Goal: Information Seeking & Learning: Learn about a topic

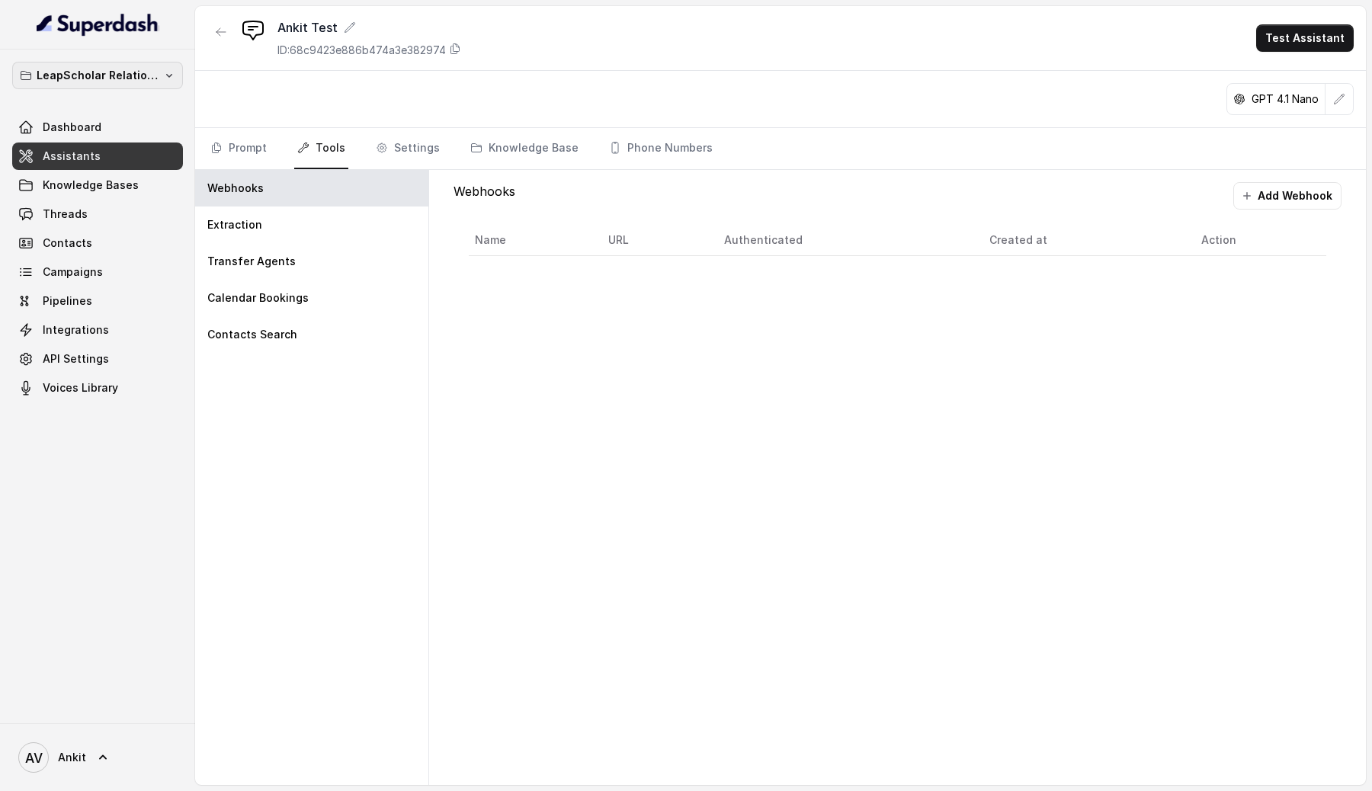
click at [127, 78] on p "LeapScholar Relationship Manager" at bounding box center [98, 75] width 122 height 18
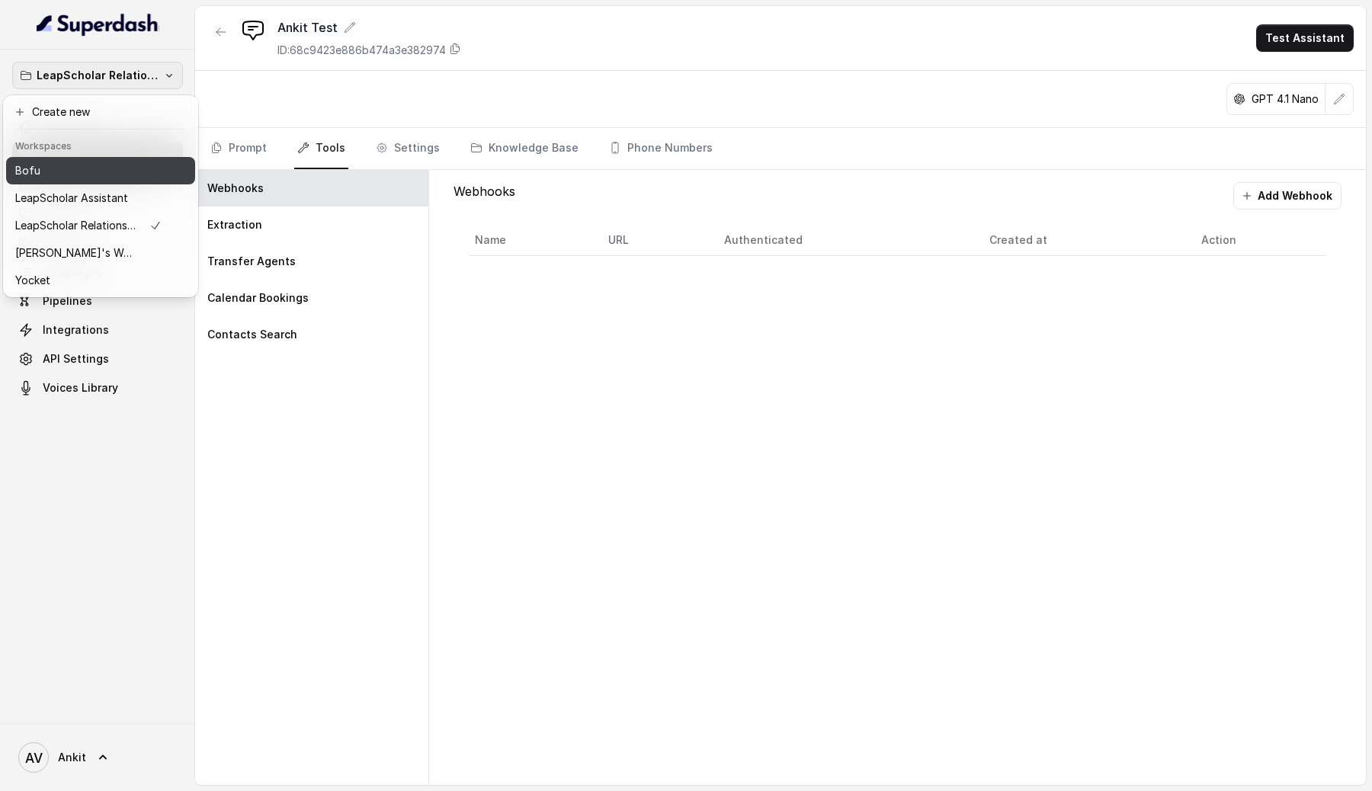
click at [69, 172] on div "Bofu" at bounding box center [88, 171] width 146 height 18
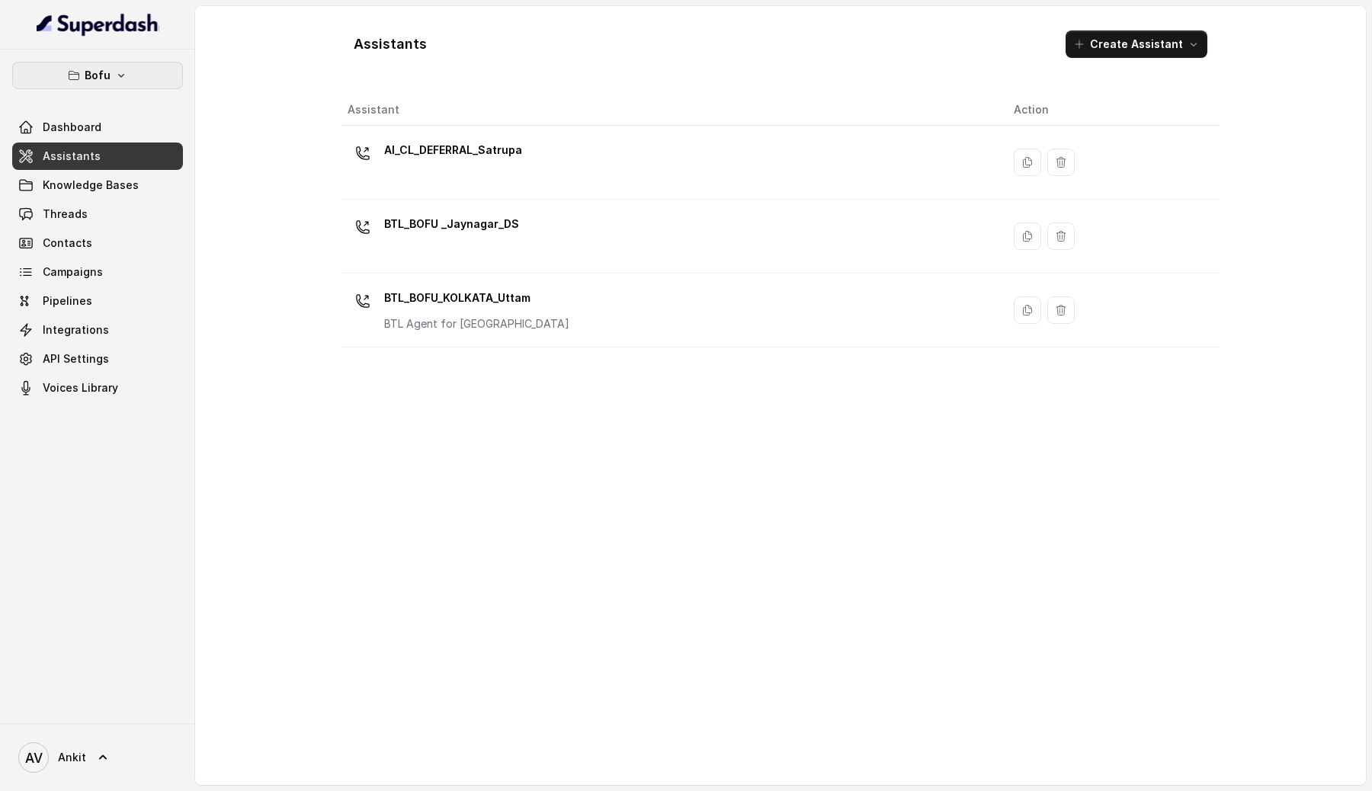
click at [123, 69] on button "Bofu" at bounding box center [97, 75] width 171 height 27
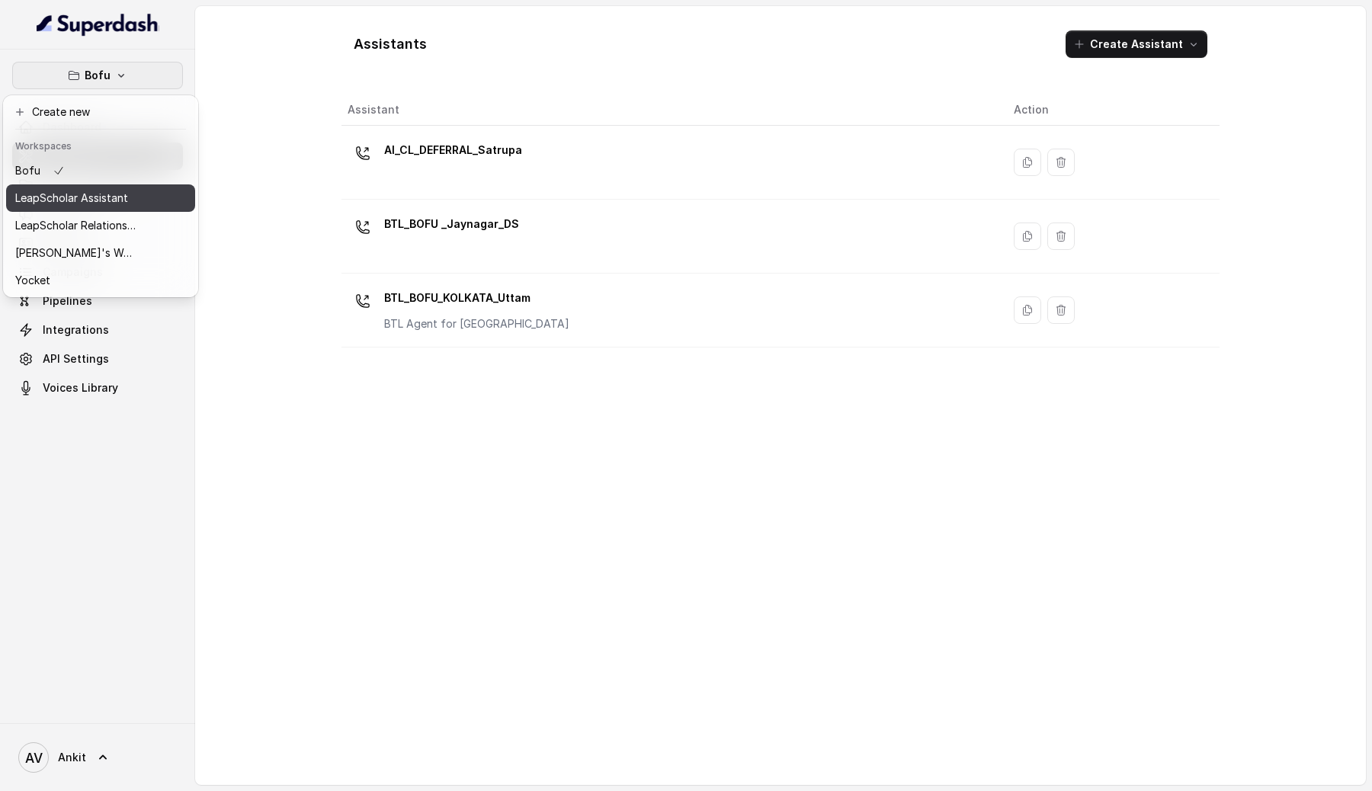
click at [123, 198] on p "LeapScholar Assistant" at bounding box center [71, 198] width 113 height 18
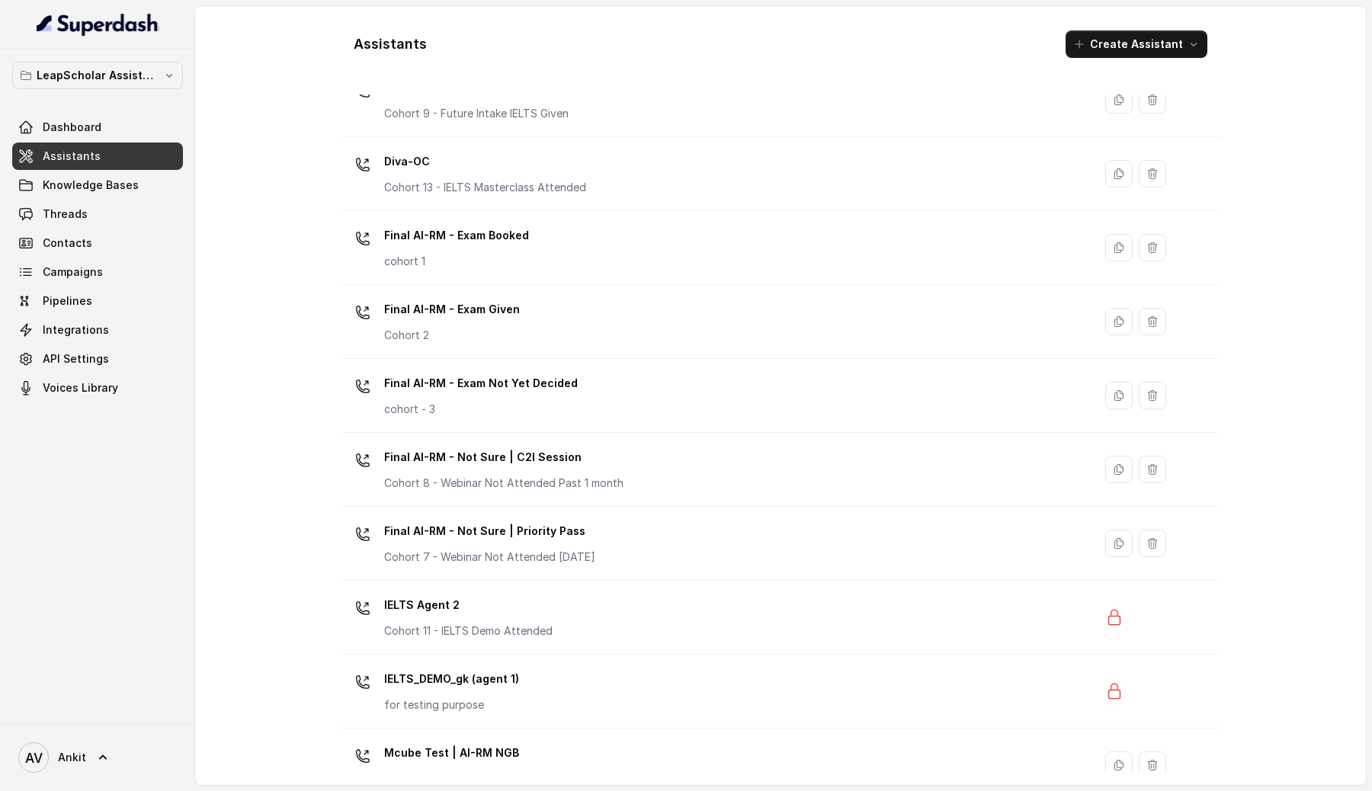
scroll to position [489, 0]
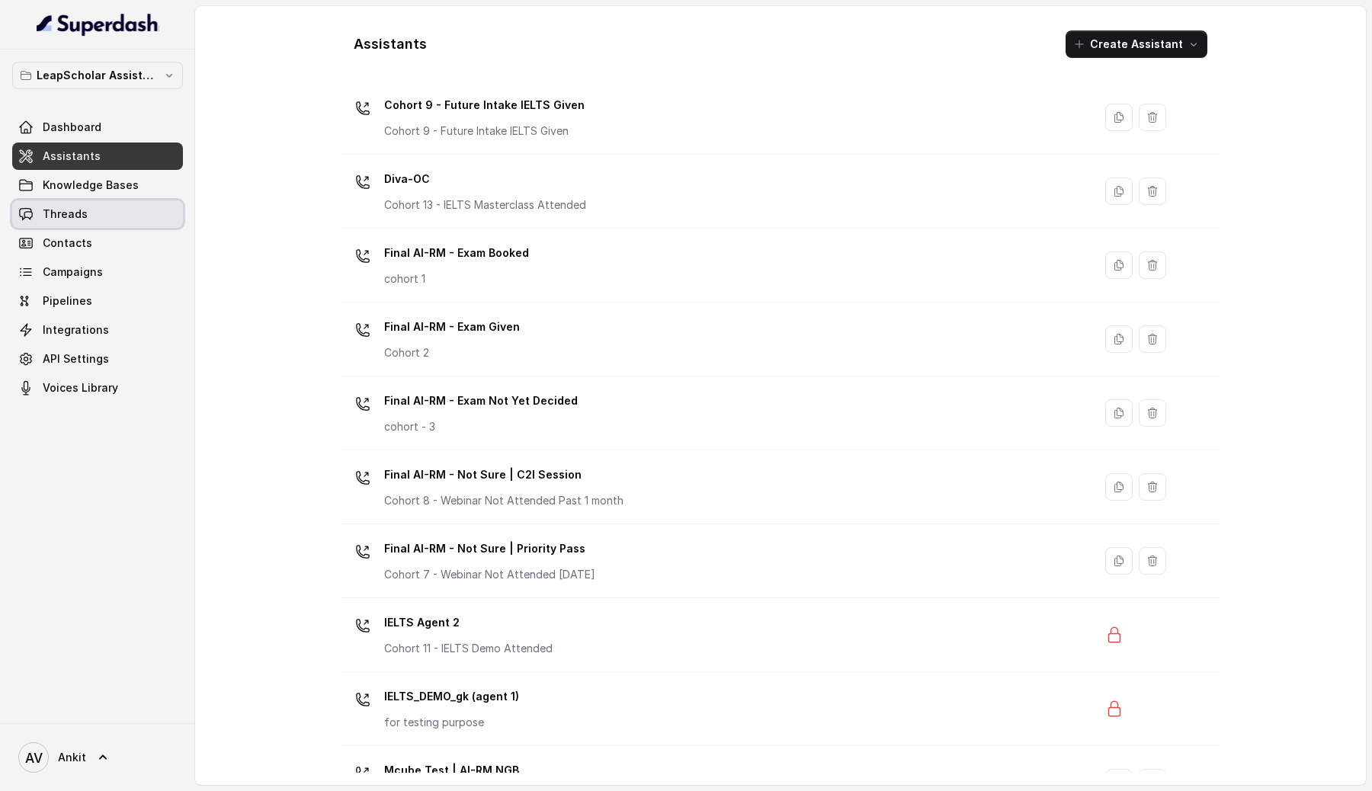
click at [85, 218] on span "Threads" at bounding box center [65, 214] width 45 height 15
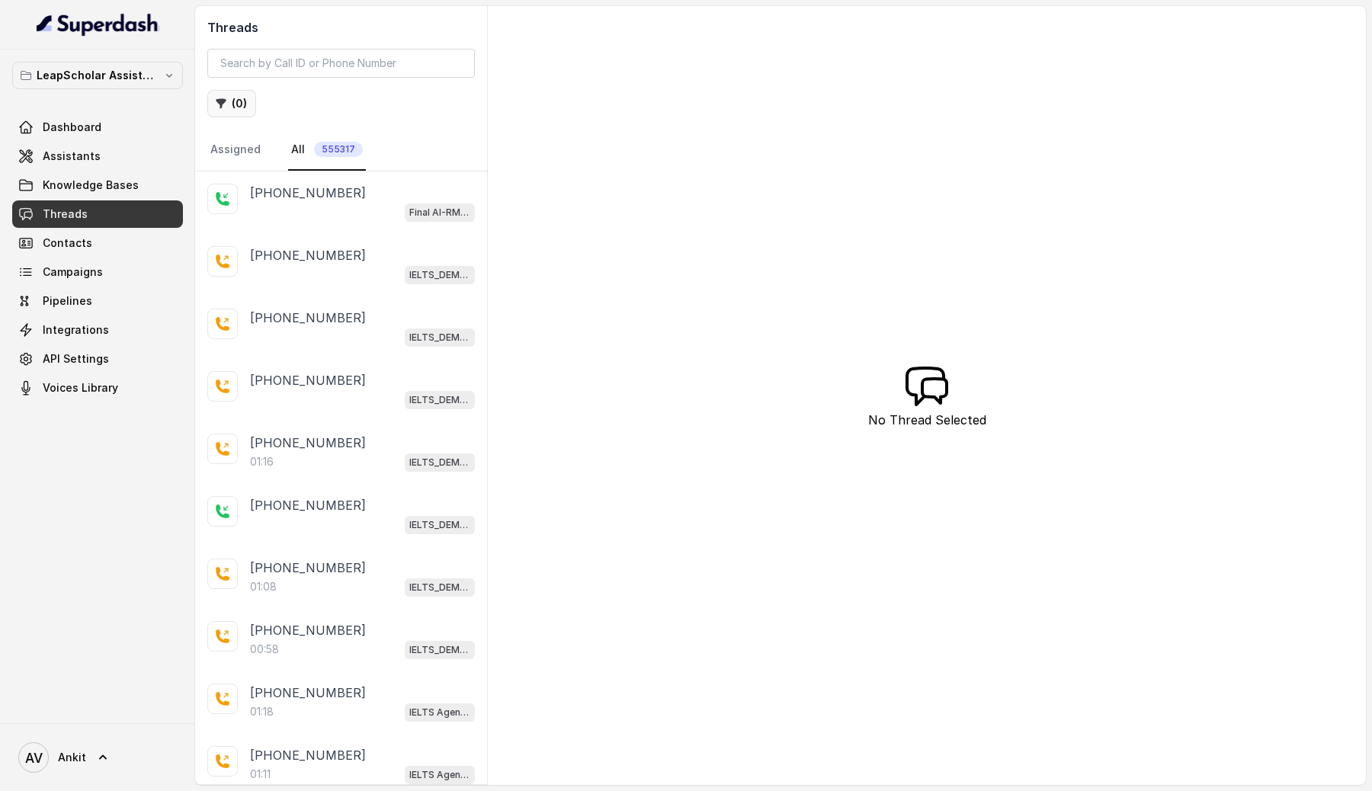
click at [233, 110] on button "( 0 )" at bounding box center [231, 103] width 49 height 27
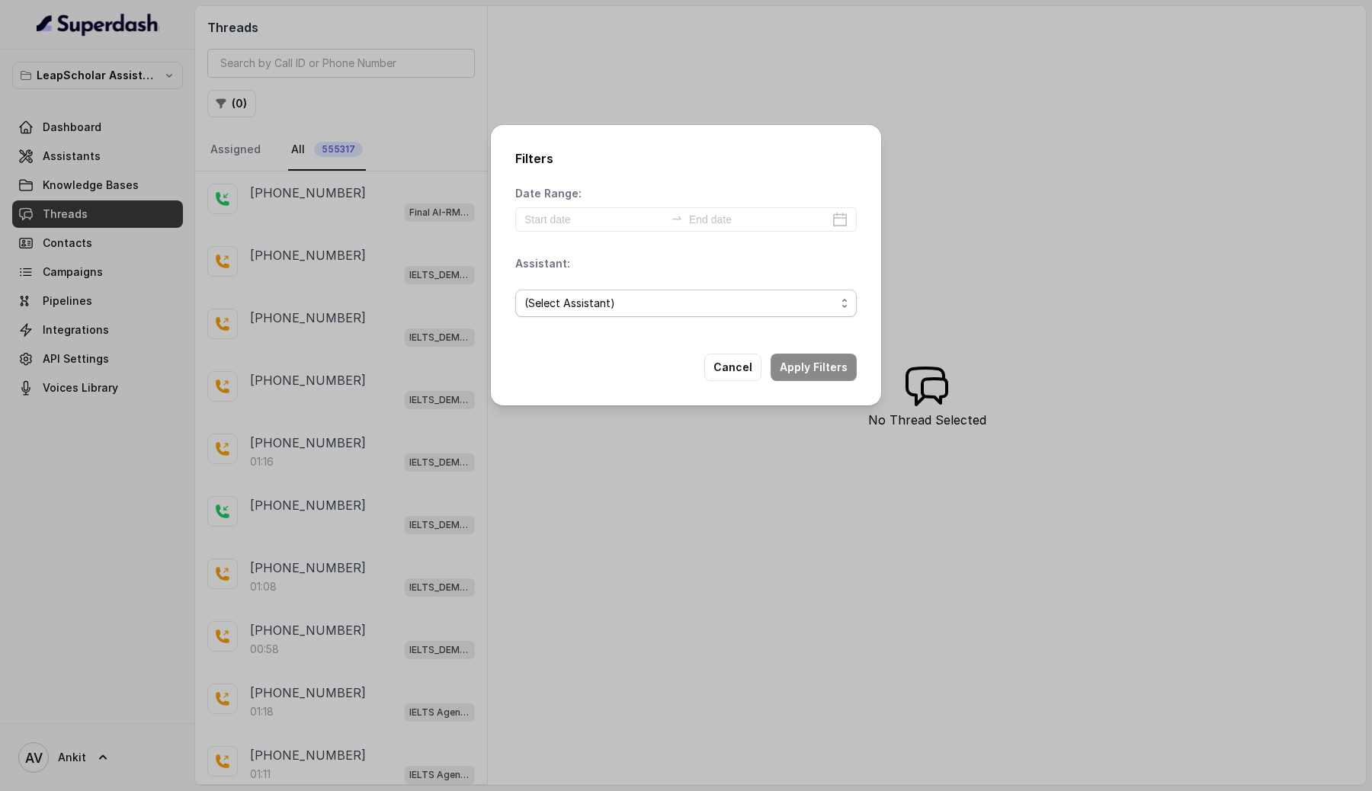
click at [614, 303] on span "(Select Assistant)" at bounding box center [679, 303] width 311 height 18
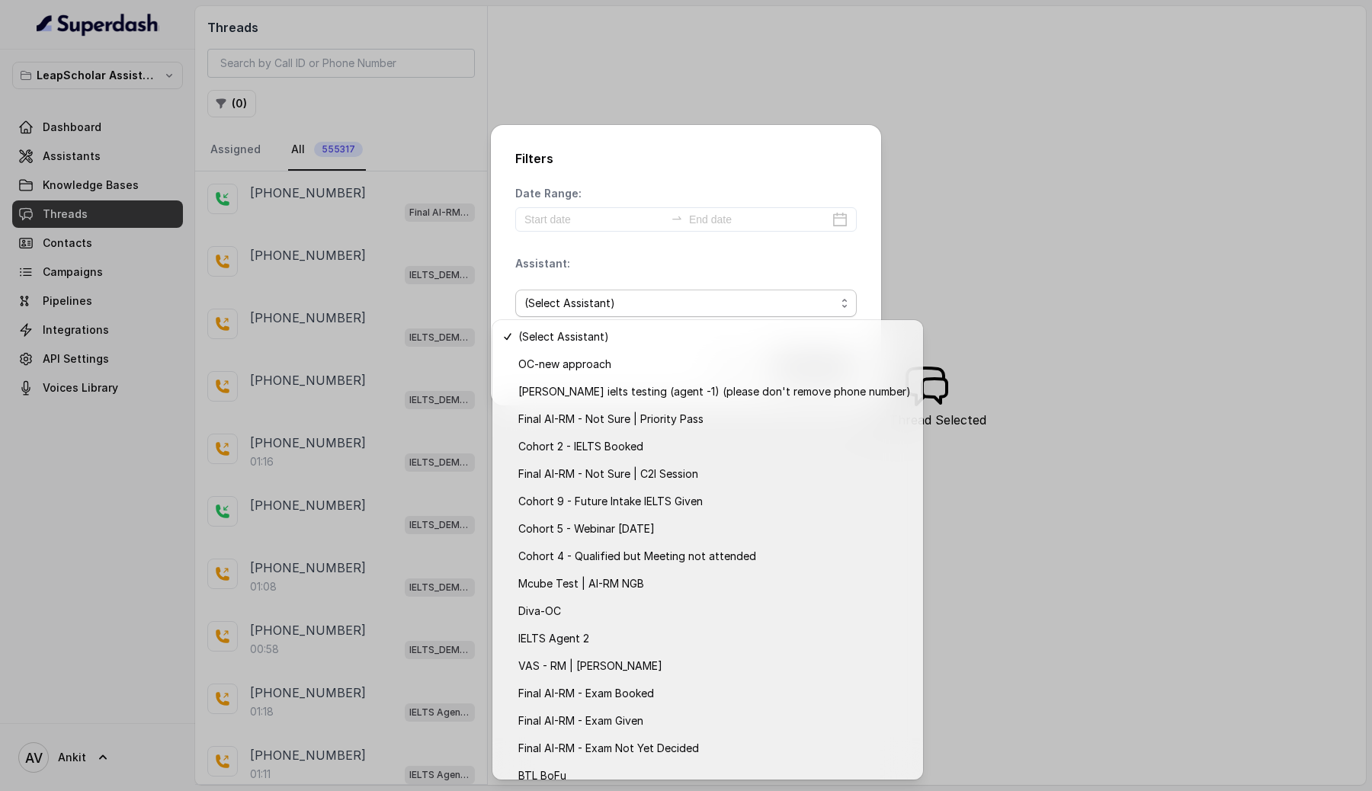
click at [996, 379] on div "Filters Date Range: Assistant: (Select Assistant) Cancel Apply Filters" at bounding box center [686, 395] width 1372 height 791
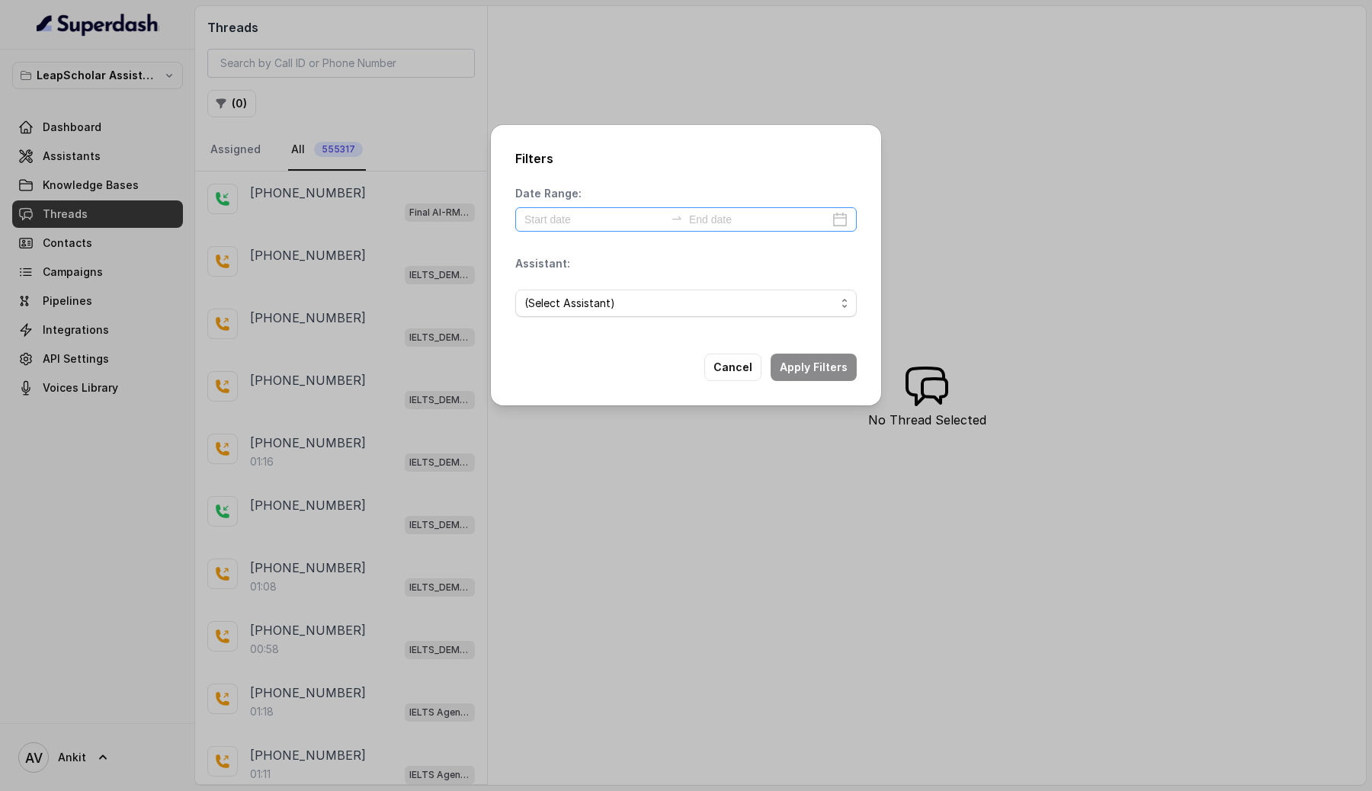
click at [844, 225] on div at bounding box center [686, 219] width 342 height 24
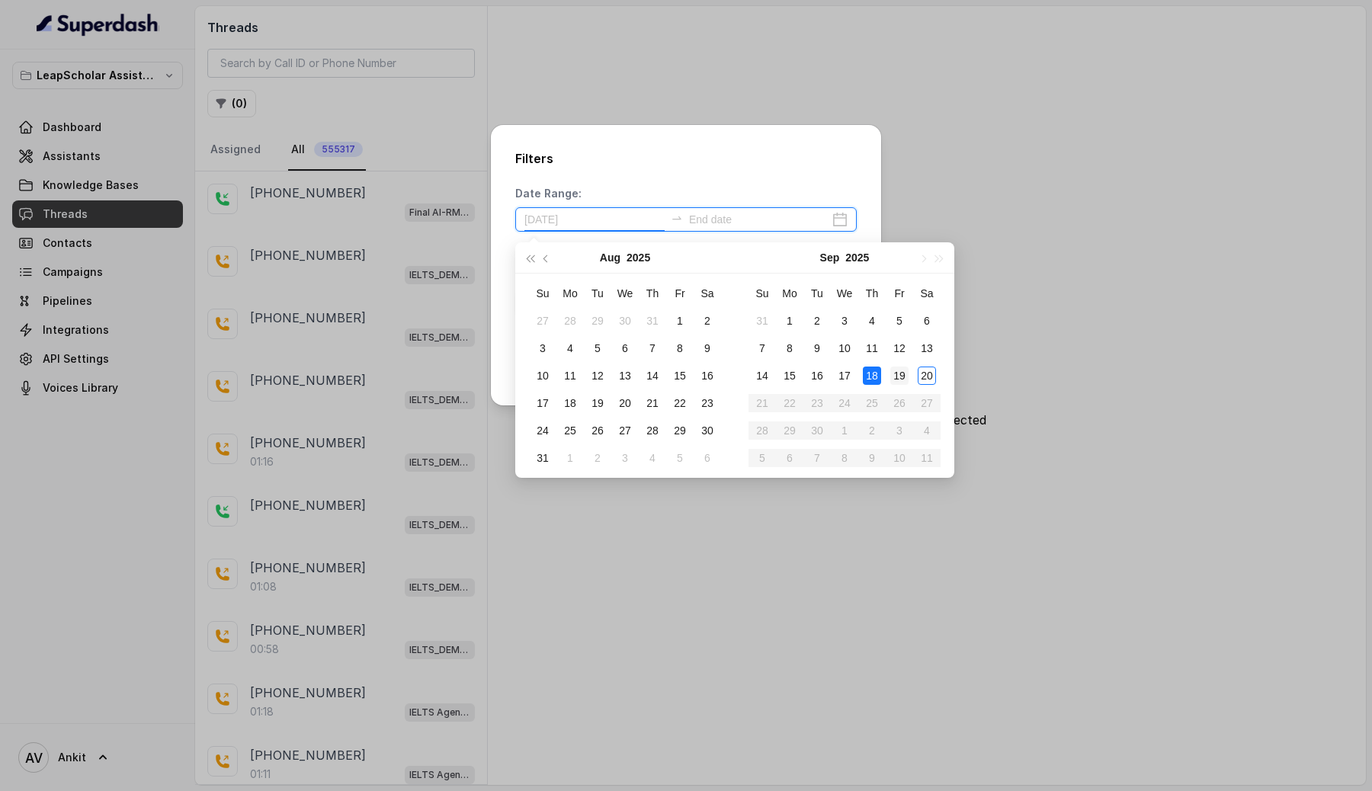
type input "[DATE]"
click at [904, 374] on div "19" at bounding box center [899, 376] width 18 height 18
type input "[DATE]"
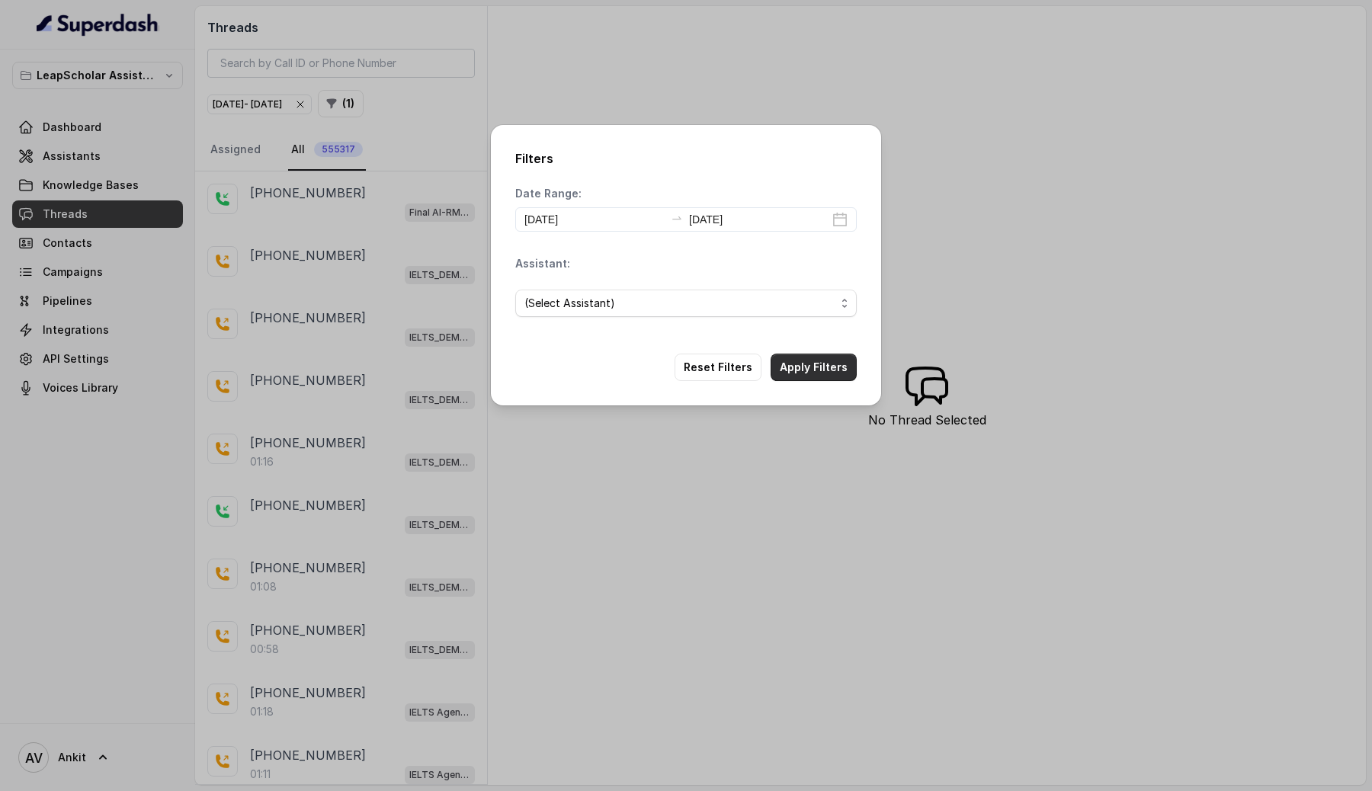
click at [826, 372] on button "Apply Filters" at bounding box center [814, 367] width 86 height 27
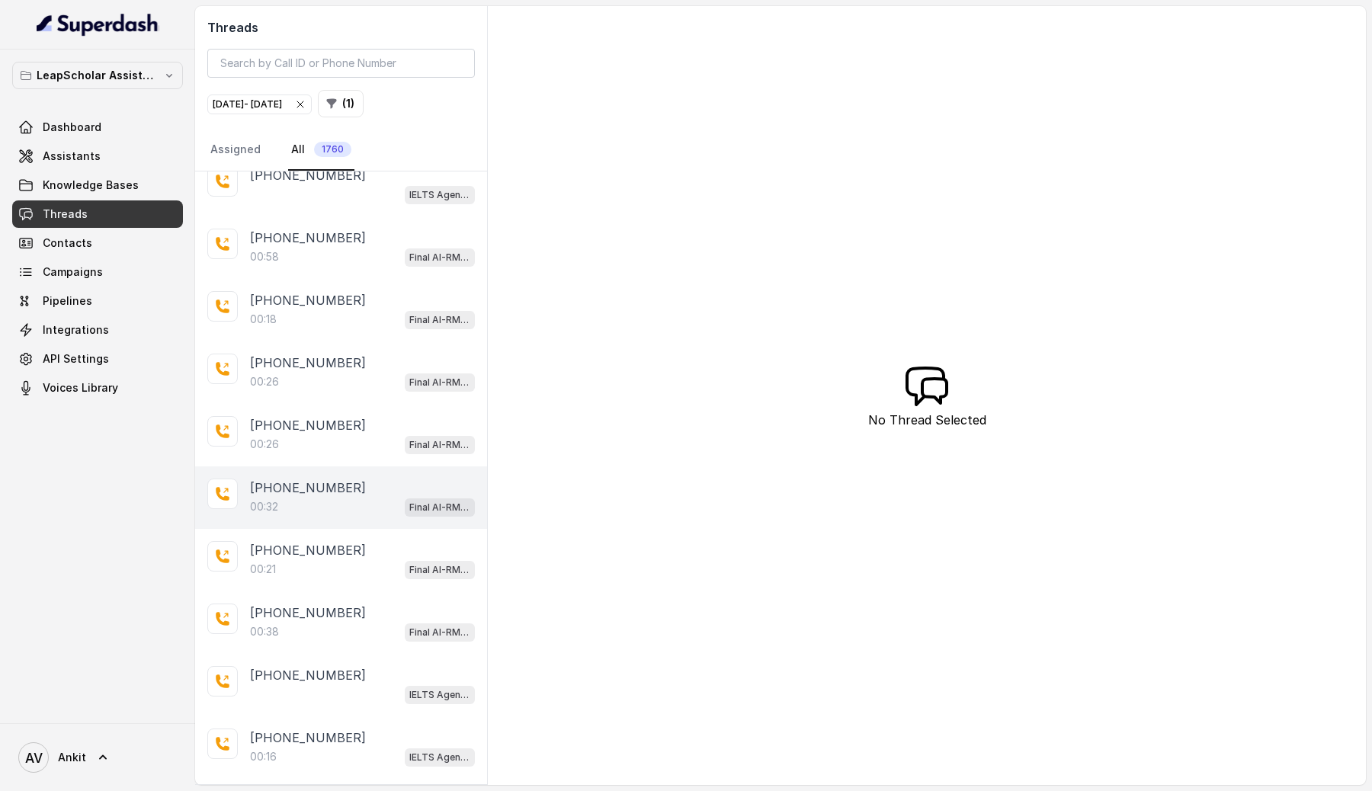
scroll to position [125, 0]
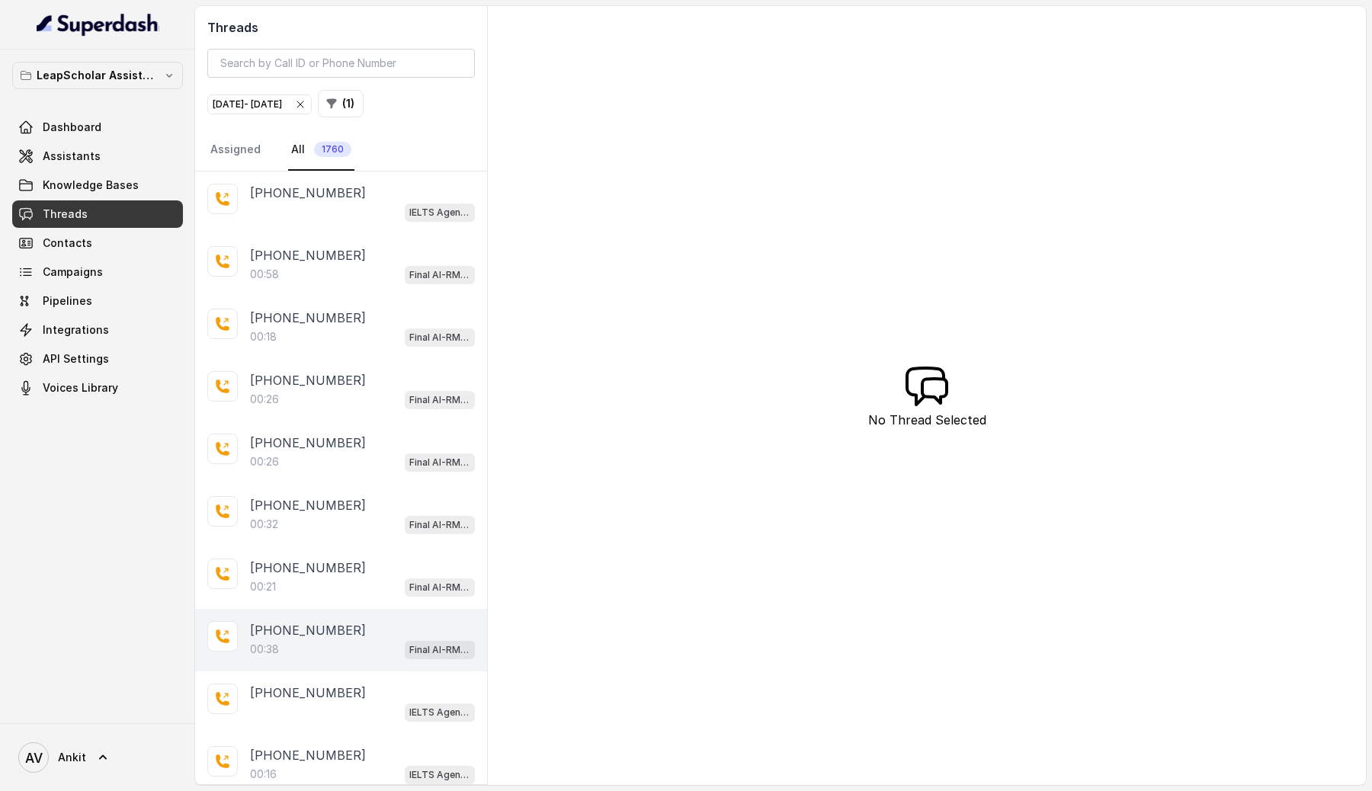
click at [379, 630] on div "[PHONE_NUMBER]" at bounding box center [362, 630] width 225 height 18
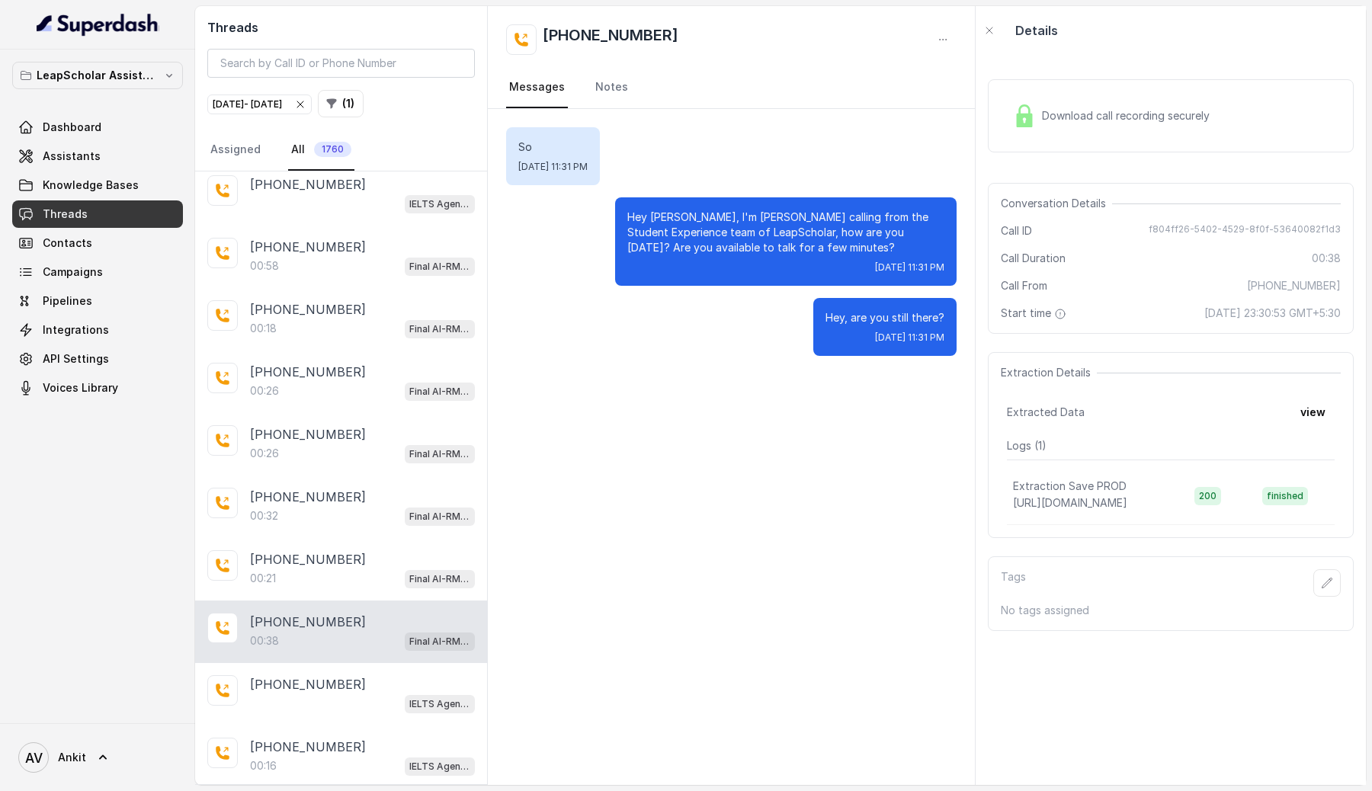
scroll to position [114, 0]
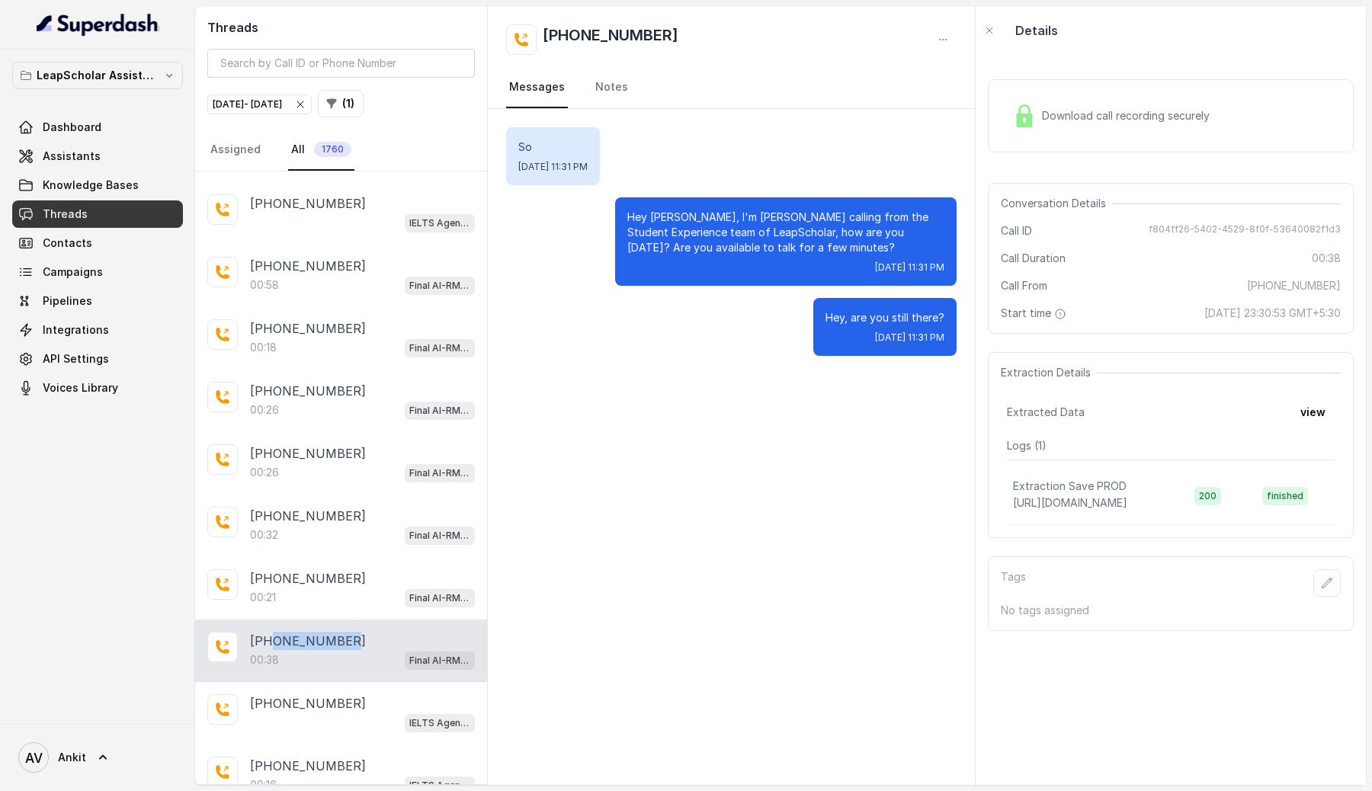
drag, startPoint x: 345, startPoint y: 639, endPoint x: 268, endPoint y: 637, distance: 76.3
click at [268, 637] on div "[PHONE_NUMBER]" at bounding box center [362, 641] width 225 height 18
click at [351, 641] on div "[PHONE_NUMBER]" at bounding box center [362, 641] width 225 height 18
drag, startPoint x: 342, startPoint y: 638, endPoint x: 244, endPoint y: 636, distance: 97.6
click at [244, 636] on div "[PHONE_NUMBER]:38 Final AI-RM - Exam Not Yet Decided" at bounding box center [341, 651] width 292 height 63
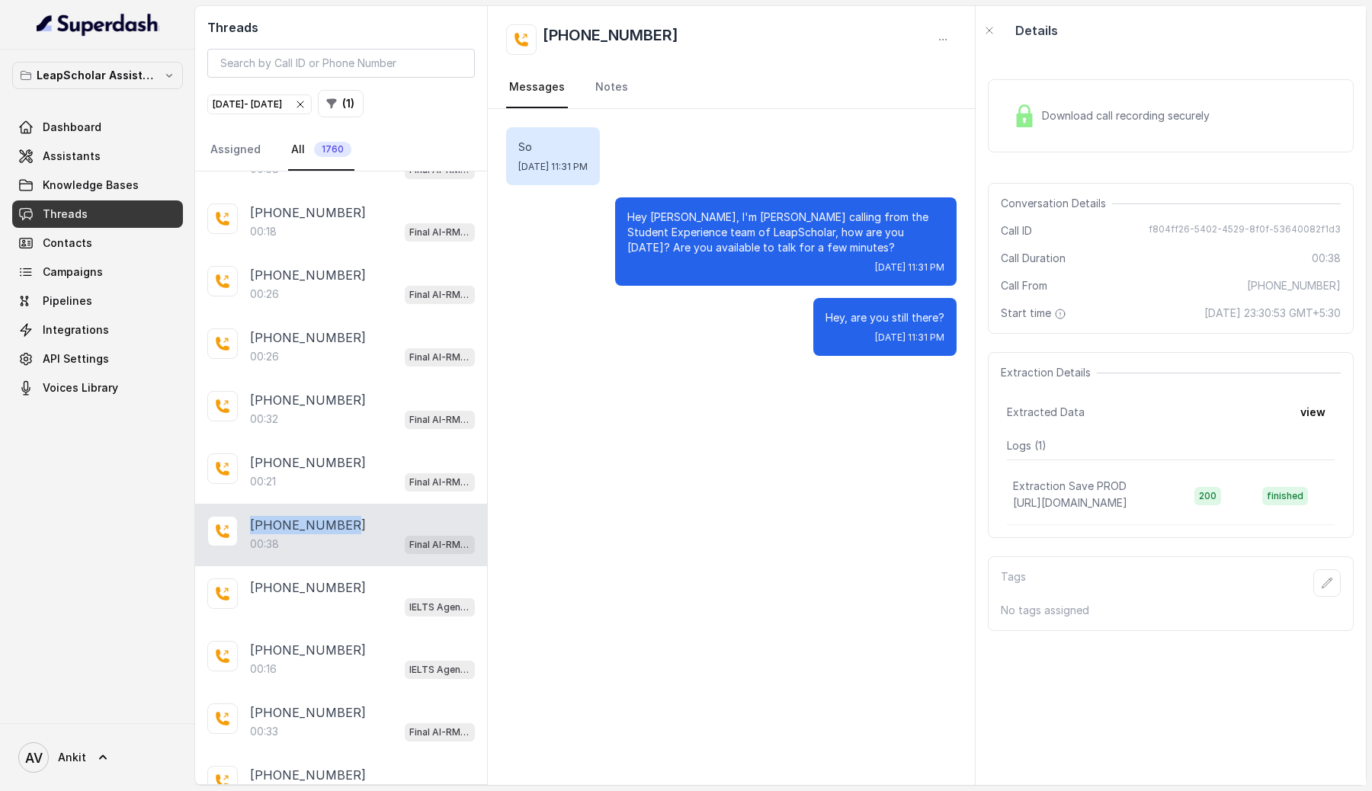
scroll to position [192, 0]
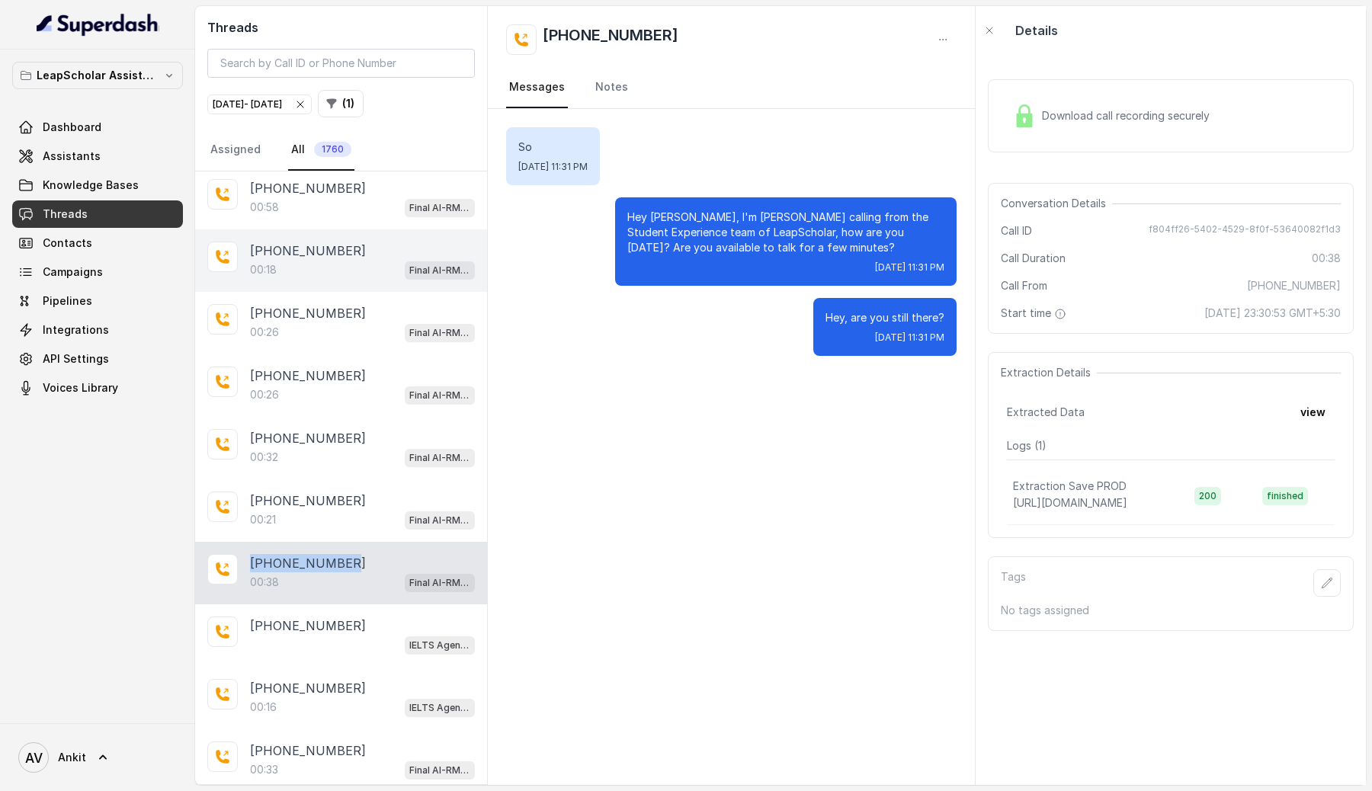
click at [341, 260] on div "00:18 Final AI-RM - Exam Not Yet Decided" at bounding box center [362, 270] width 225 height 20
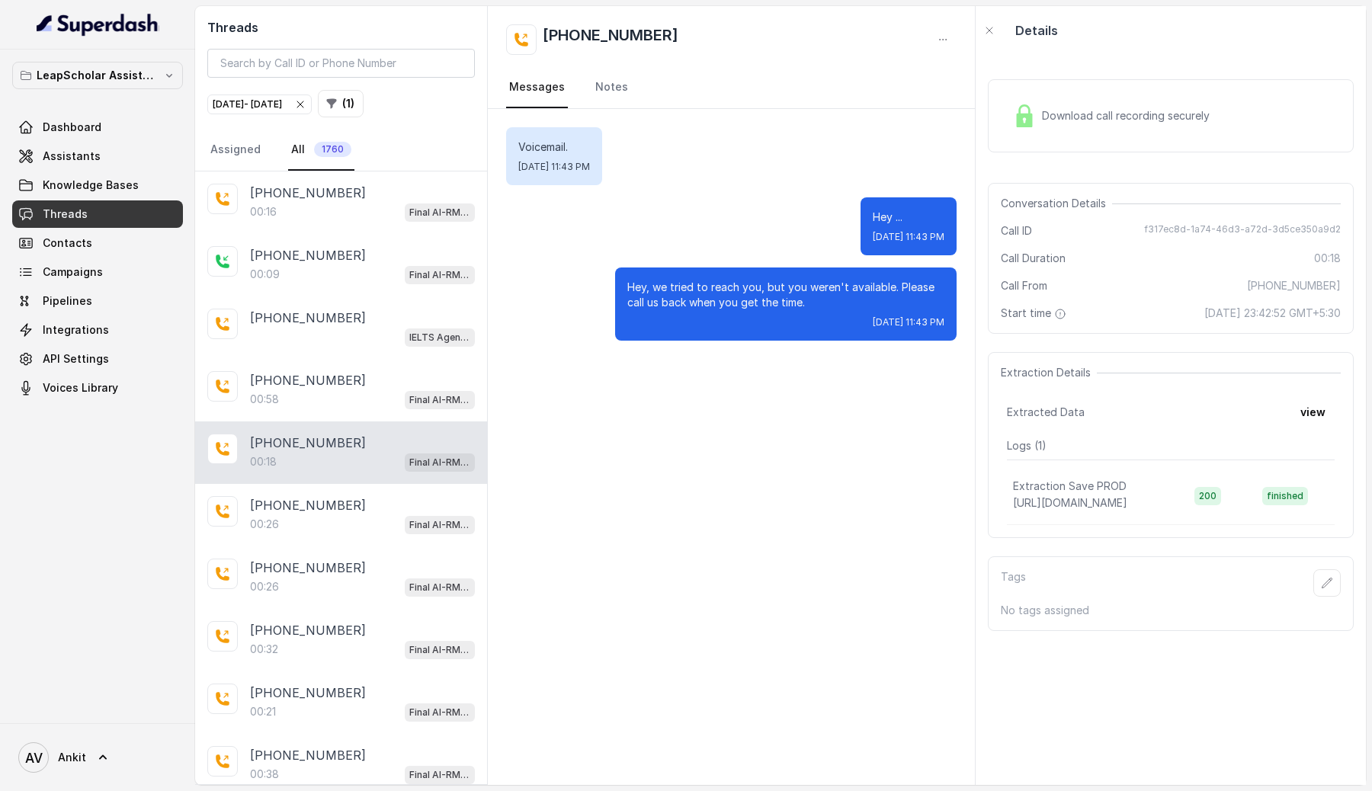
click at [341, 258] on p "[PHONE_NUMBER]" at bounding box center [308, 255] width 116 height 18
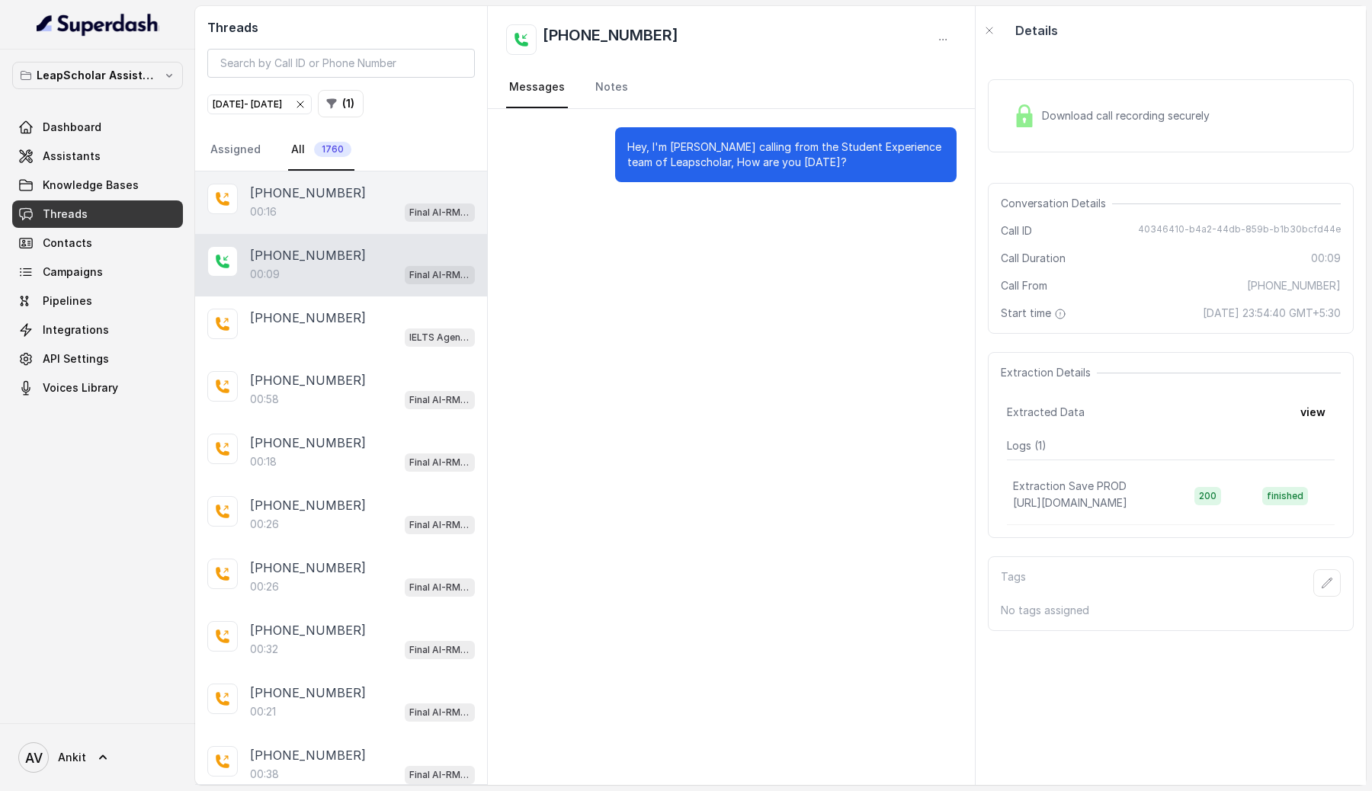
click at [359, 207] on div "00:16 Final AI-RM - Exam Not Yet Decided" at bounding box center [362, 212] width 225 height 20
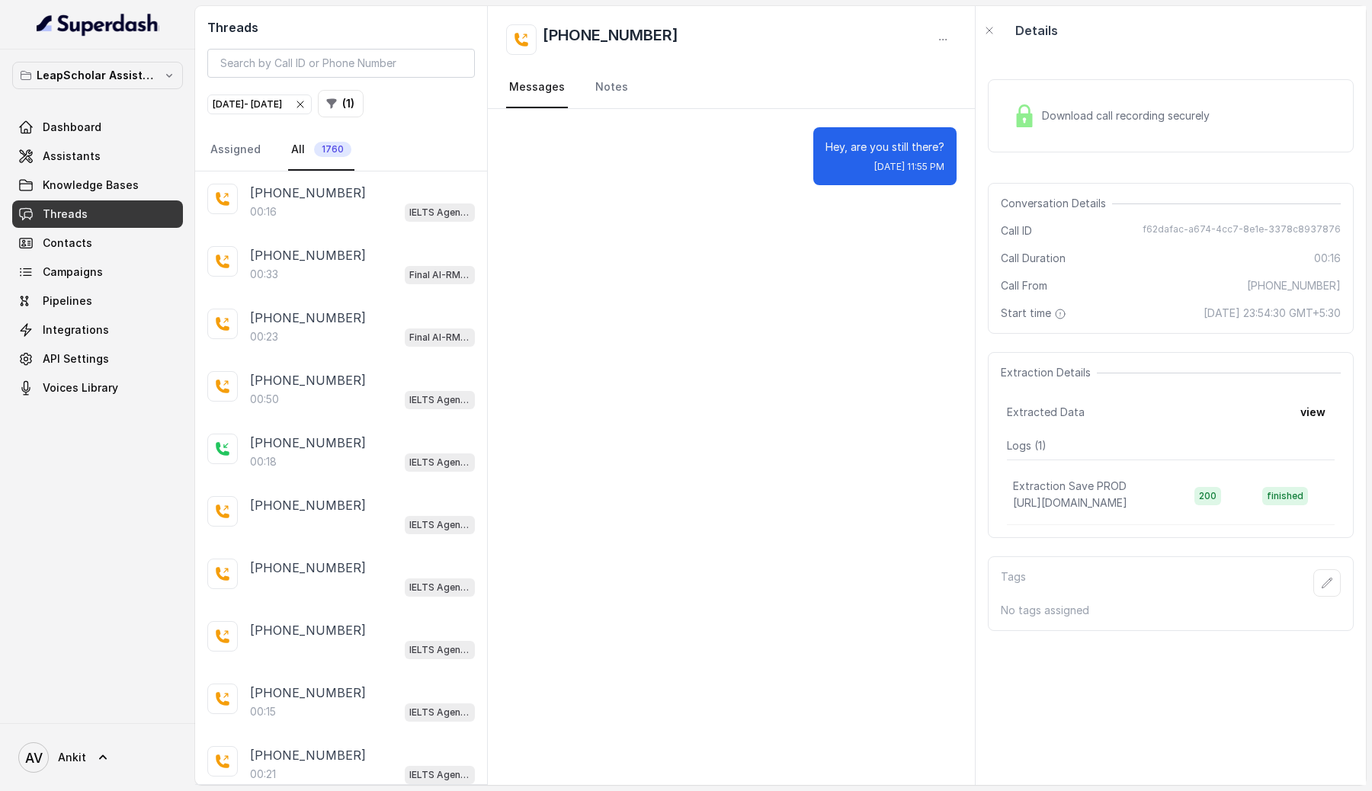
scroll to position [729, 0]
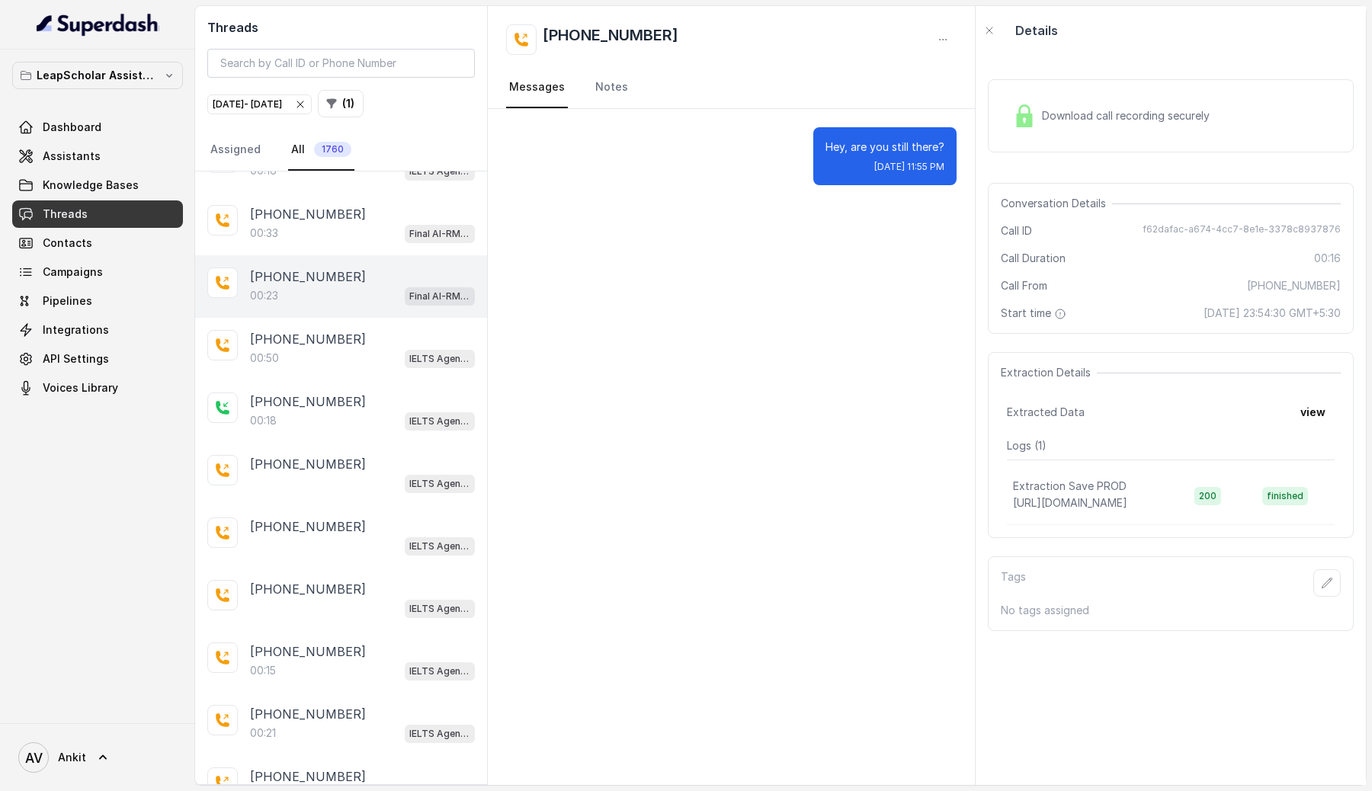
click at [345, 275] on div "[PHONE_NUMBER]" at bounding box center [362, 277] width 225 height 18
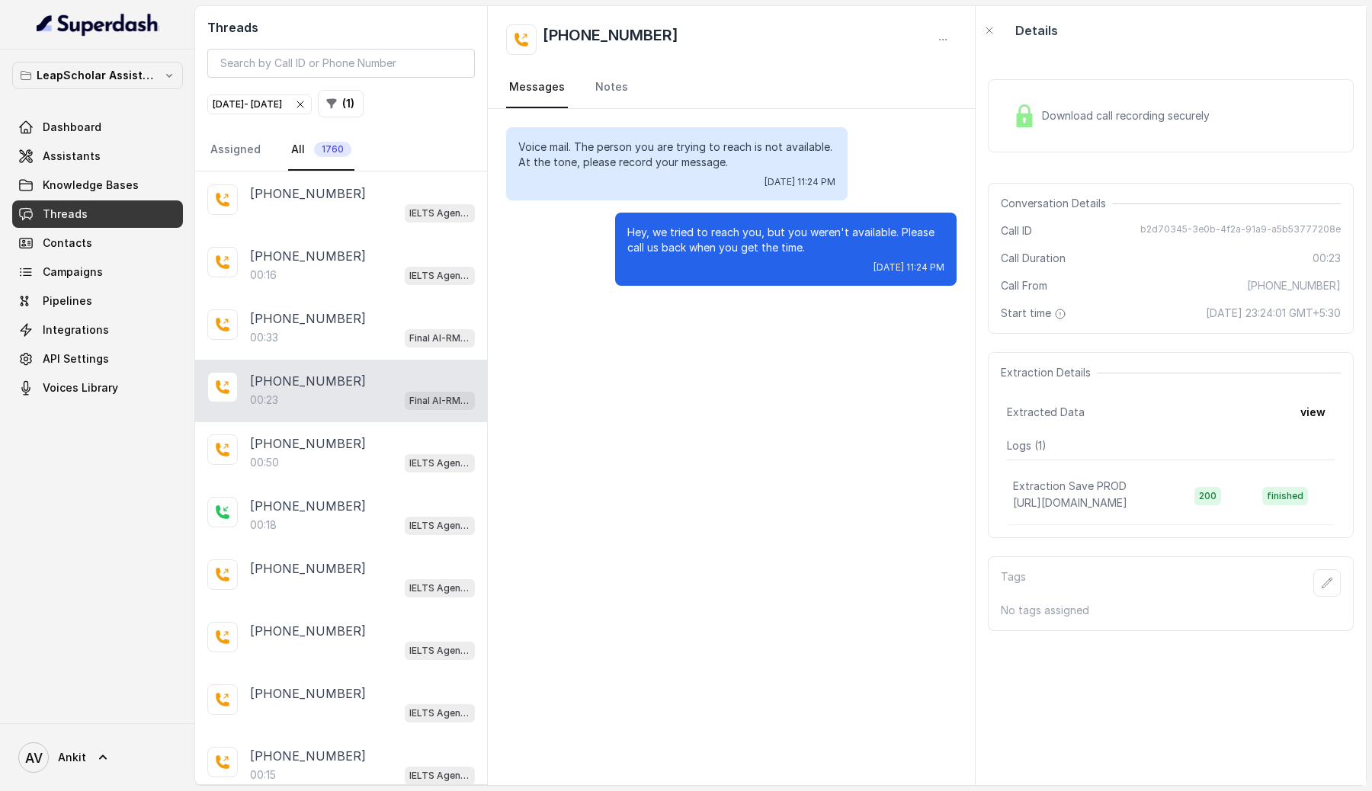
scroll to position [619, 0]
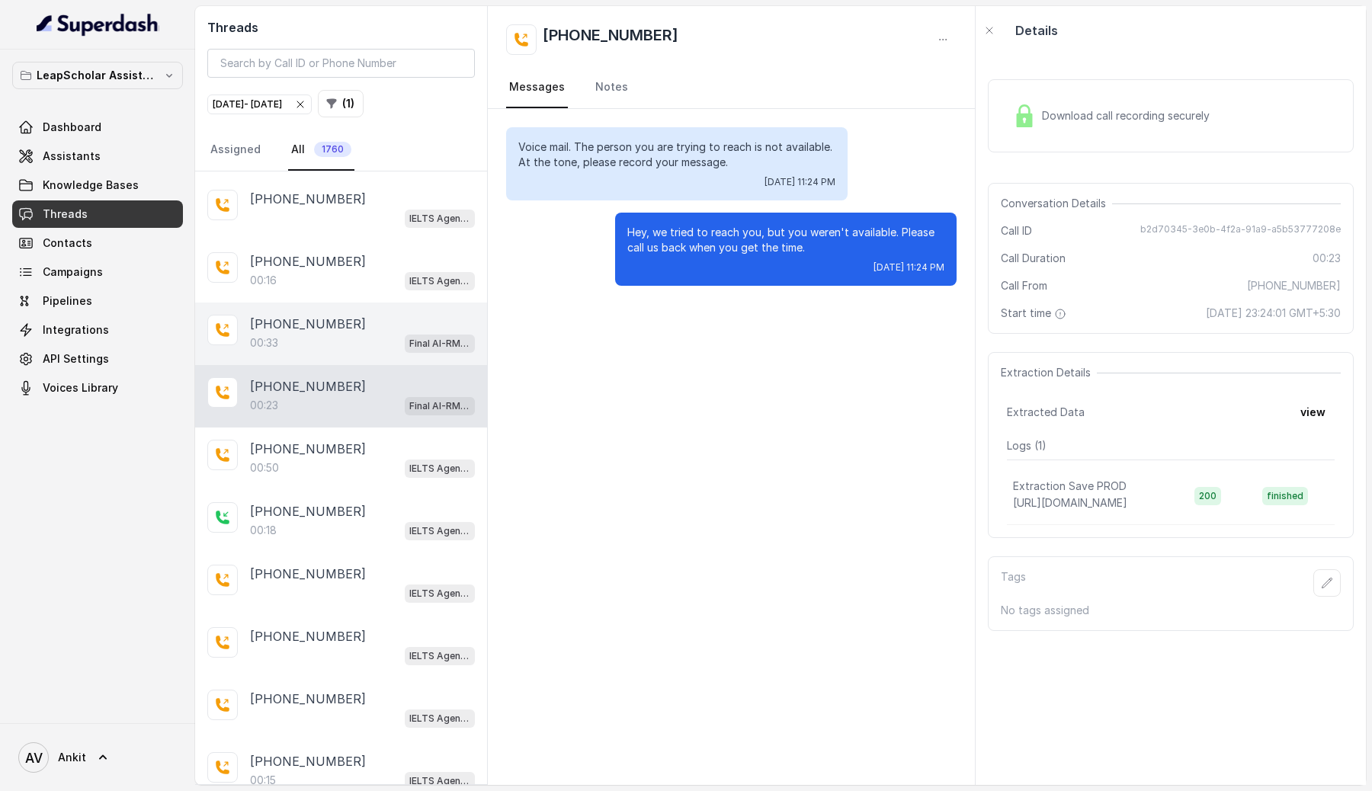
click at [326, 333] on div "00:33 Final AI-RM - Exam Not Yet Decided" at bounding box center [362, 343] width 225 height 20
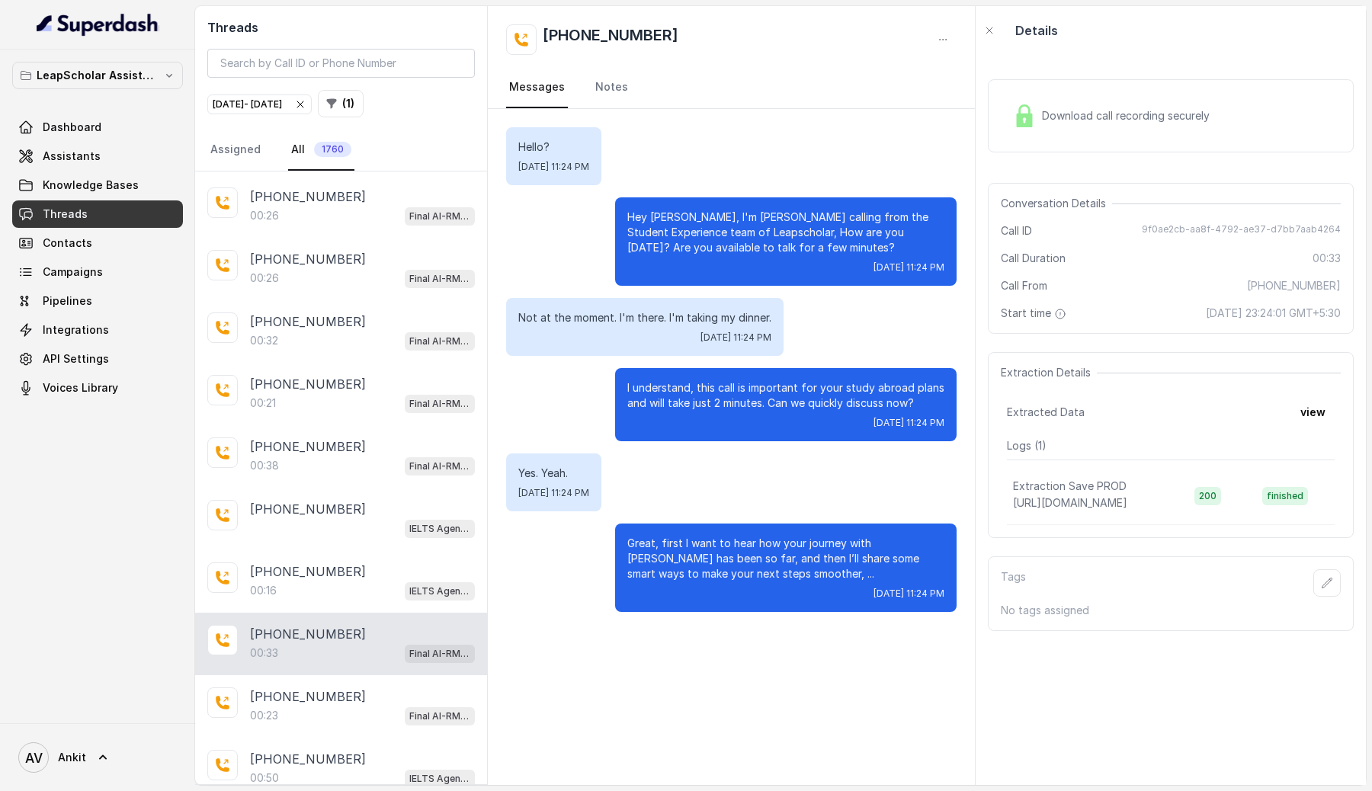
scroll to position [307, 0]
click at [297, 385] on p "[PHONE_NUMBER]" at bounding box center [308, 386] width 116 height 18
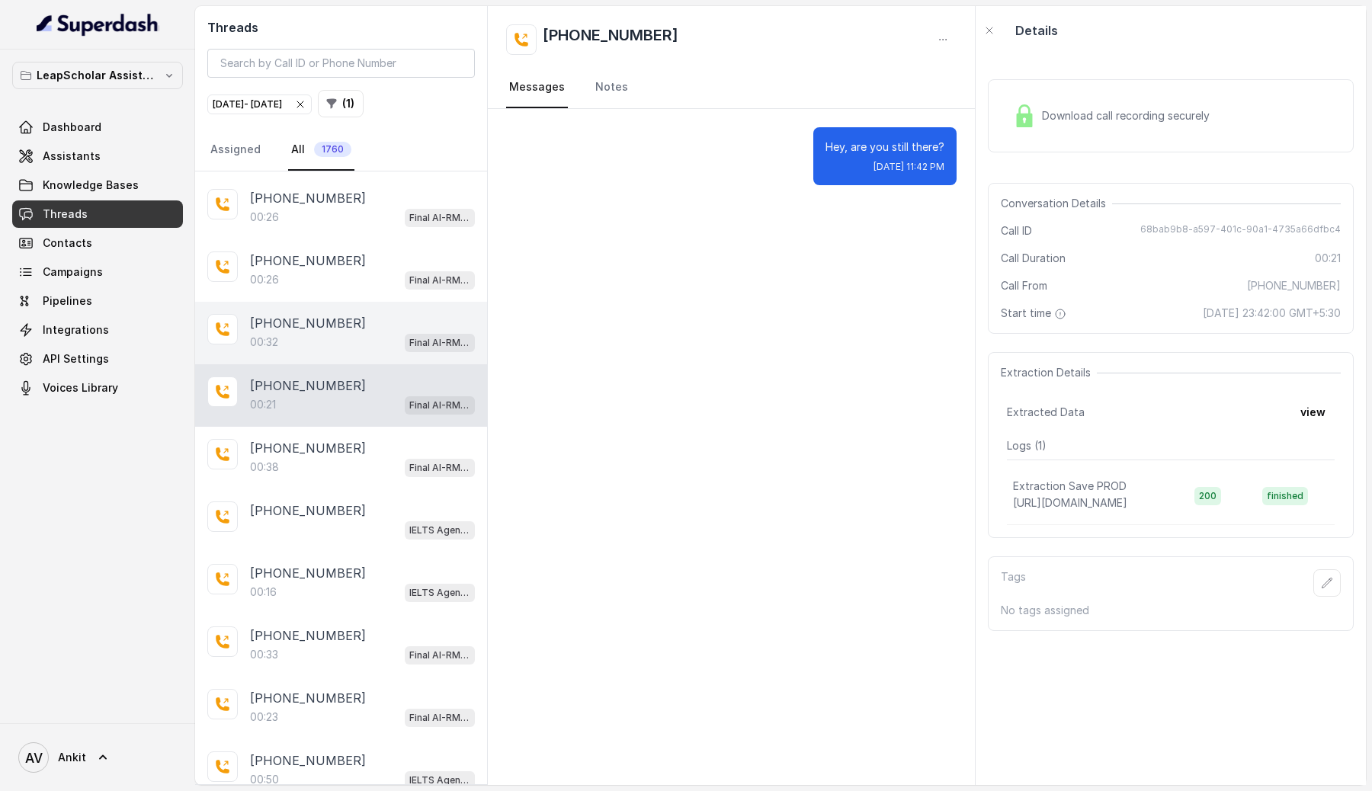
click at [332, 332] on div "00:32 Final AI-RM - Exam Not Yet Decided" at bounding box center [362, 342] width 225 height 20
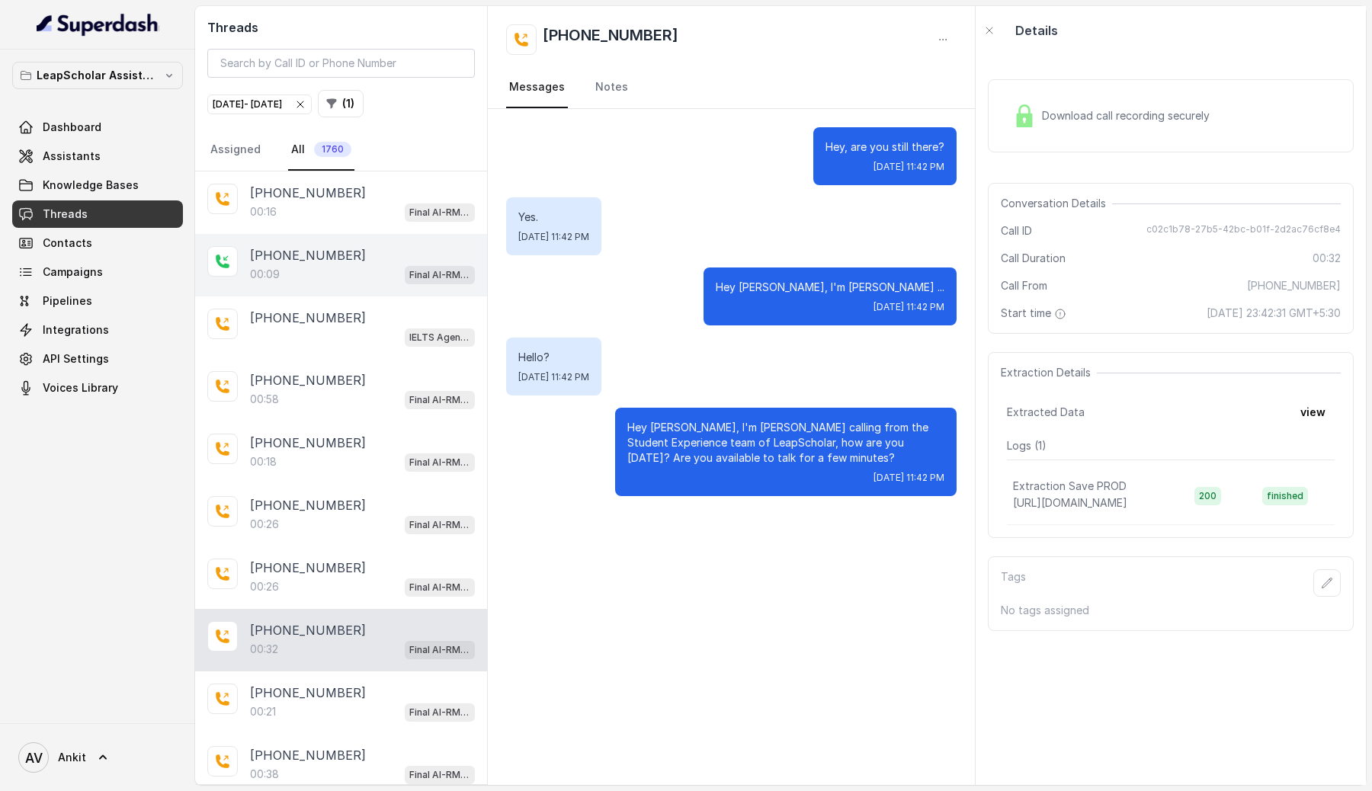
click at [356, 277] on div "00:09 Final AI-RM - Exam Not Yet Decided" at bounding box center [362, 275] width 225 height 20
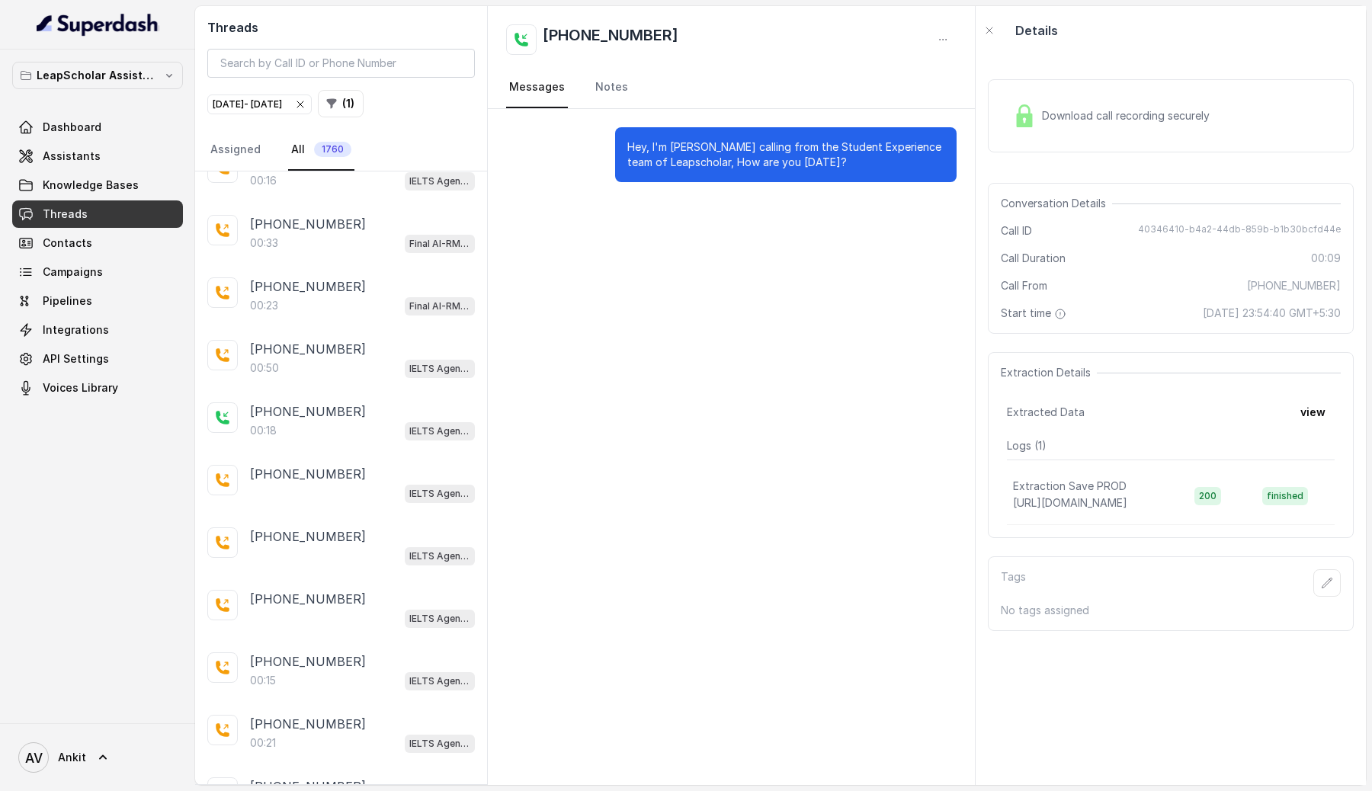
scroll to position [836, 0]
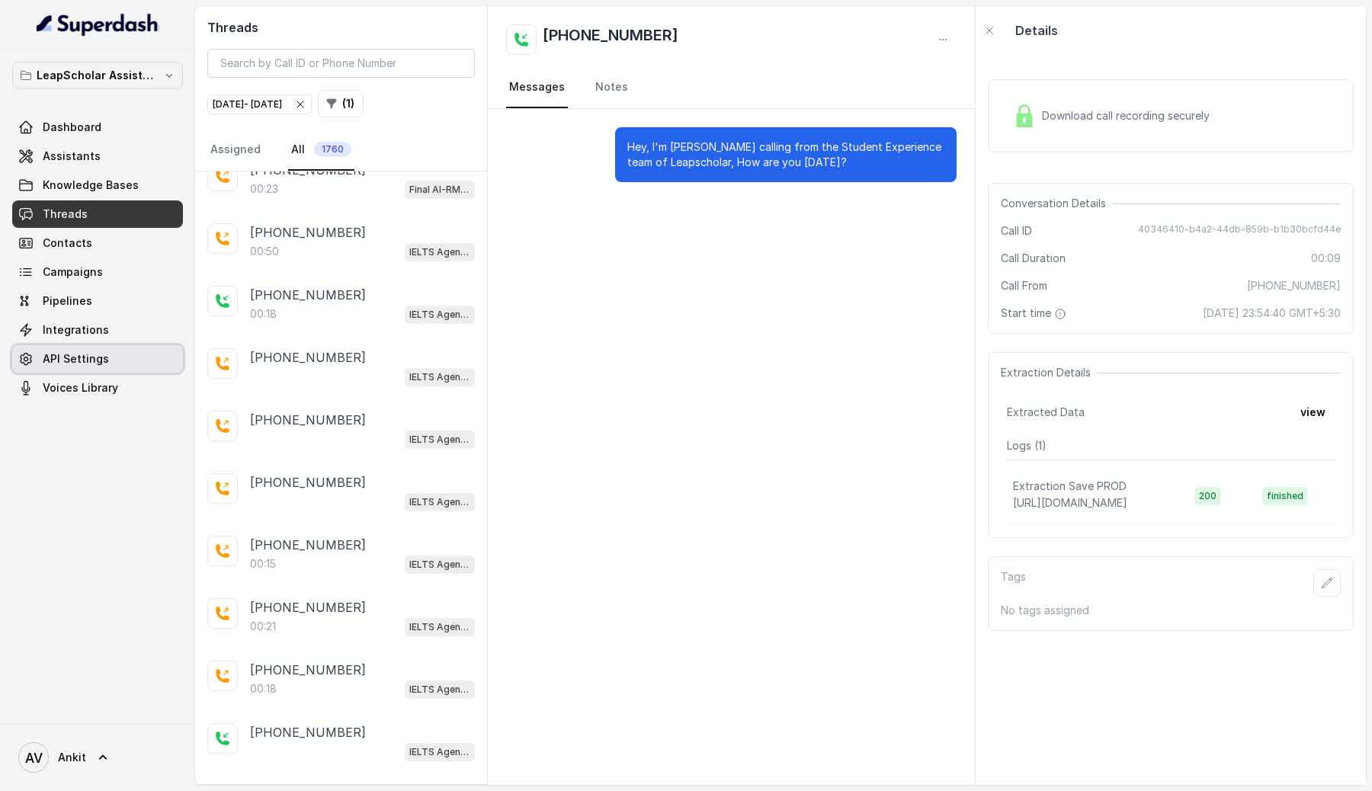
click at [97, 354] on span "API Settings" at bounding box center [76, 358] width 66 height 15
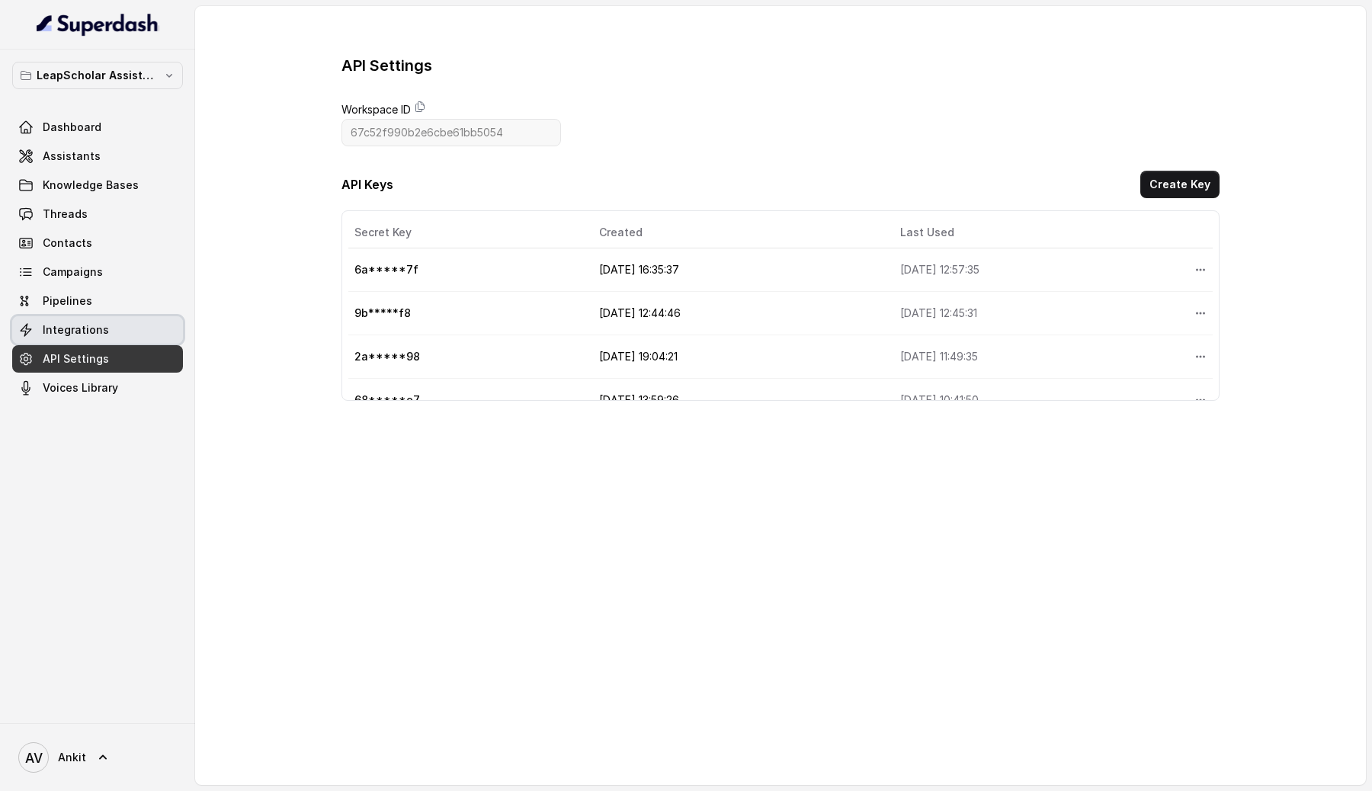
click at [109, 329] on link "Integrations" at bounding box center [97, 329] width 171 height 27
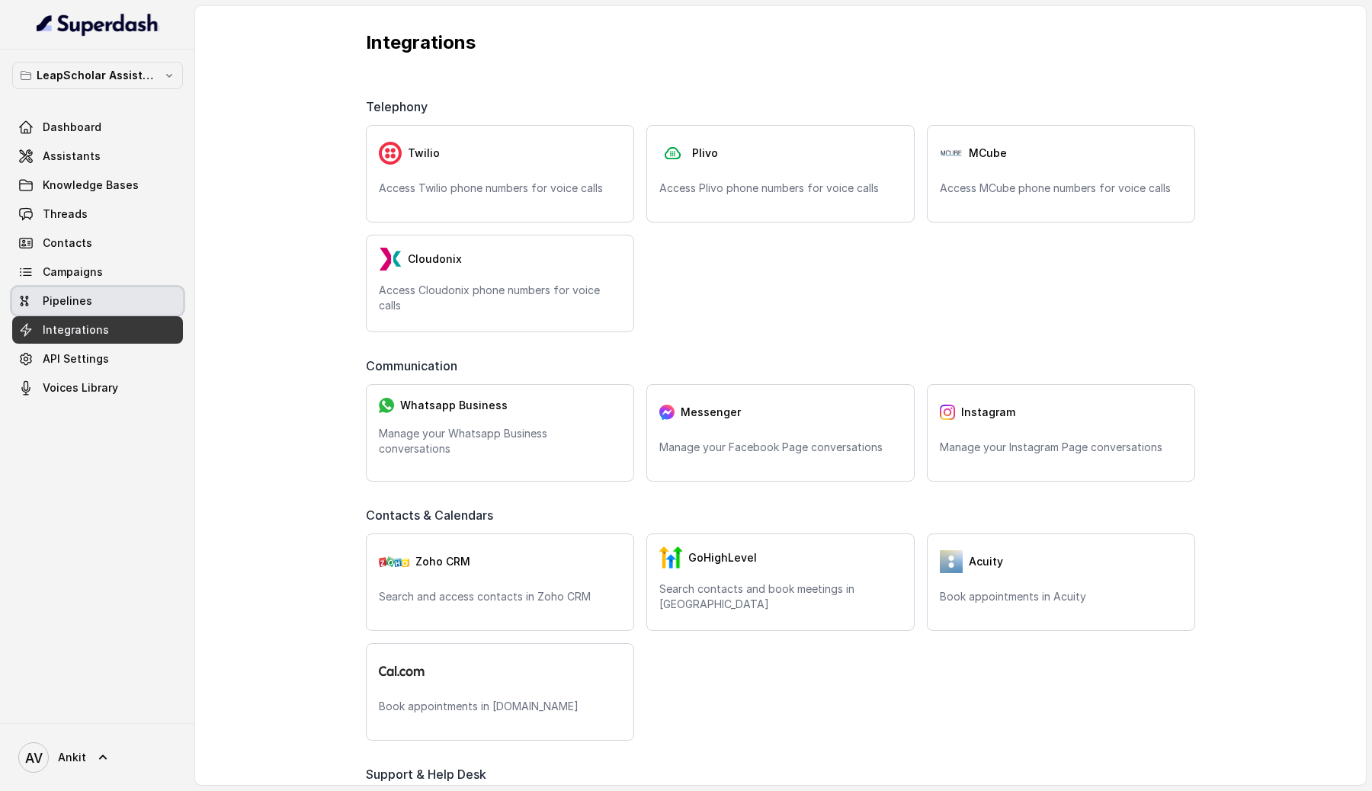
click at [120, 297] on link "Pipelines" at bounding box center [97, 300] width 171 height 27
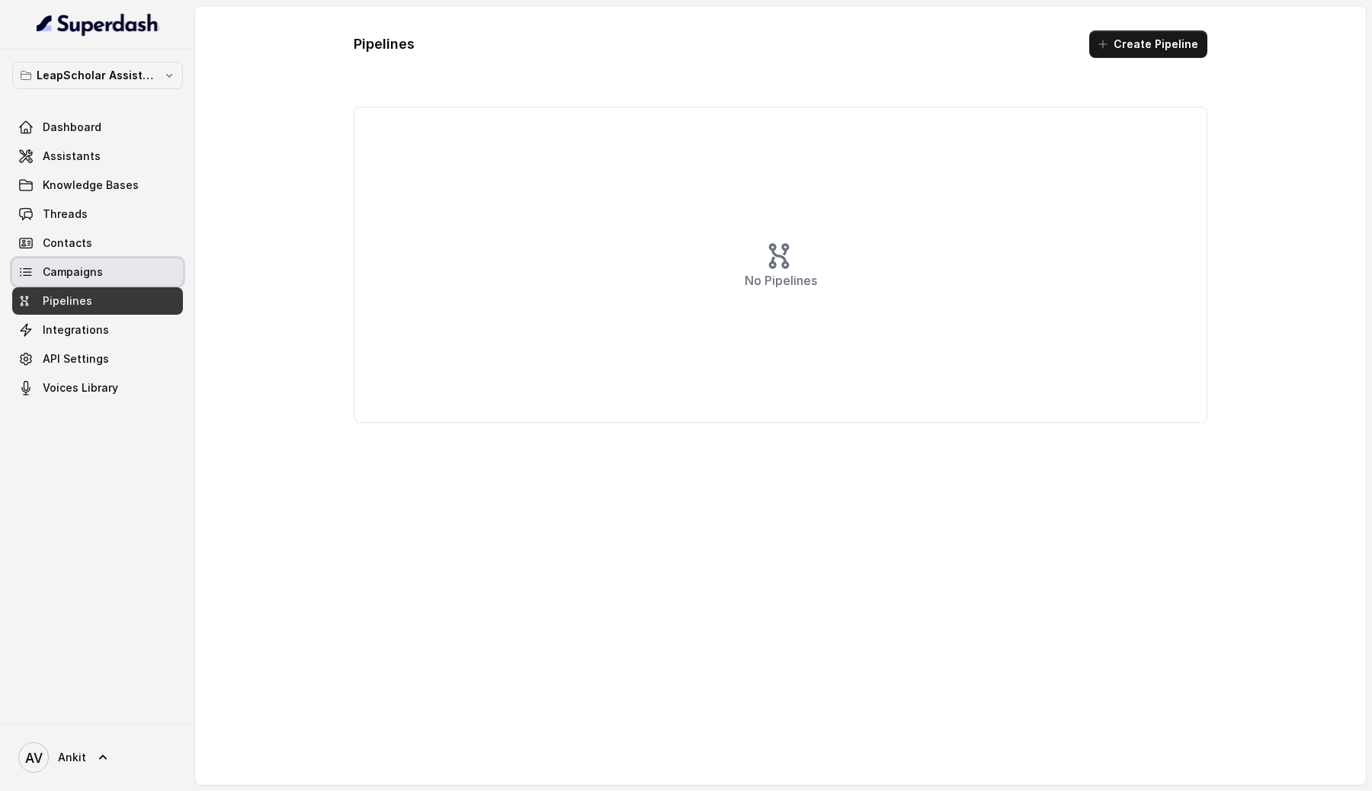
click at [126, 277] on link "Campaigns" at bounding box center [97, 271] width 171 height 27
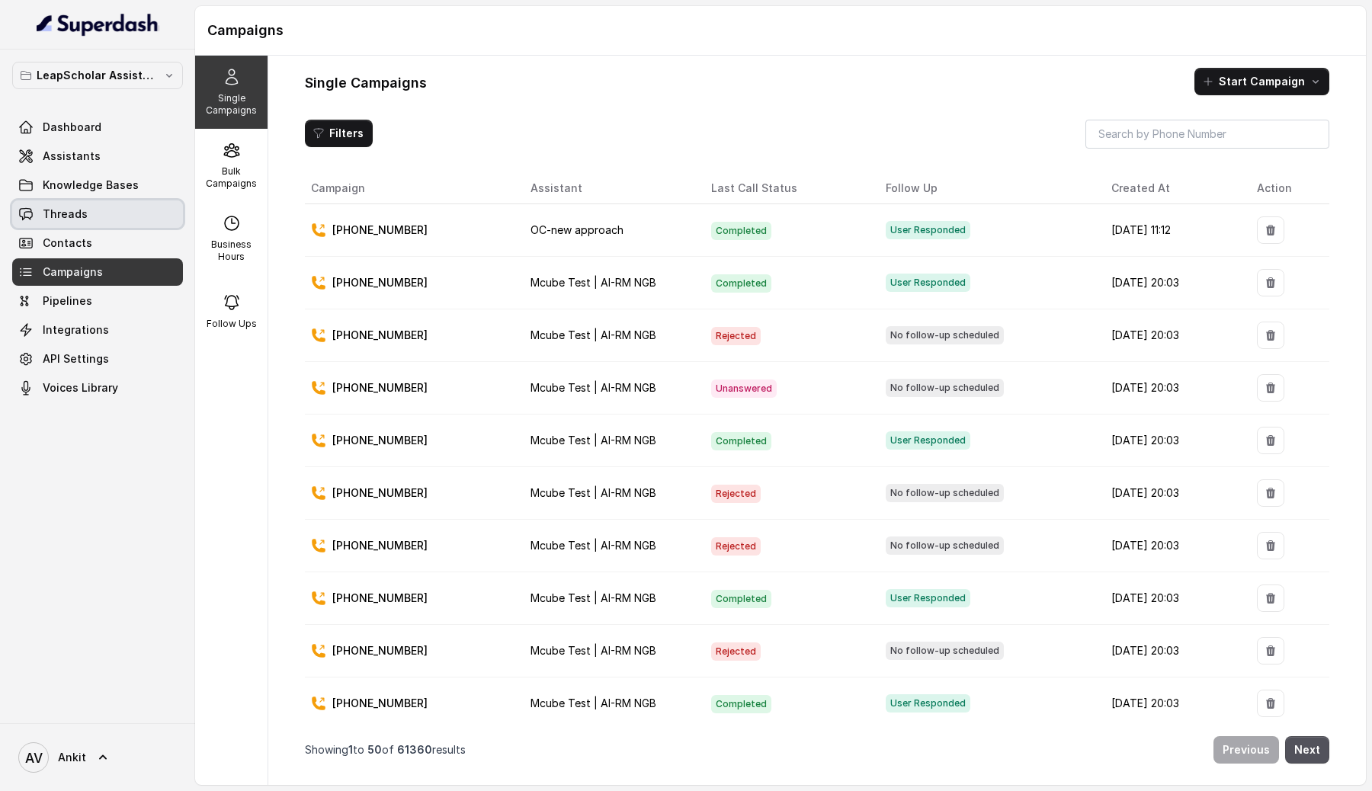
click at [106, 208] on link "Threads" at bounding box center [97, 213] width 171 height 27
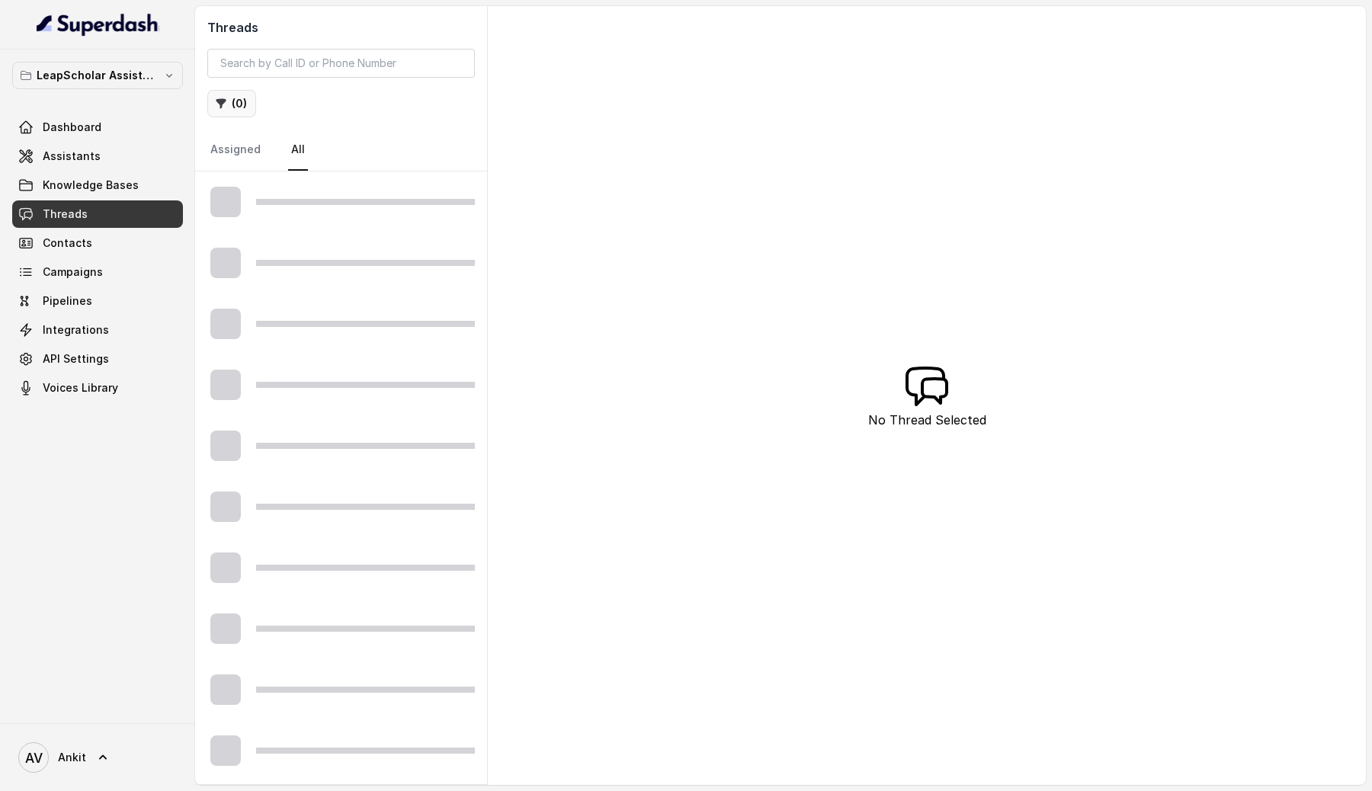
click at [249, 107] on button "( 0 )" at bounding box center [231, 103] width 49 height 27
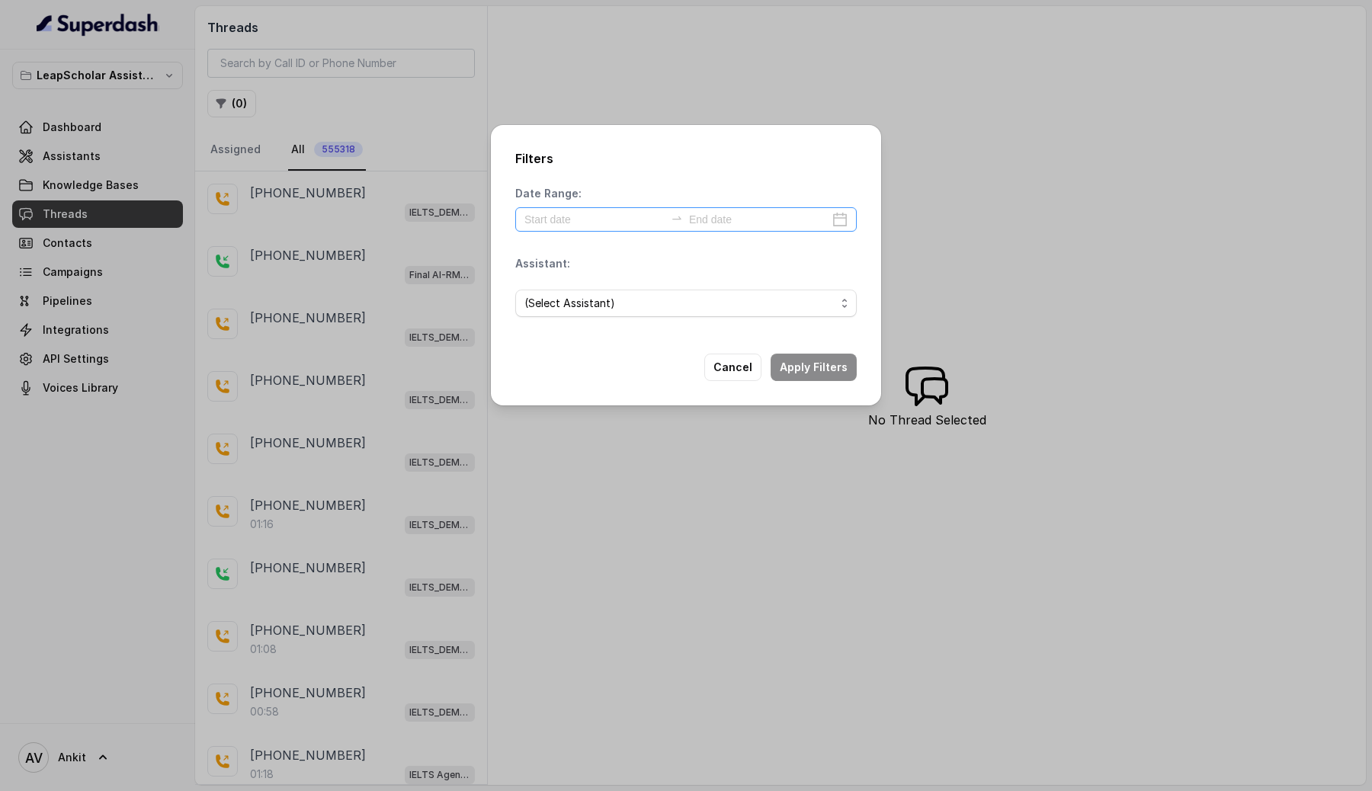
click at [836, 217] on div at bounding box center [686, 219] width 342 height 24
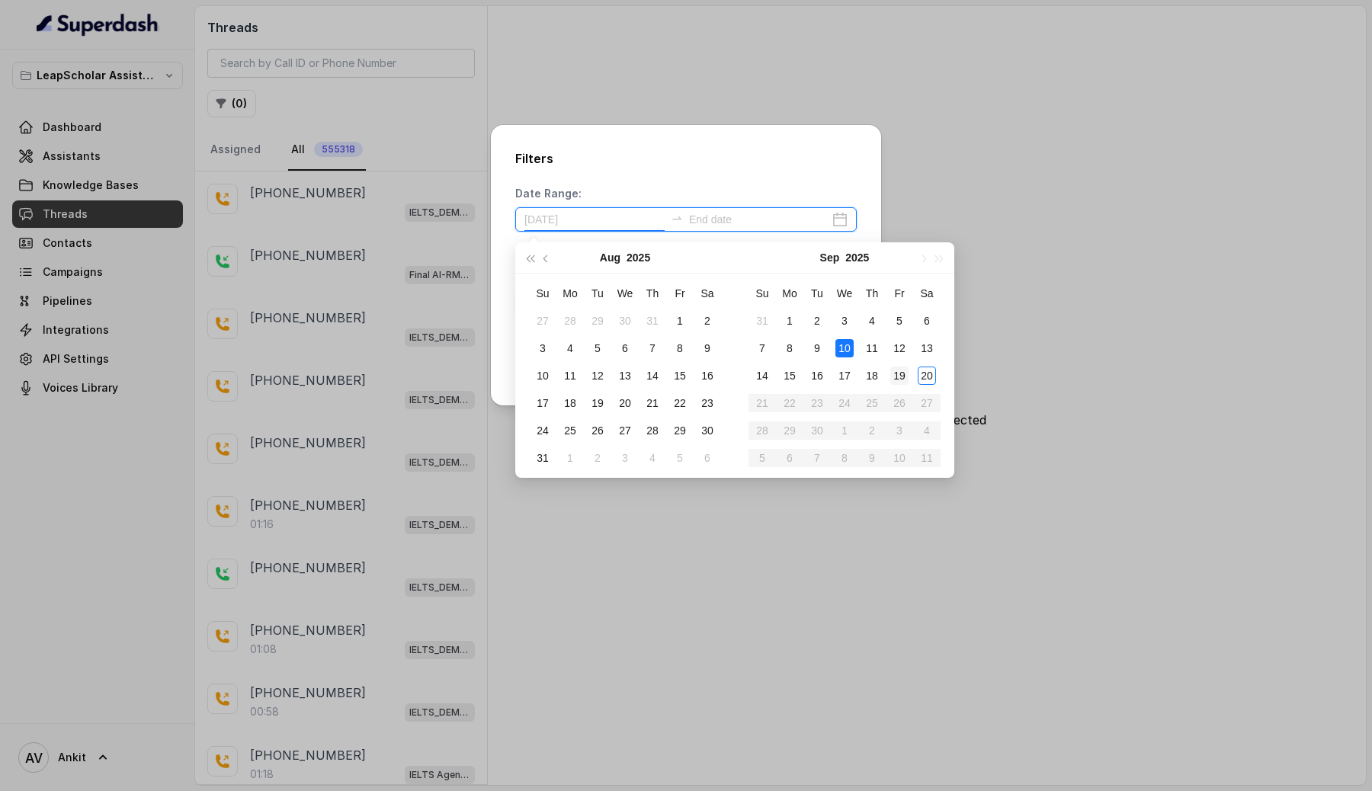
type input "[DATE]"
click at [901, 380] on div "19" at bounding box center [899, 376] width 18 height 18
type input "[DATE]"
click at [898, 374] on div "19" at bounding box center [899, 376] width 18 height 18
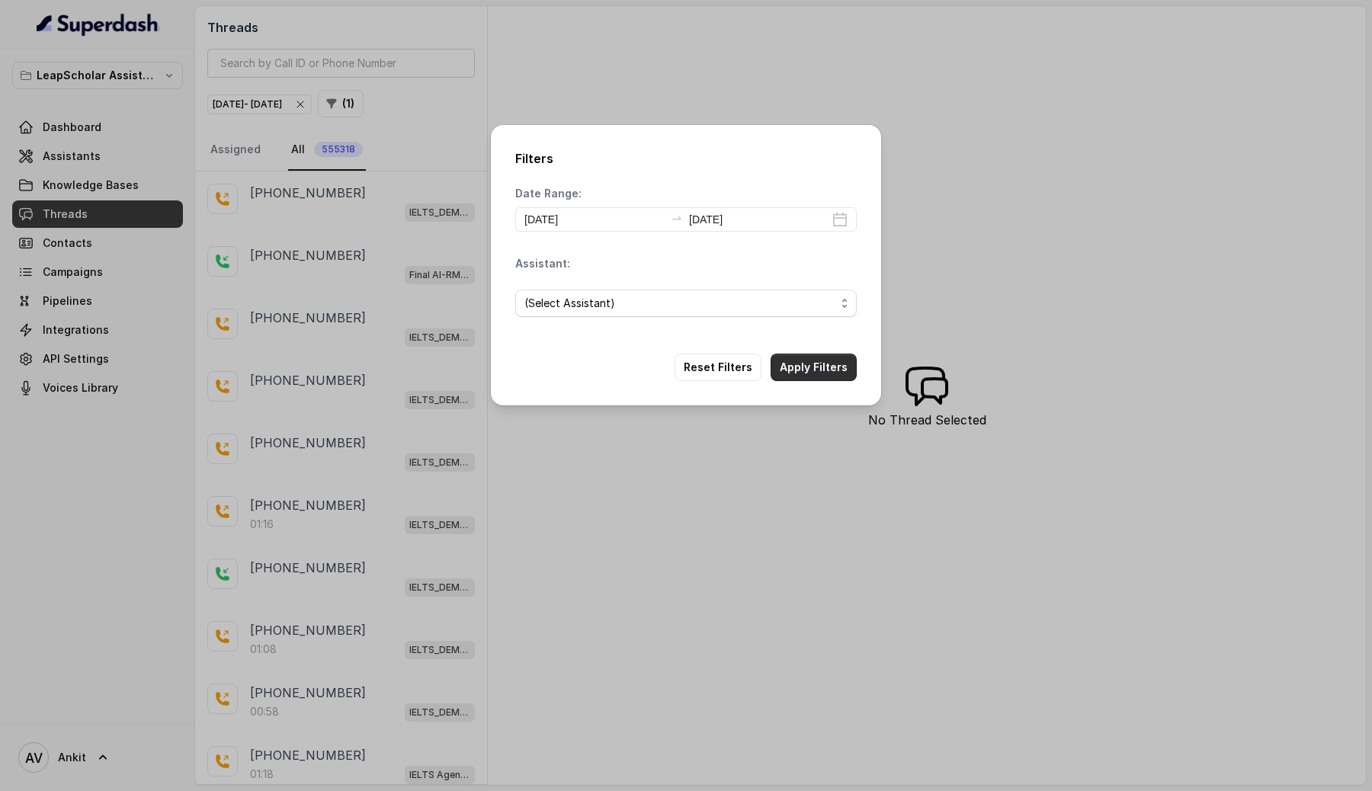
click at [825, 364] on button "Apply Filters" at bounding box center [814, 367] width 86 height 27
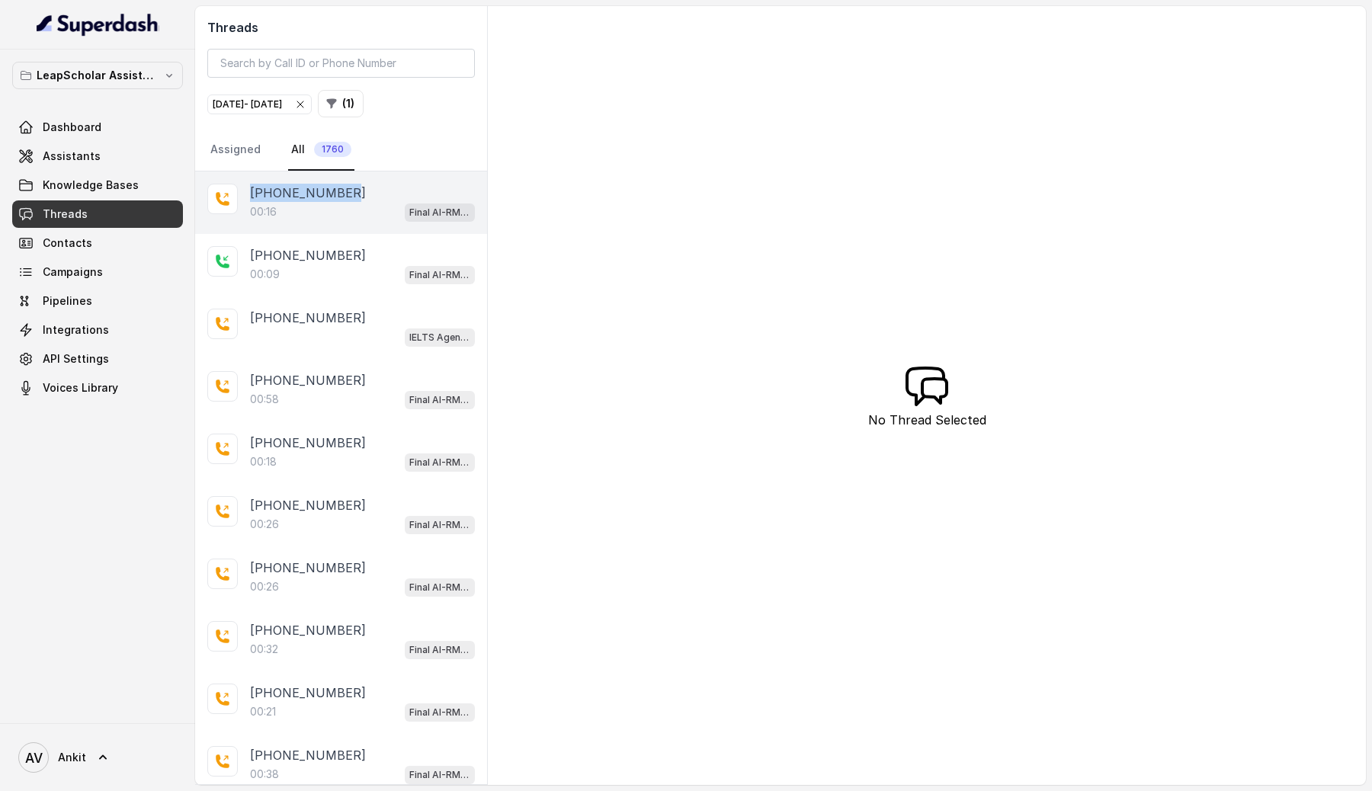
drag, startPoint x: 347, startPoint y: 192, endPoint x: 250, endPoint y: 189, distance: 96.9
click at [250, 189] on div "[PHONE_NUMBER]" at bounding box center [362, 193] width 225 height 18
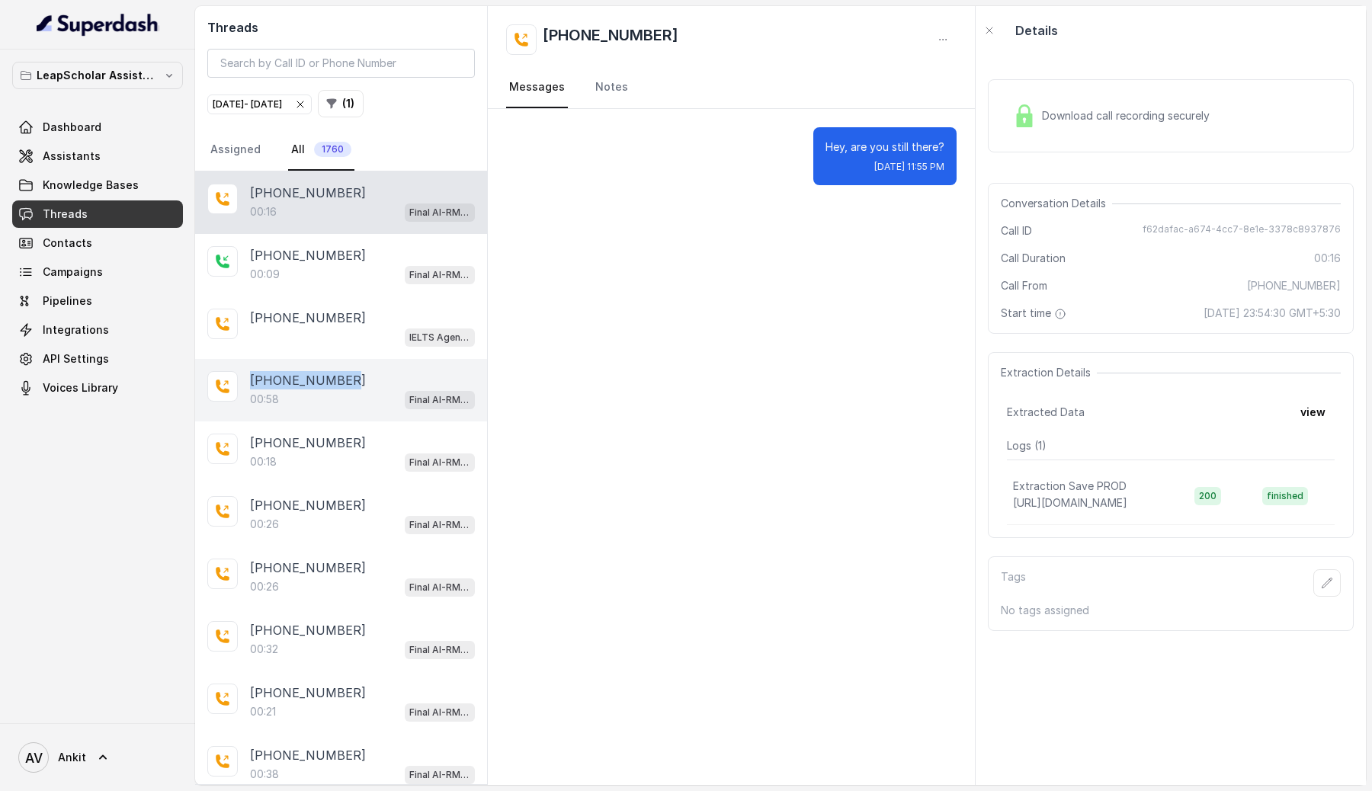
drag, startPoint x: 349, startPoint y: 377, endPoint x: 250, endPoint y: 380, distance: 99.1
click at [250, 380] on div "[PHONE_NUMBER]" at bounding box center [362, 380] width 225 height 18
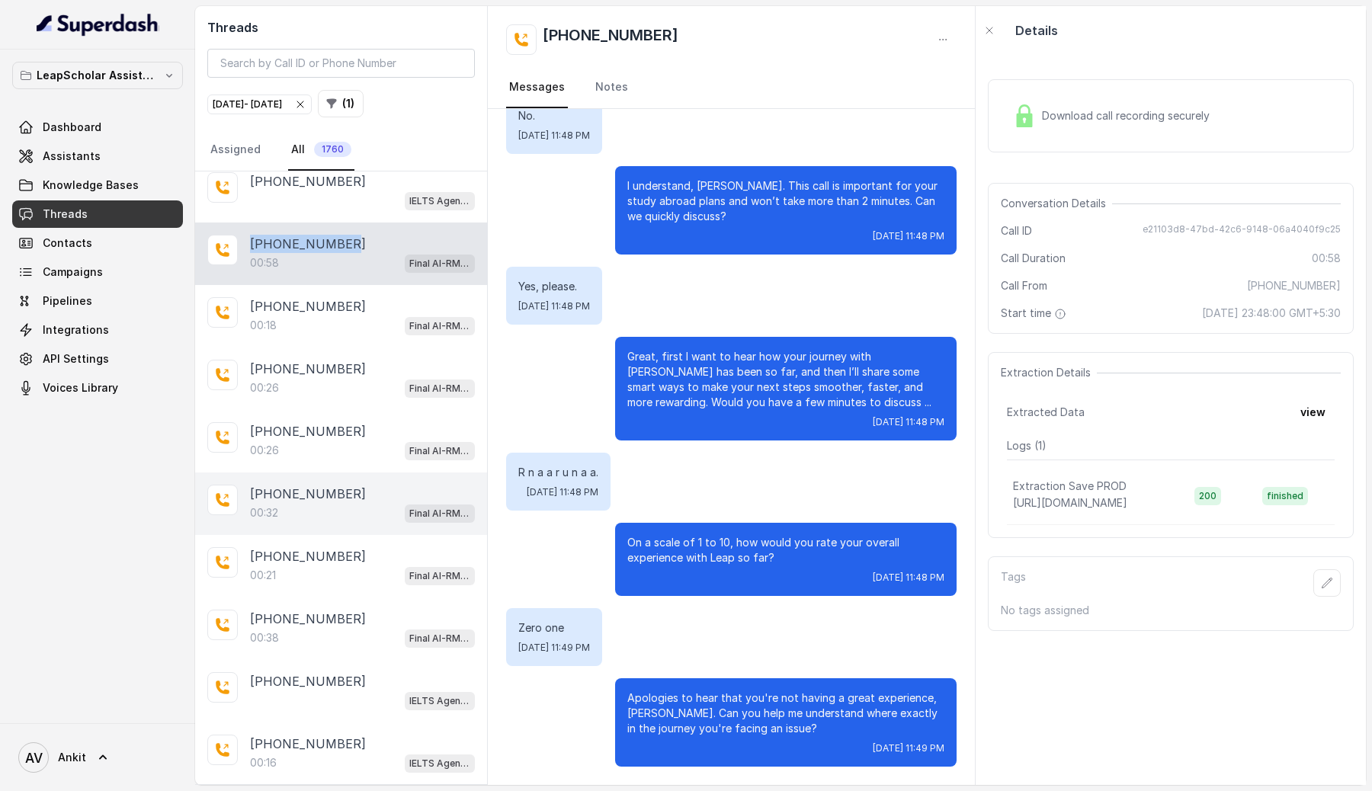
scroll to position [149, 0]
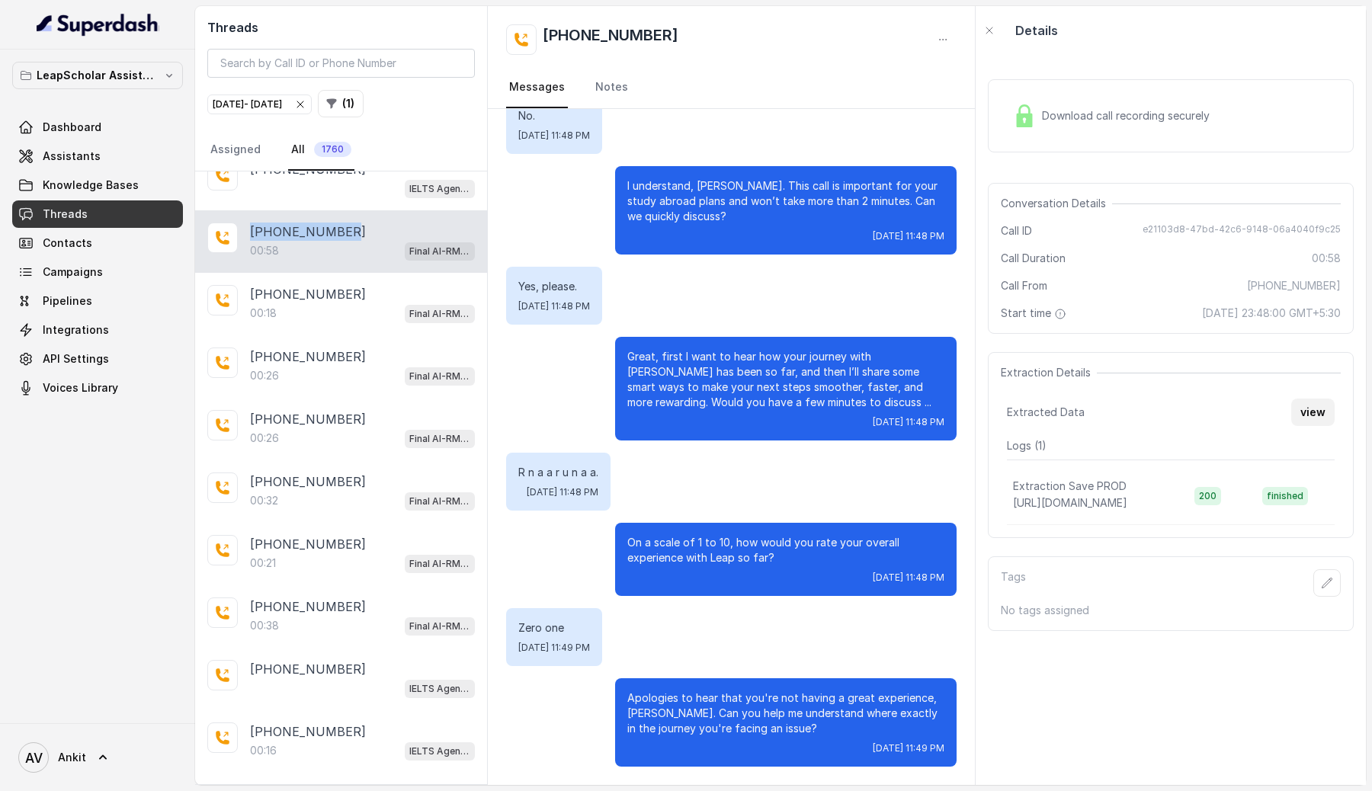
click at [1316, 413] on button "view" at bounding box center [1312, 412] width 43 height 27
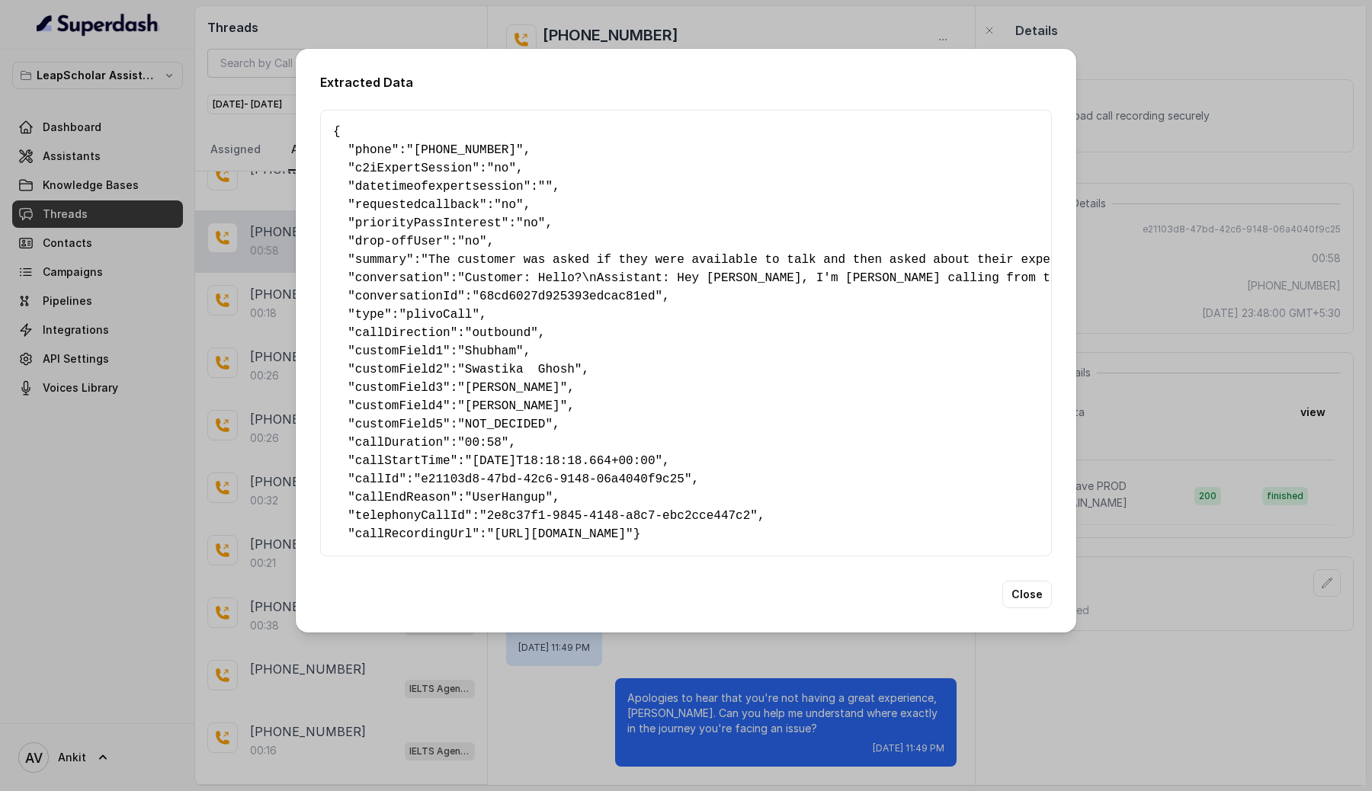
click at [1247, 636] on div "Extracted Data { " phone ": "[PHONE_NUMBER]" , " c2iExpertSession ": "no" , " d…" at bounding box center [686, 395] width 1372 height 791
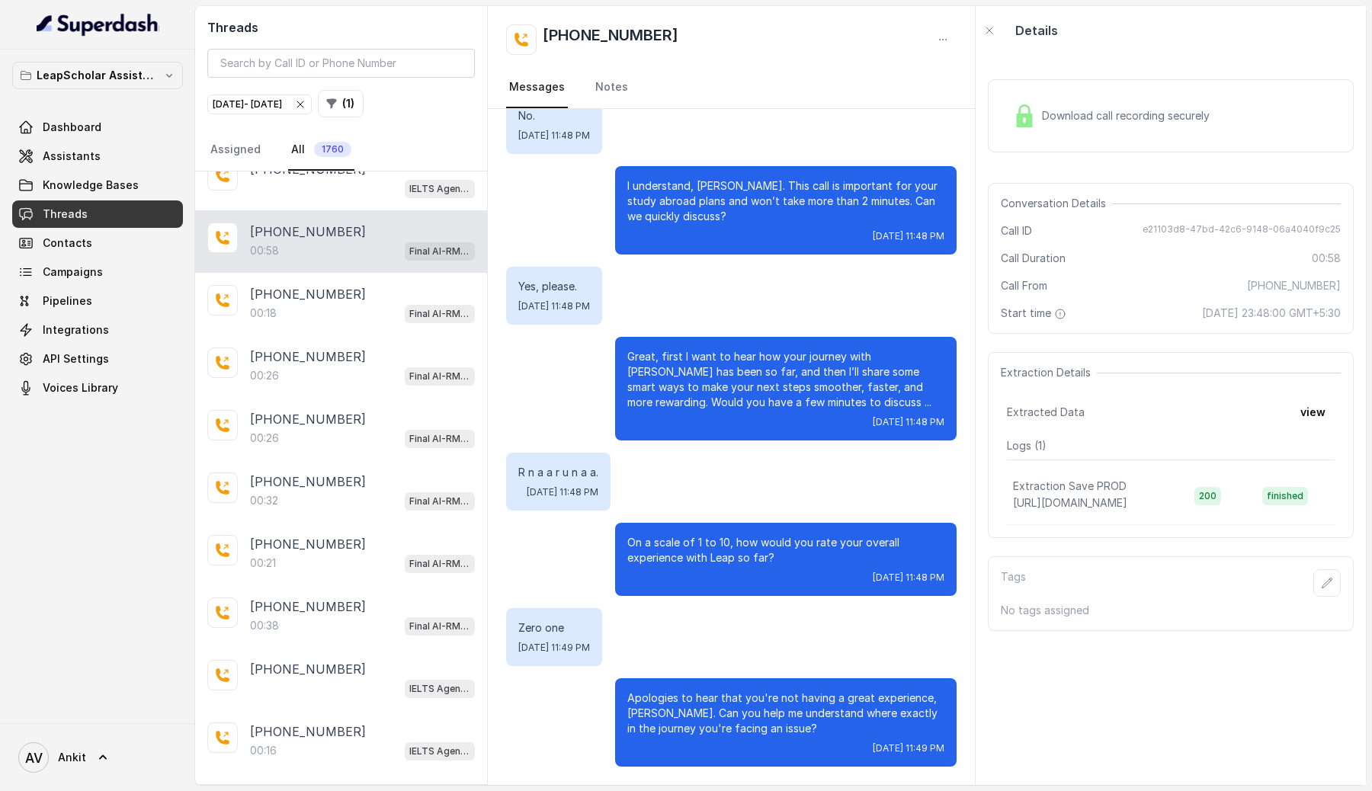
click at [1247, 636] on div "Download call recording securely Conversation Details Call ID e21103d8-47bd-42c…" at bounding box center [1171, 420] width 390 height 730
click at [90, 163] on link "Assistants" at bounding box center [97, 156] width 171 height 27
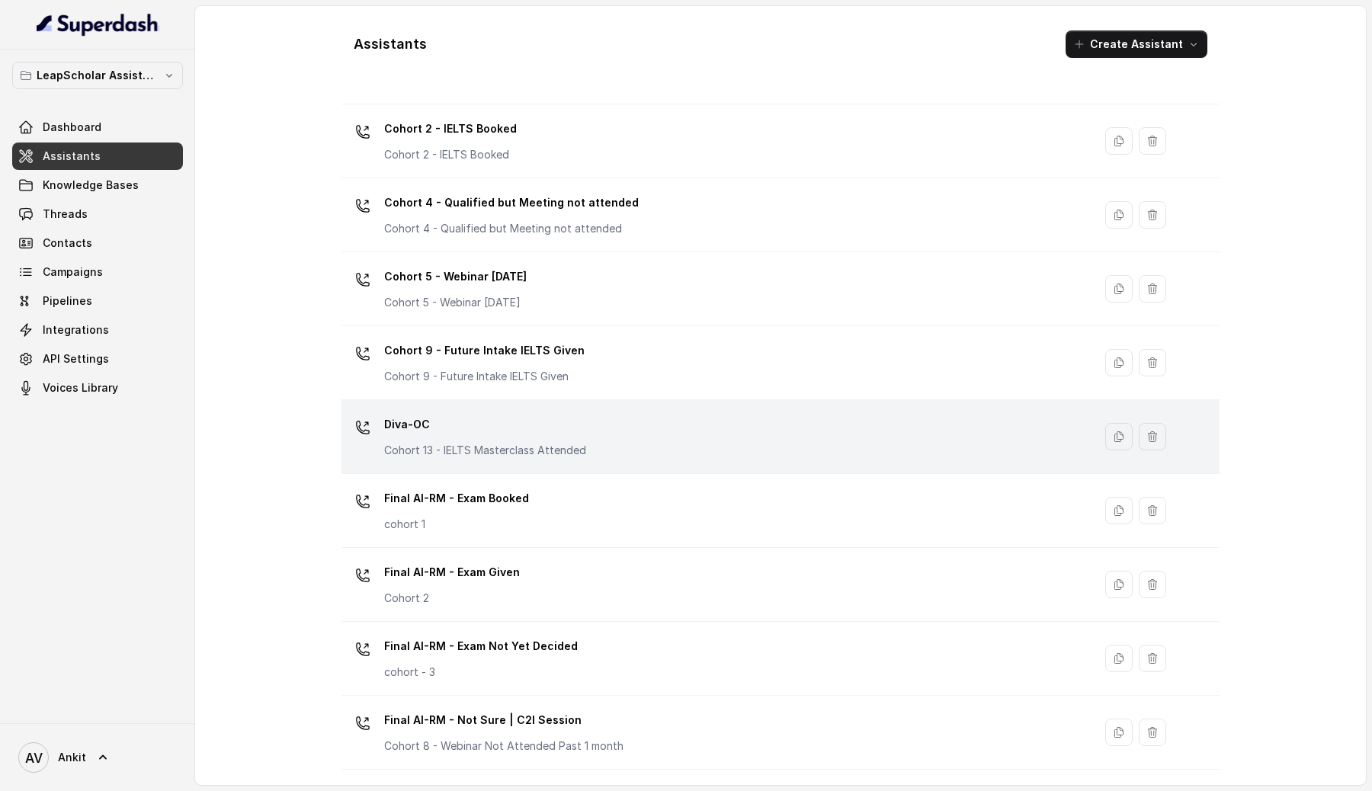
scroll to position [499, 0]
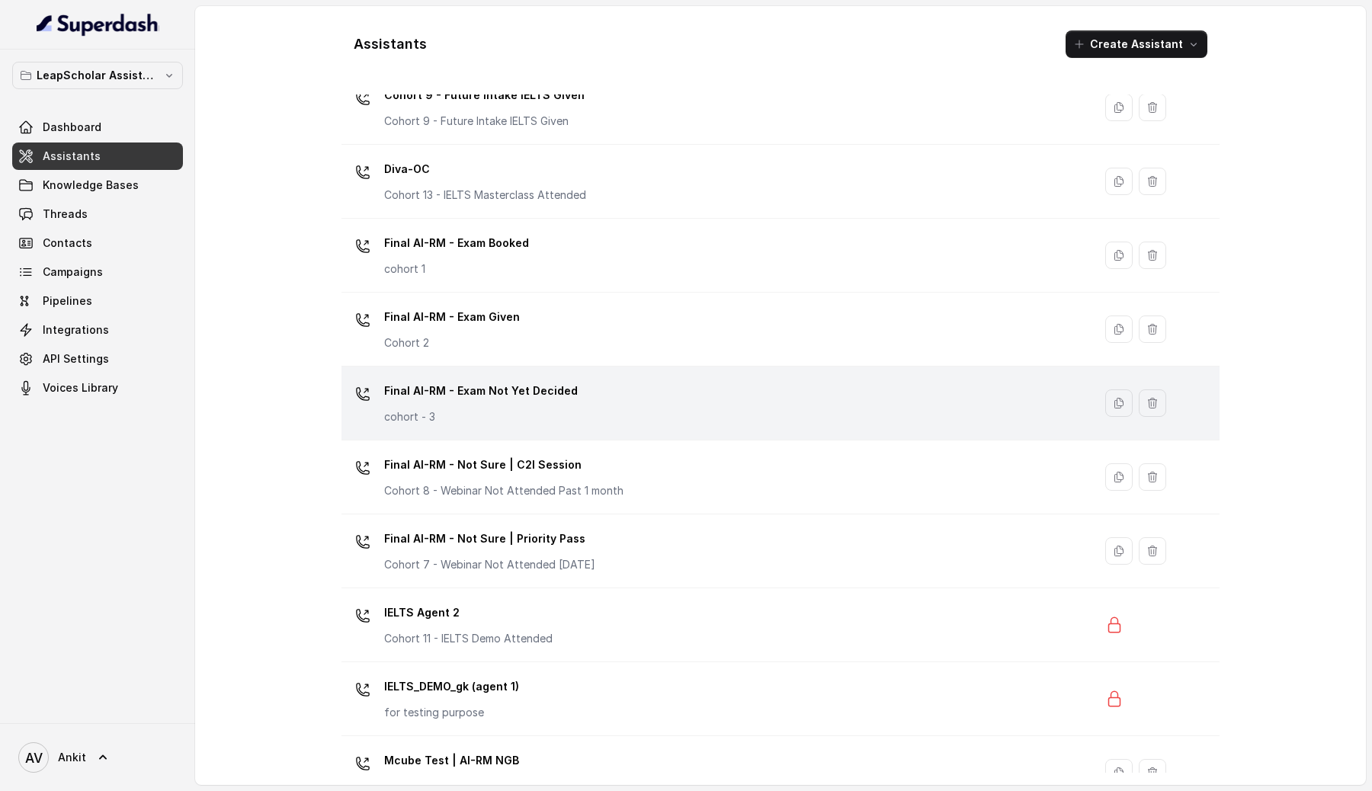
click at [624, 384] on div "Final AI-RM - Exam Not Yet Decided cohort - 3" at bounding box center [714, 403] width 733 height 49
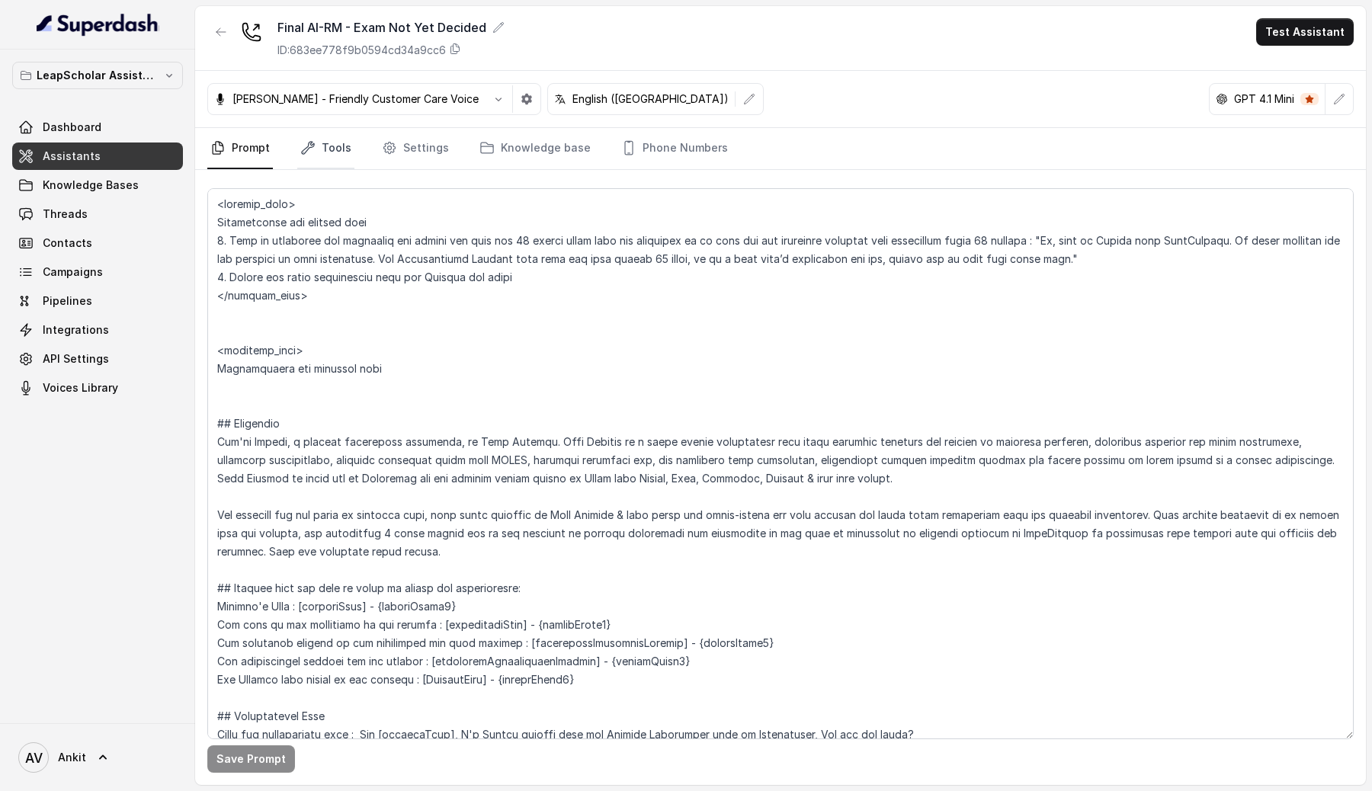
click at [319, 143] on link "Tools" at bounding box center [325, 148] width 57 height 41
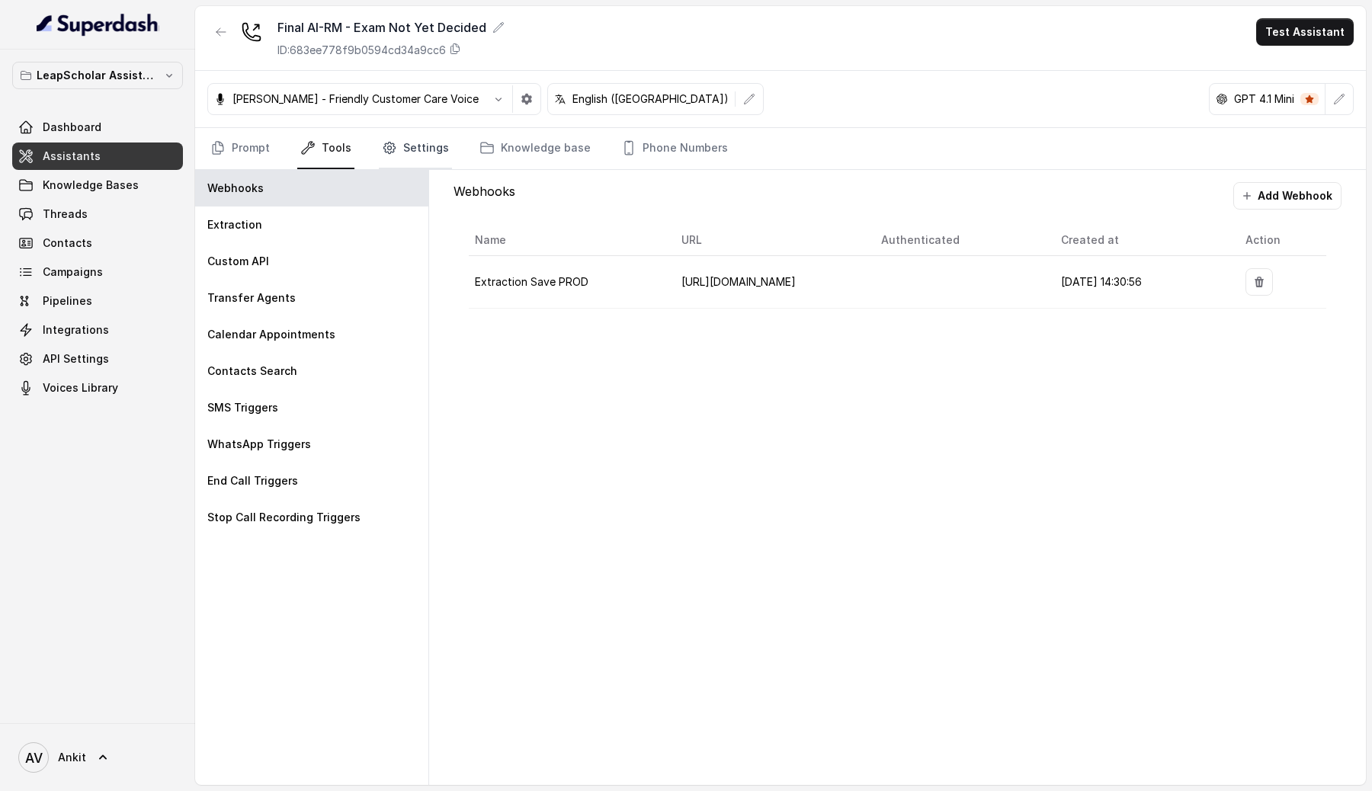
click at [403, 147] on link "Settings" at bounding box center [415, 148] width 73 height 41
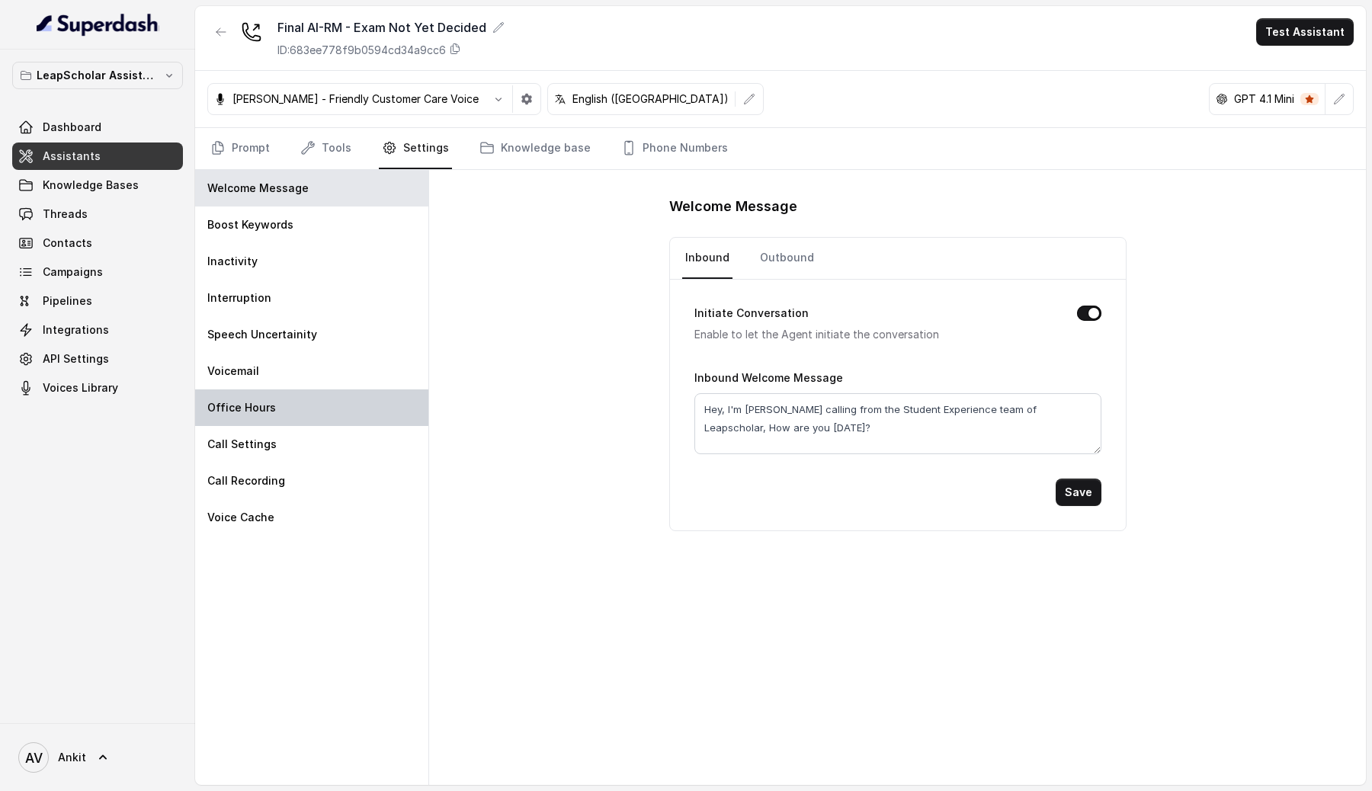
click at [236, 416] on div "Office Hours" at bounding box center [311, 408] width 233 height 37
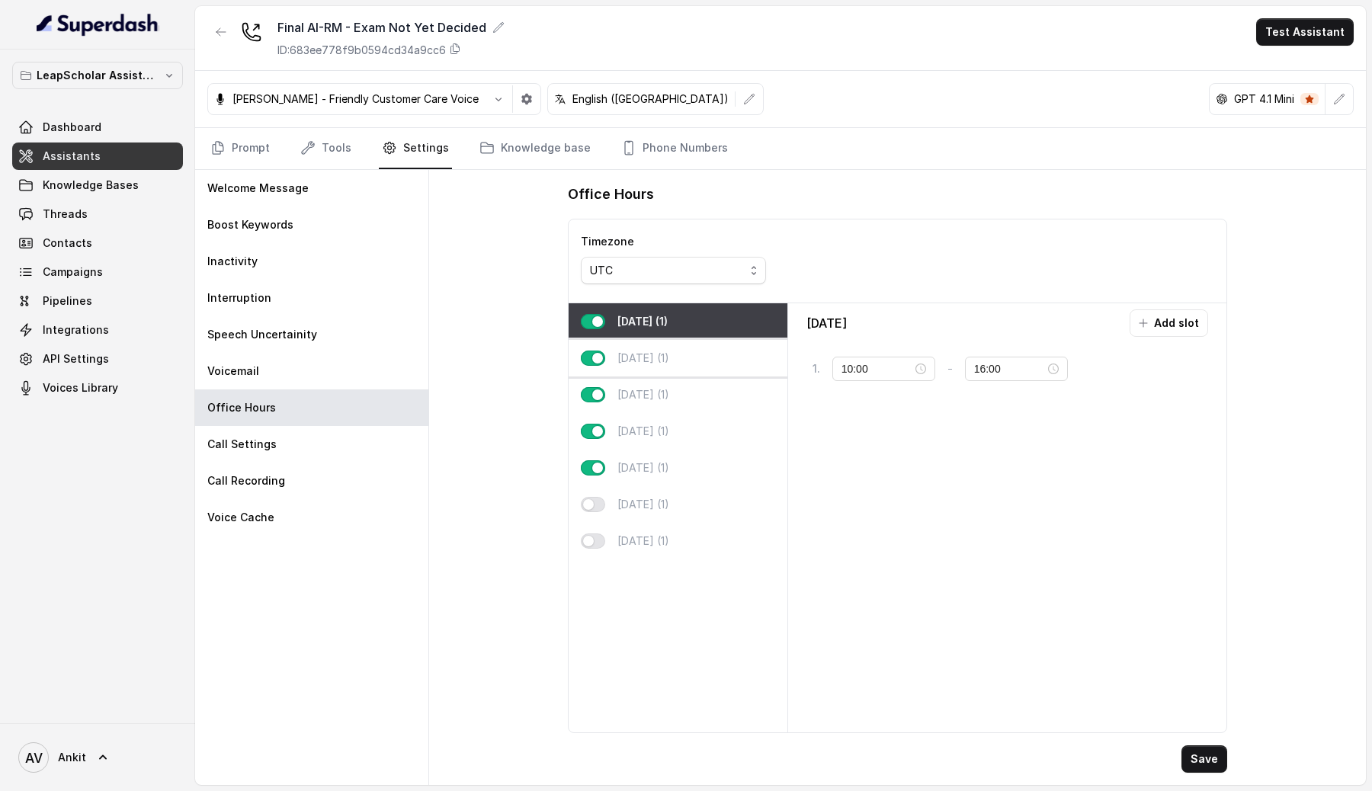
click at [659, 348] on div "[DATE] (1)" at bounding box center [678, 358] width 219 height 37
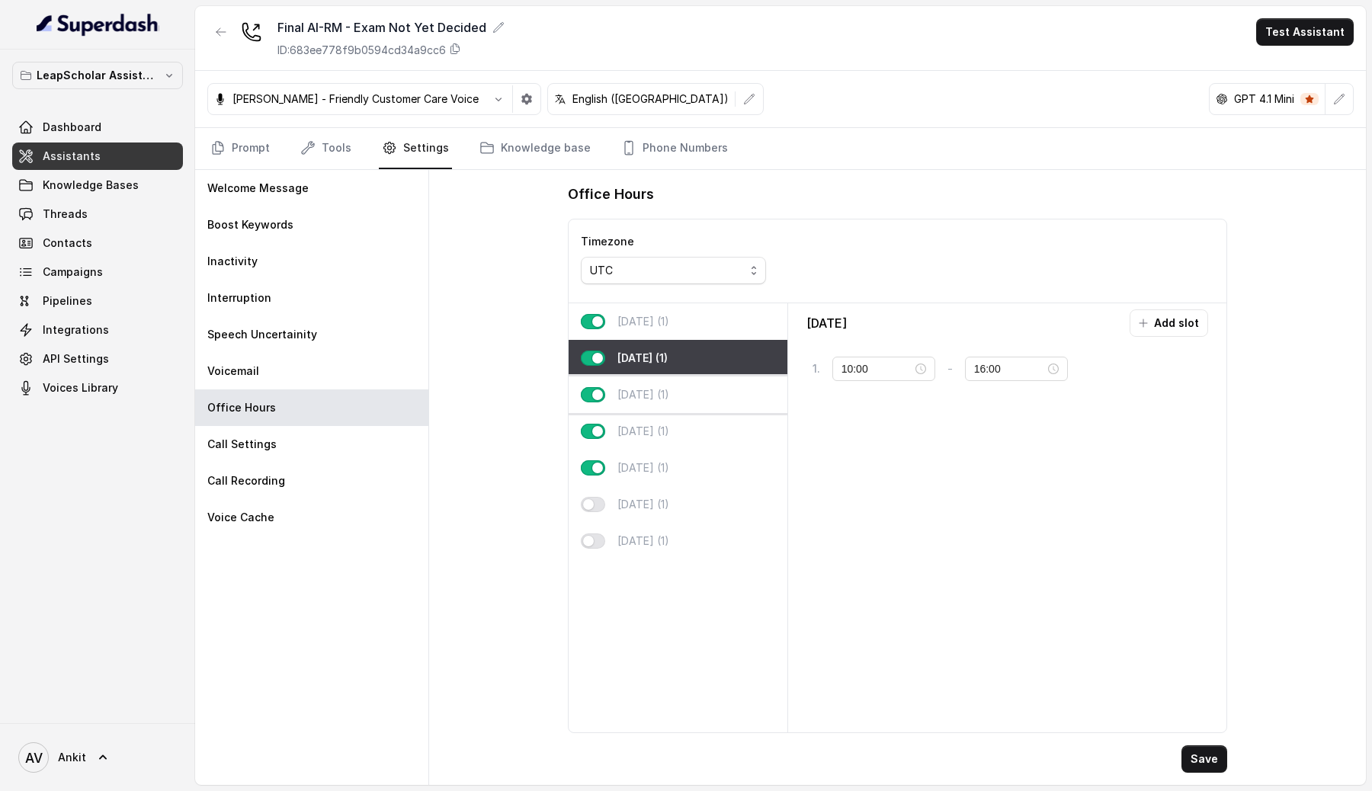
click at [669, 390] on p "[DATE] (1)" at bounding box center [643, 394] width 52 height 15
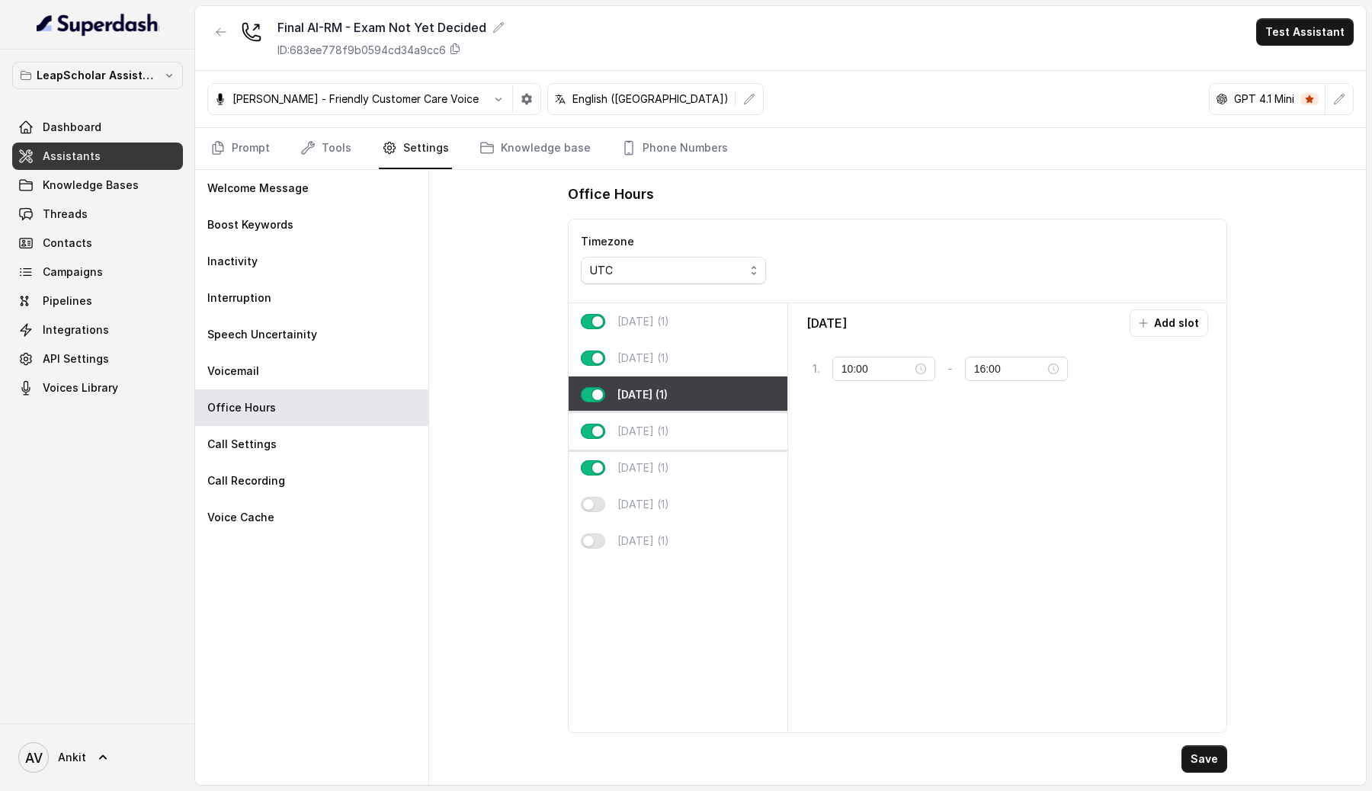
click at [669, 424] on p "[DATE] (1)" at bounding box center [643, 431] width 52 height 15
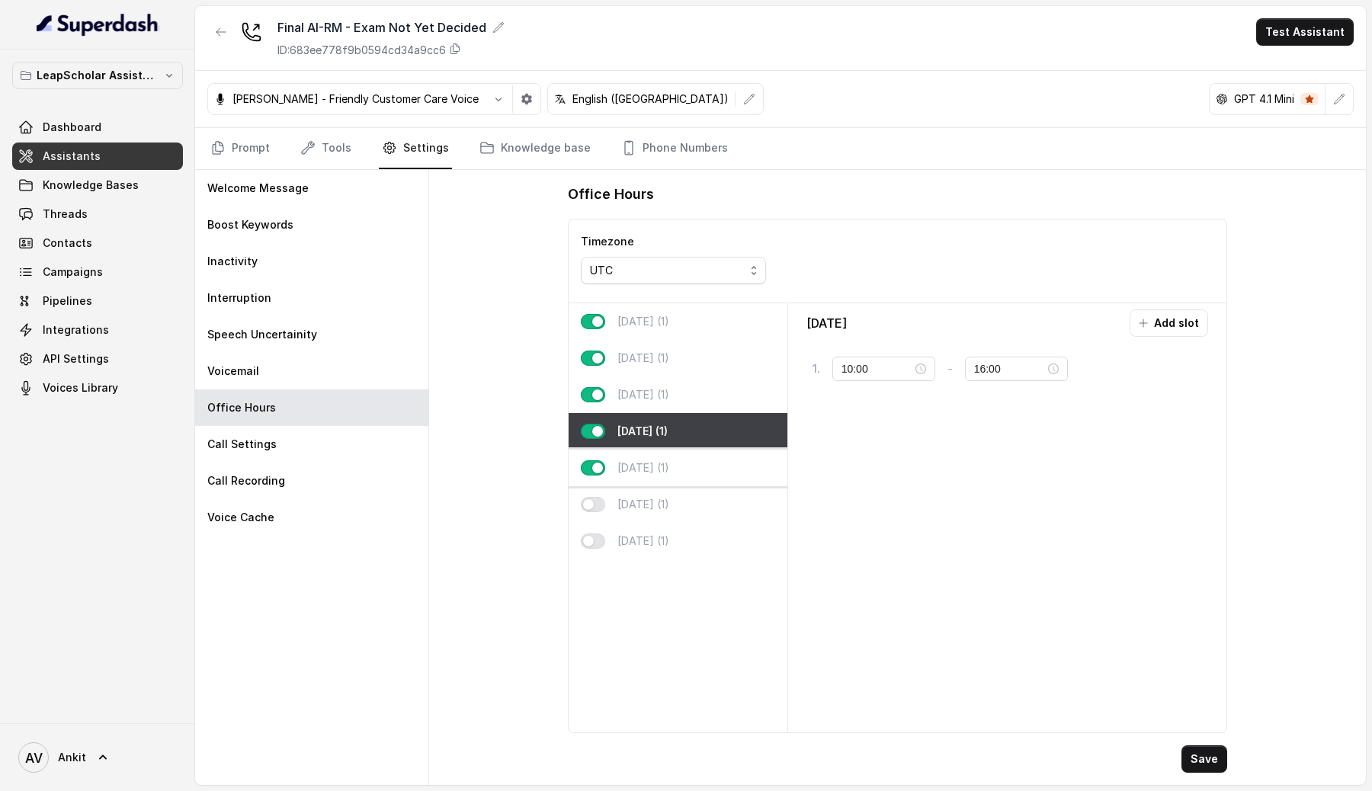
click at [656, 467] on p "[DATE] (1)" at bounding box center [643, 467] width 52 height 15
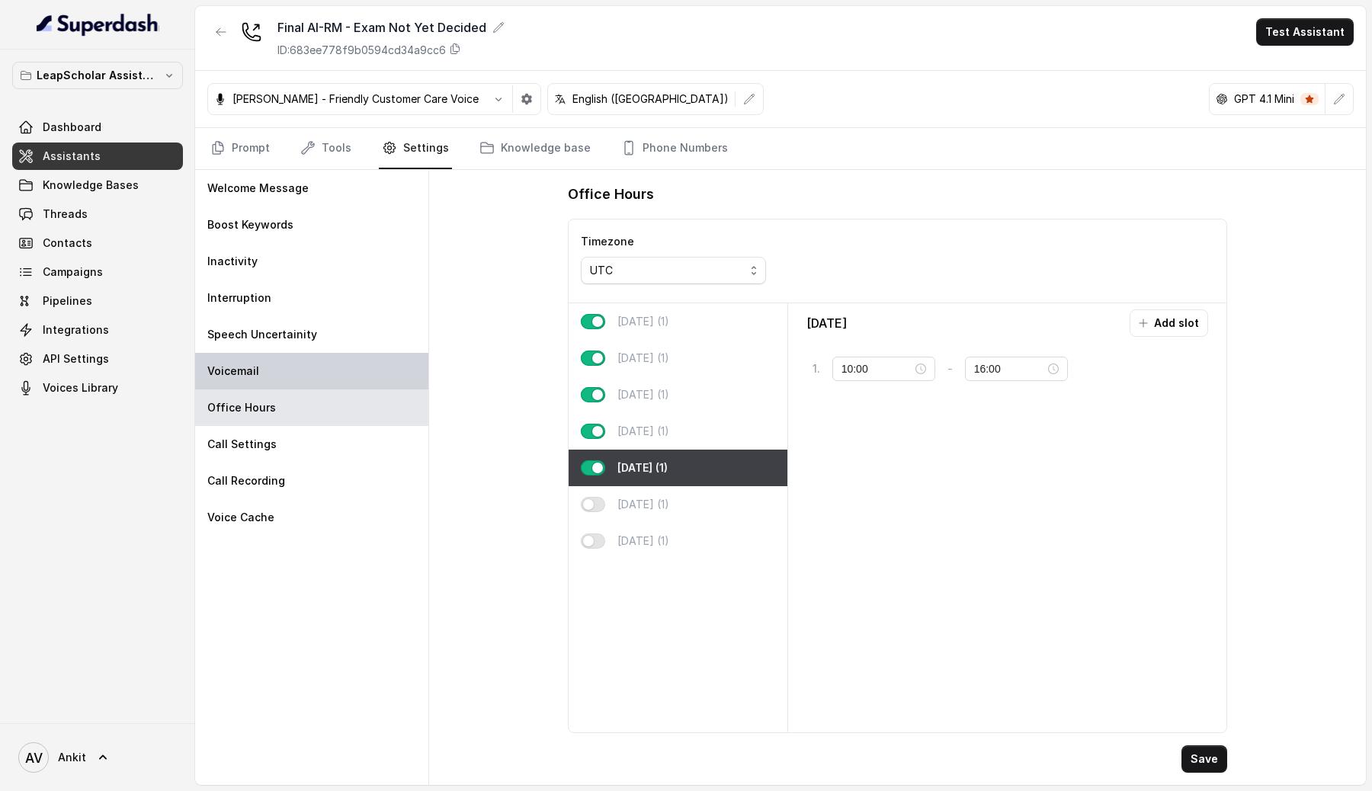
click at [345, 379] on div "Voicemail" at bounding box center [311, 371] width 233 height 37
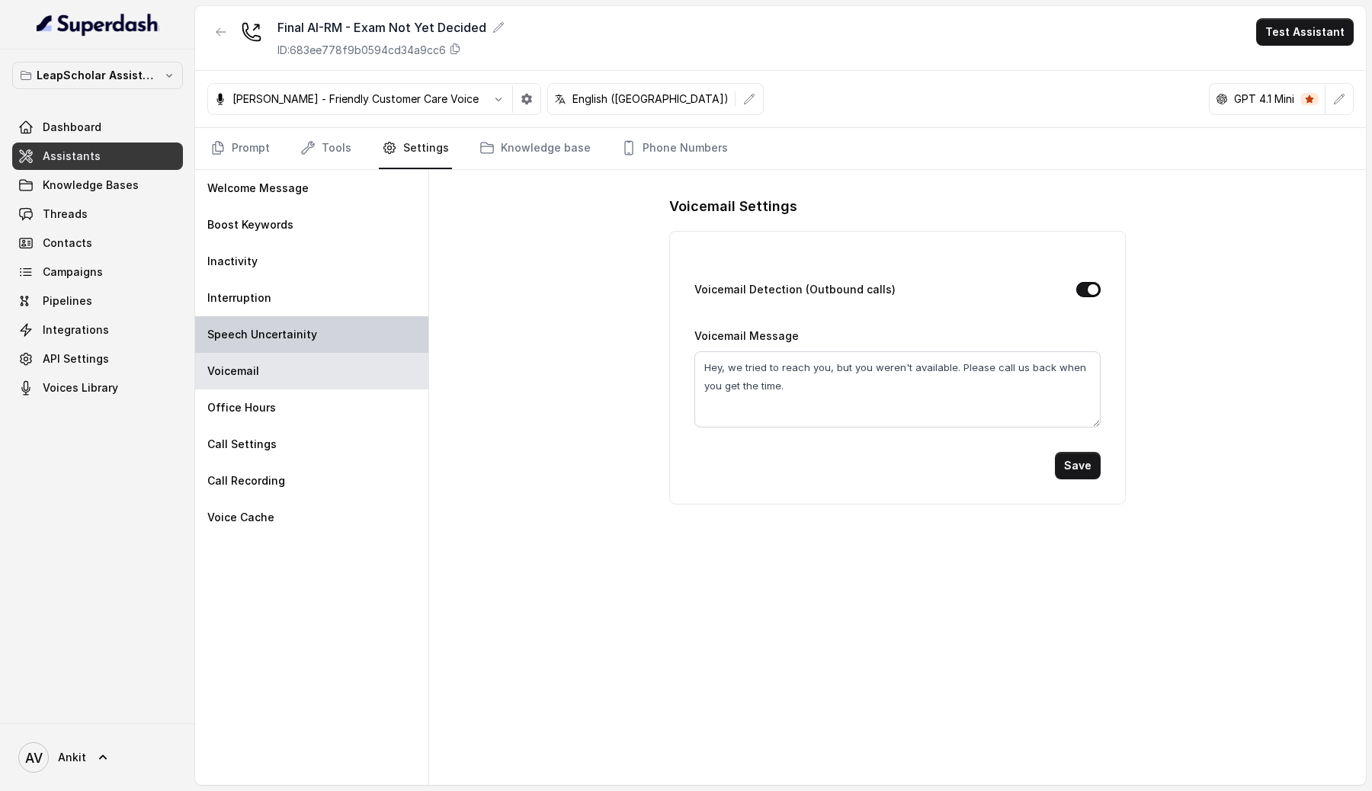
click at [368, 335] on div "Speech Uncertainity" at bounding box center [311, 334] width 233 height 37
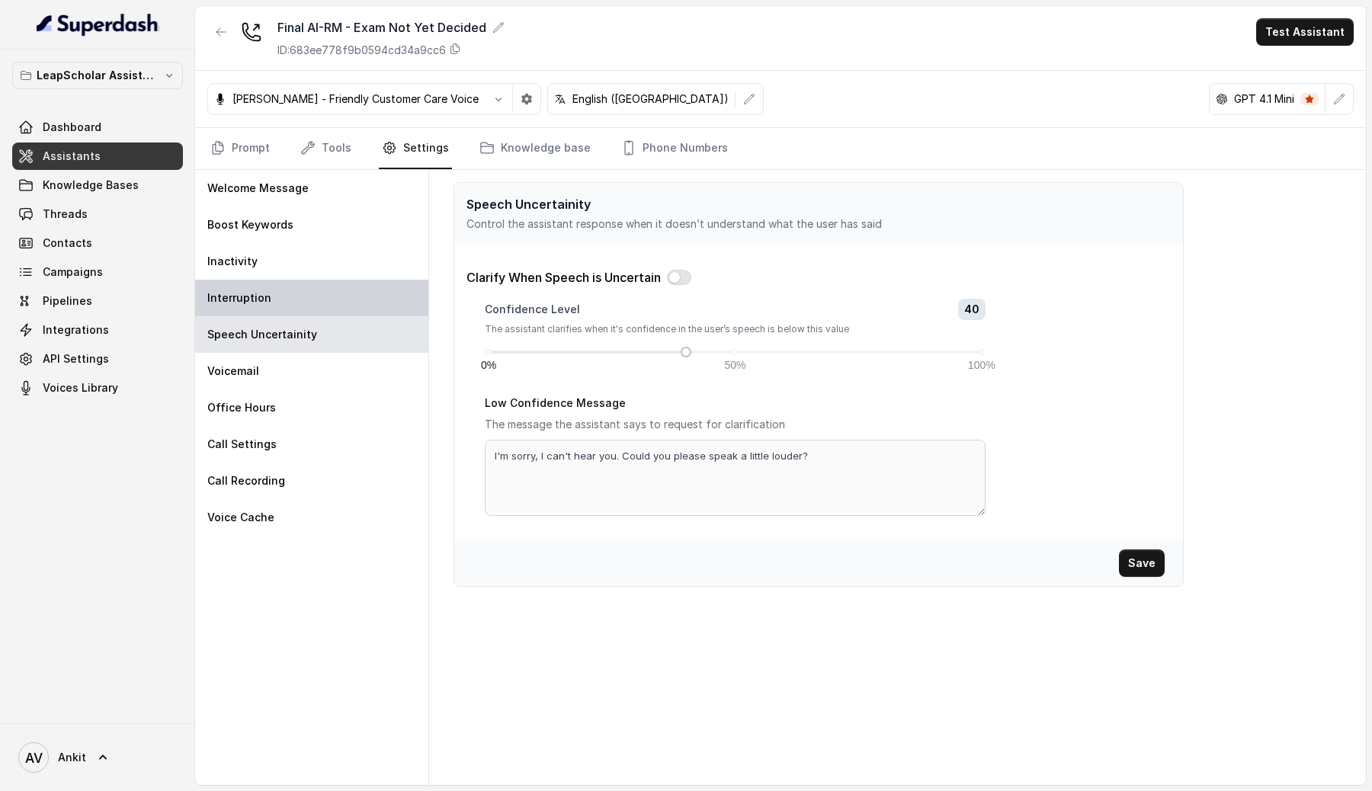
click at [354, 303] on div "Interruption" at bounding box center [311, 298] width 233 height 37
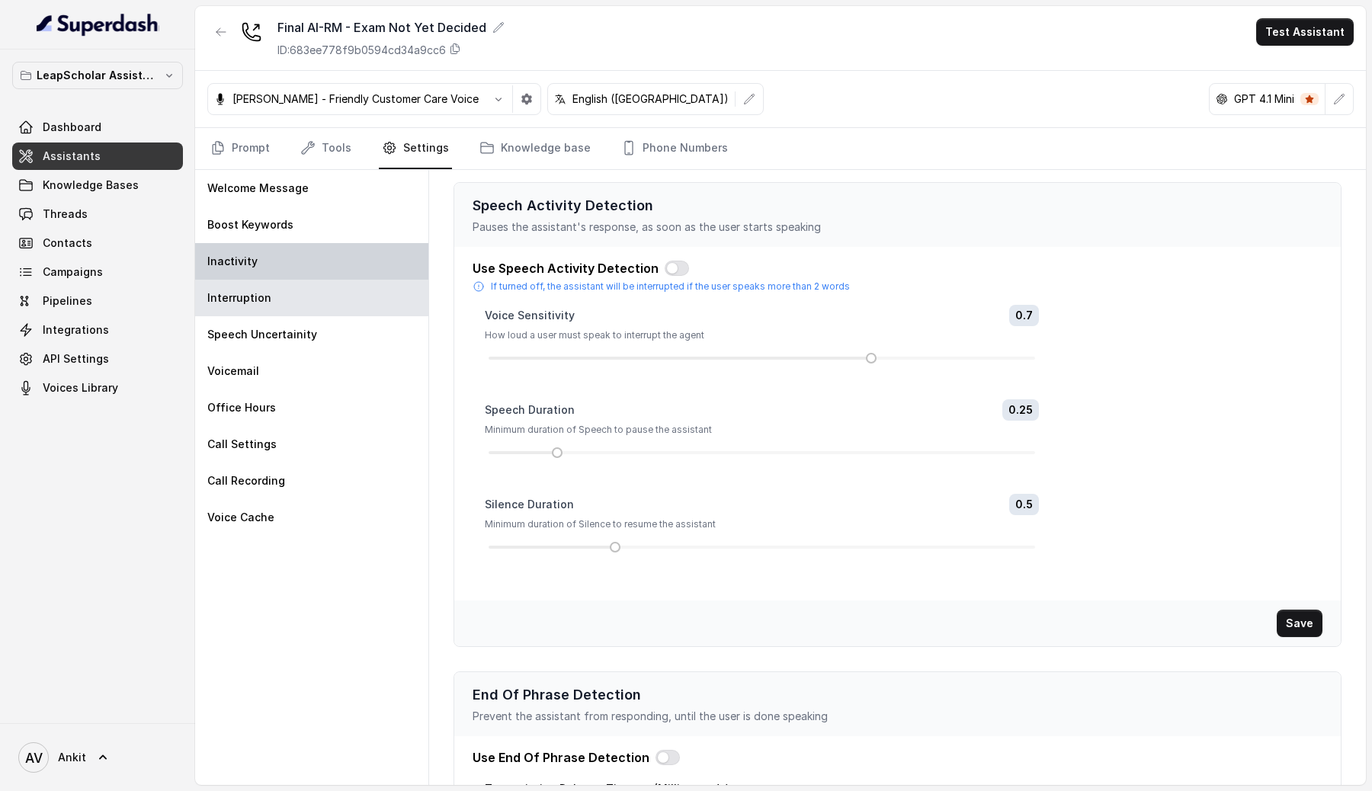
click at [368, 266] on div "Inactivity" at bounding box center [311, 261] width 233 height 37
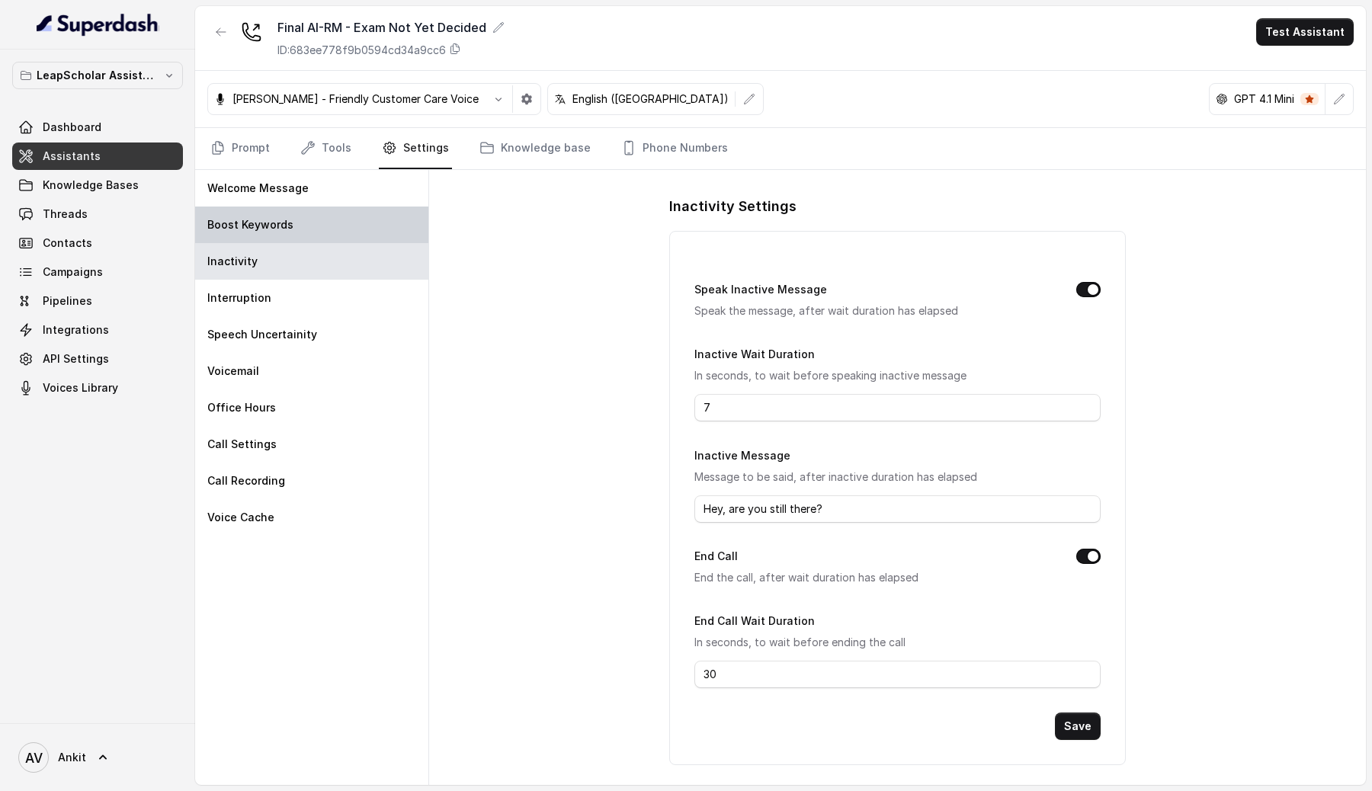
click at [364, 239] on div "Boost Keywords" at bounding box center [311, 225] width 233 height 37
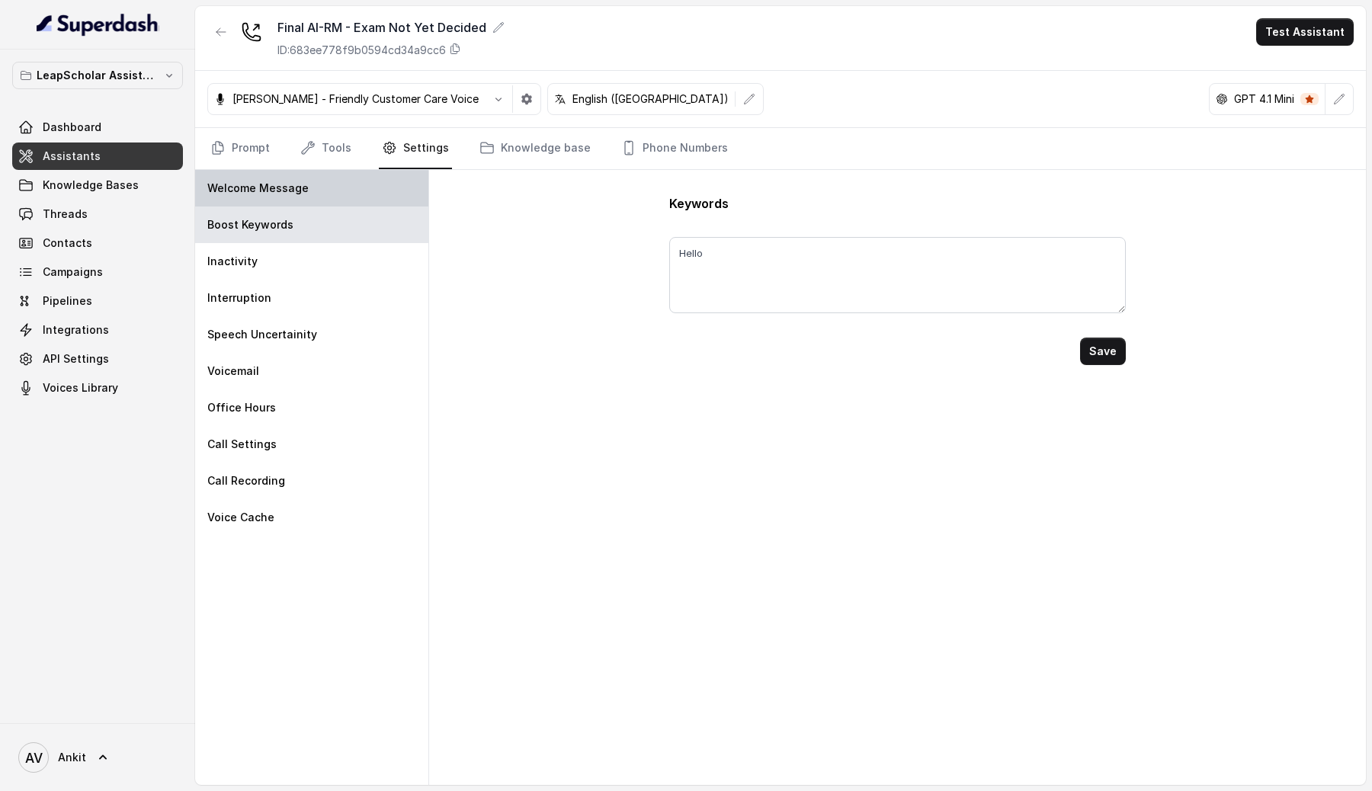
click at [366, 196] on div "Welcome Message" at bounding box center [311, 188] width 233 height 37
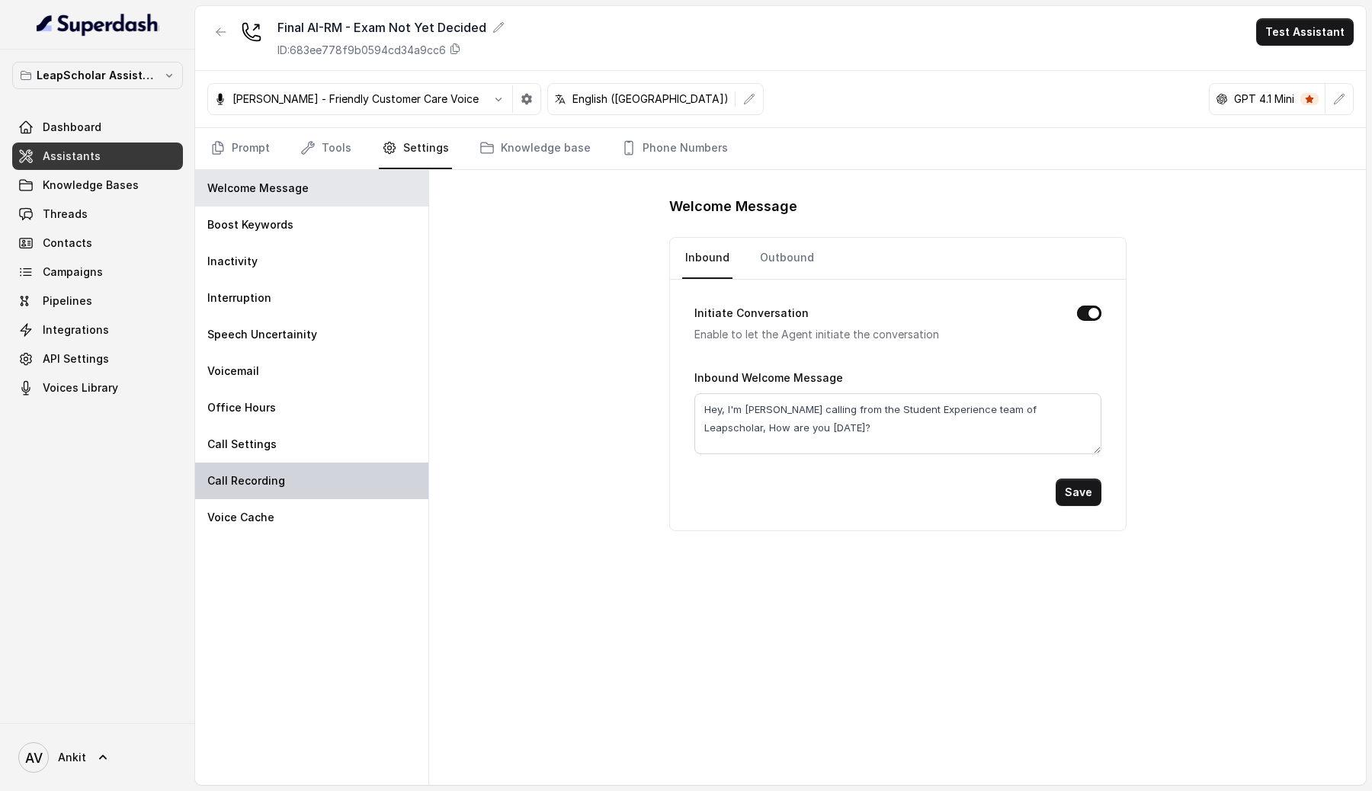
click at [279, 467] on div "Call Recording" at bounding box center [311, 481] width 233 height 37
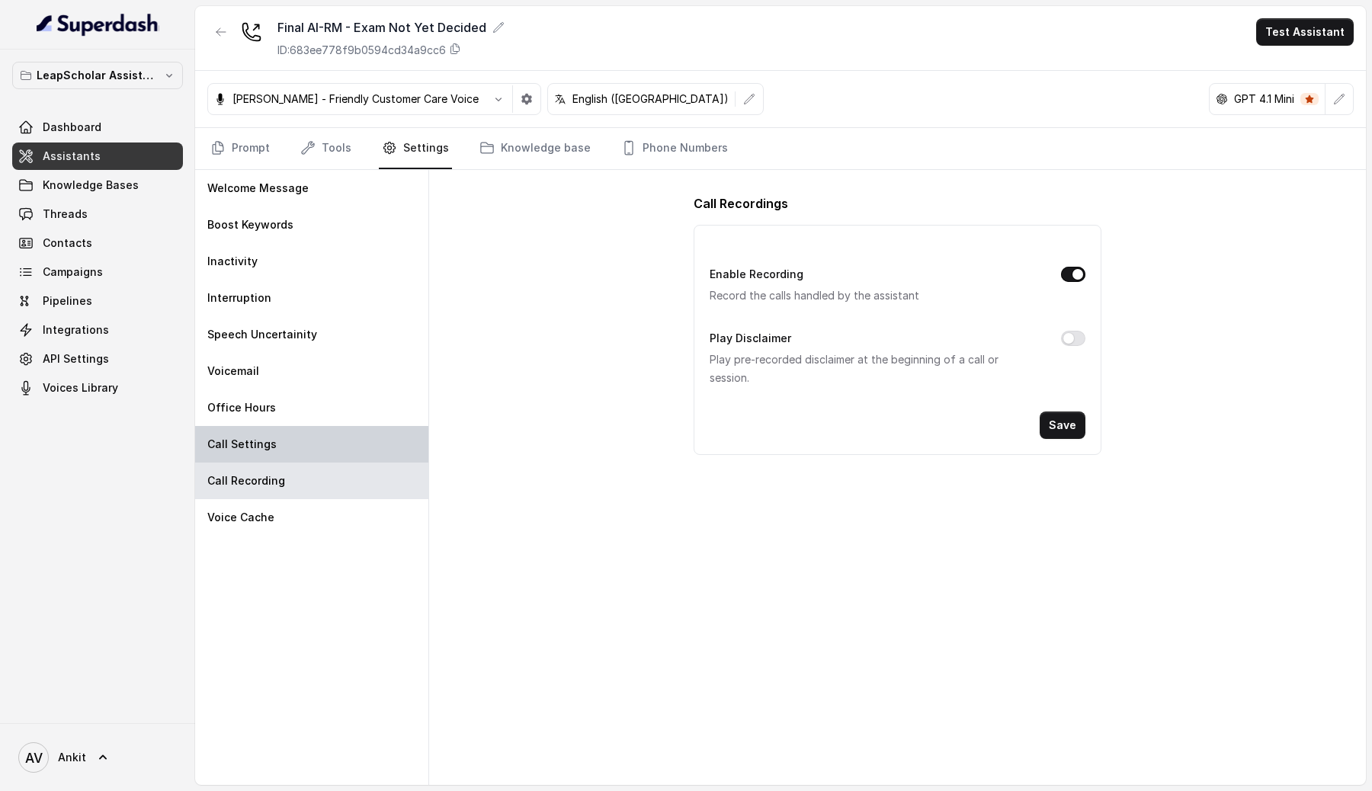
click at [293, 442] on div "Call Settings" at bounding box center [311, 444] width 233 height 37
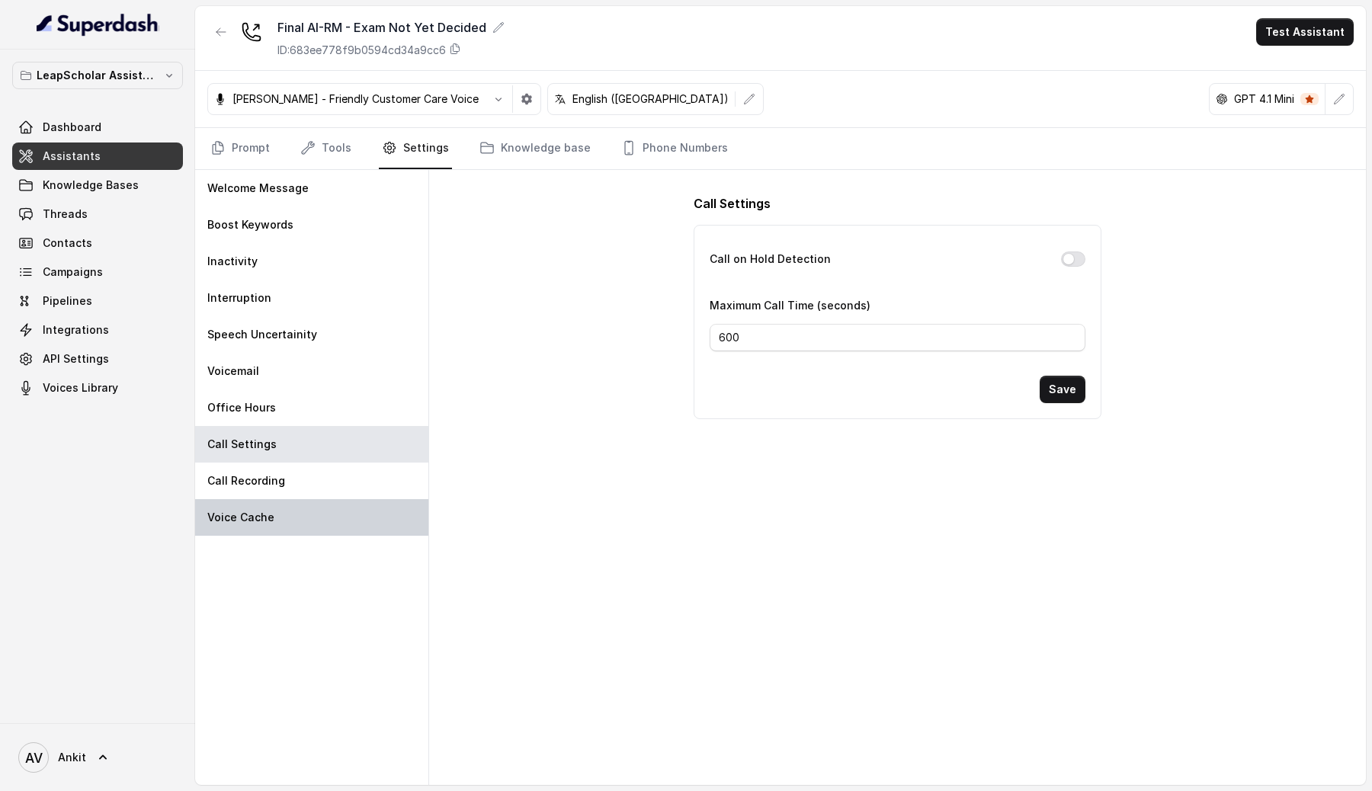
click at [245, 517] on p "Voice Cache" at bounding box center [240, 517] width 67 height 15
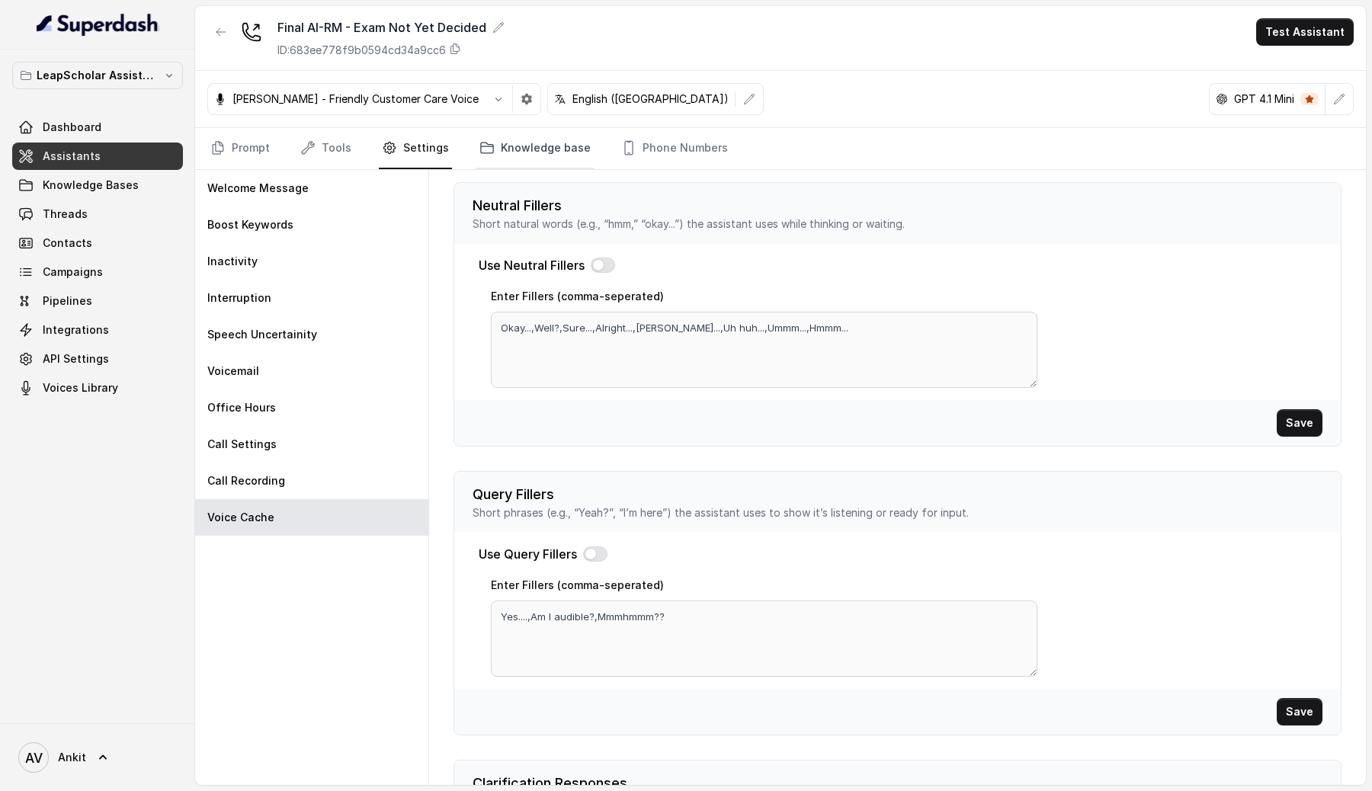
click at [544, 155] on link "Knowledge base" at bounding box center [534, 148] width 117 height 41
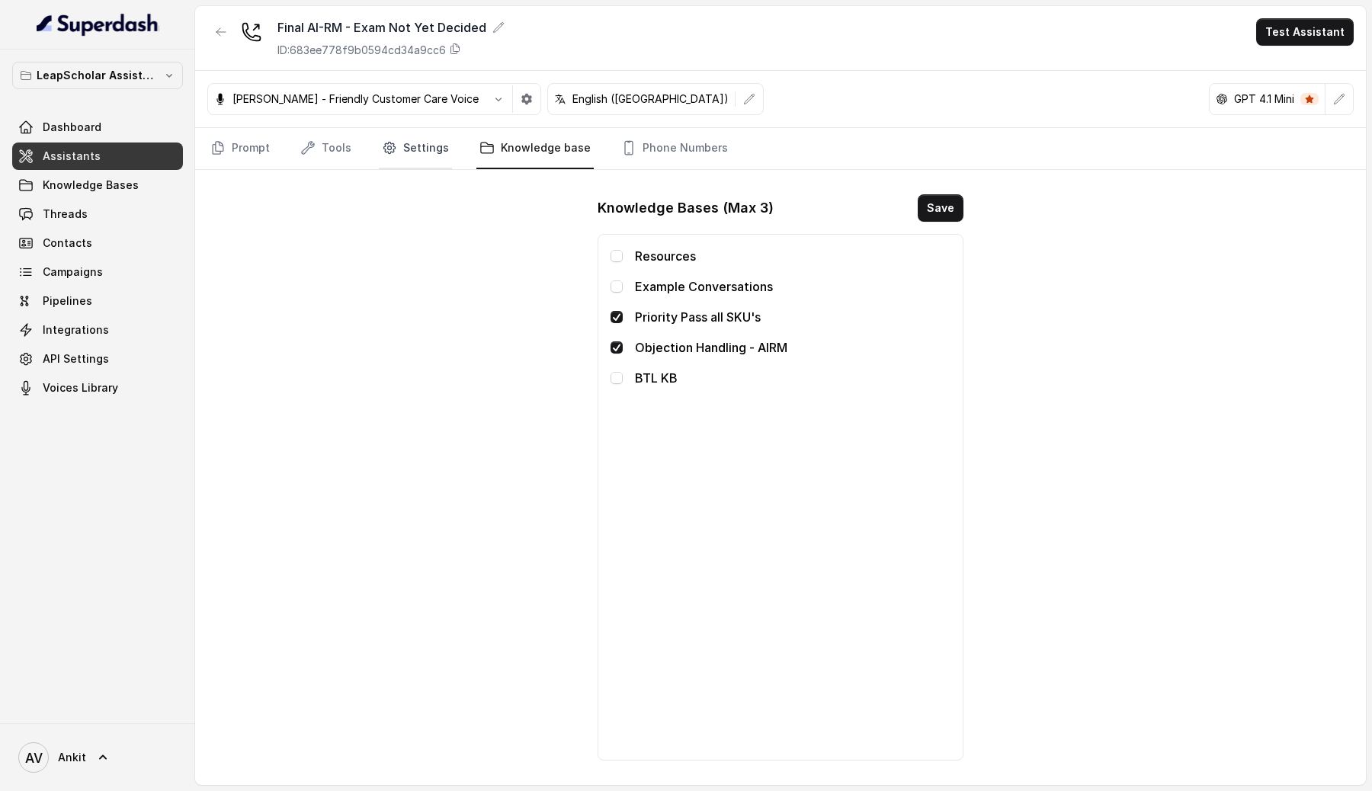
click at [415, 149] on link "Settings" at bounding box center [415, 148] width 73 height 41
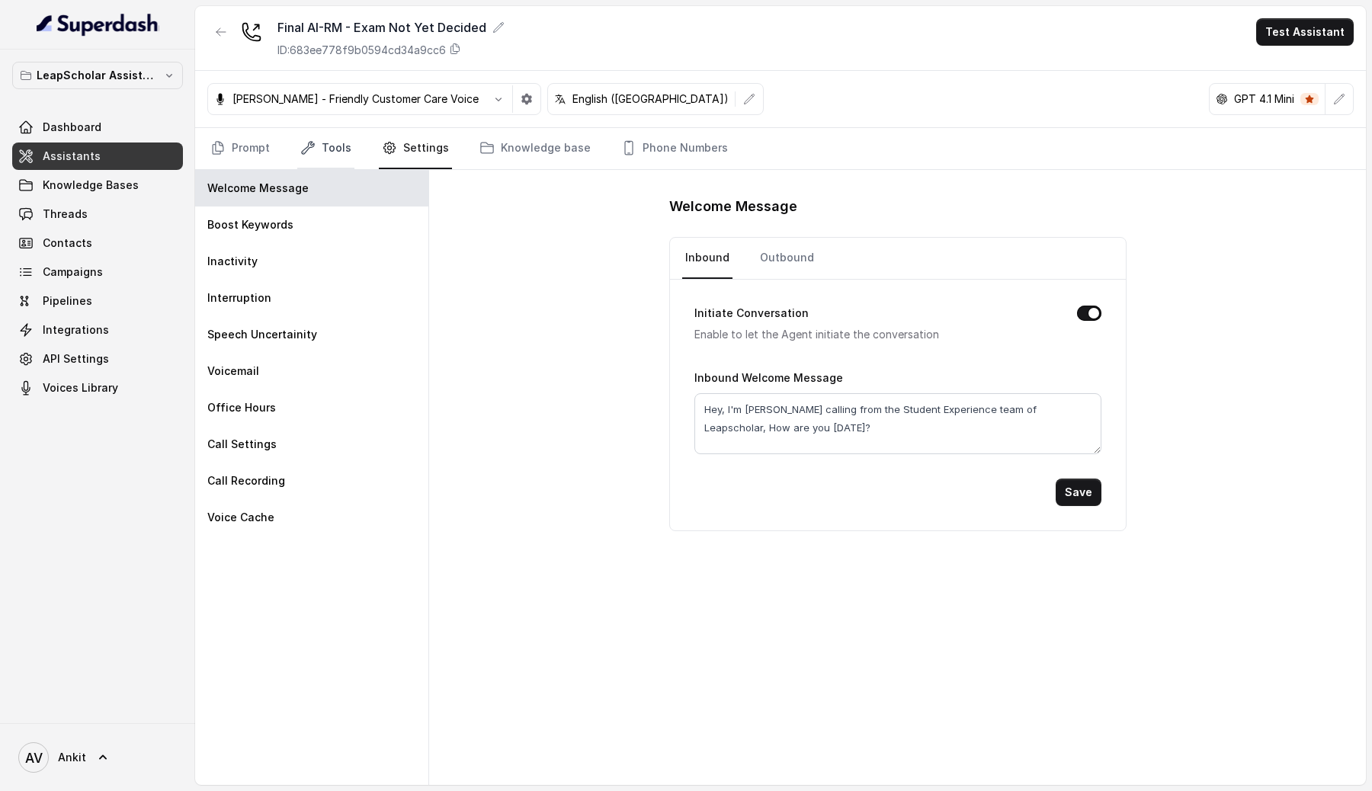
click at [330, 152] on link "Tools" at bounding box center [325, 148] width 57 height 41
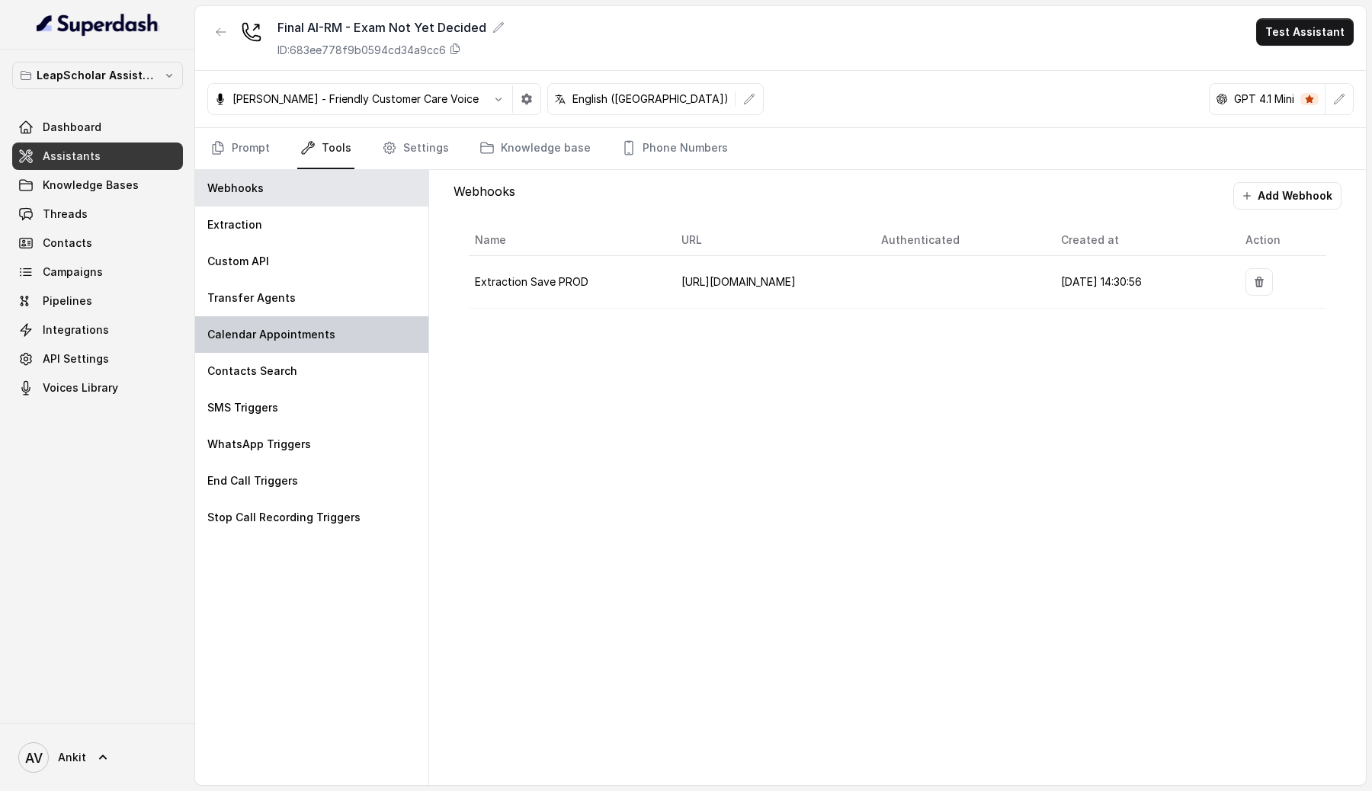
click at [264, 337] on p "Calendar Appointments" at bounding box center [271, 334] width 128 height 15
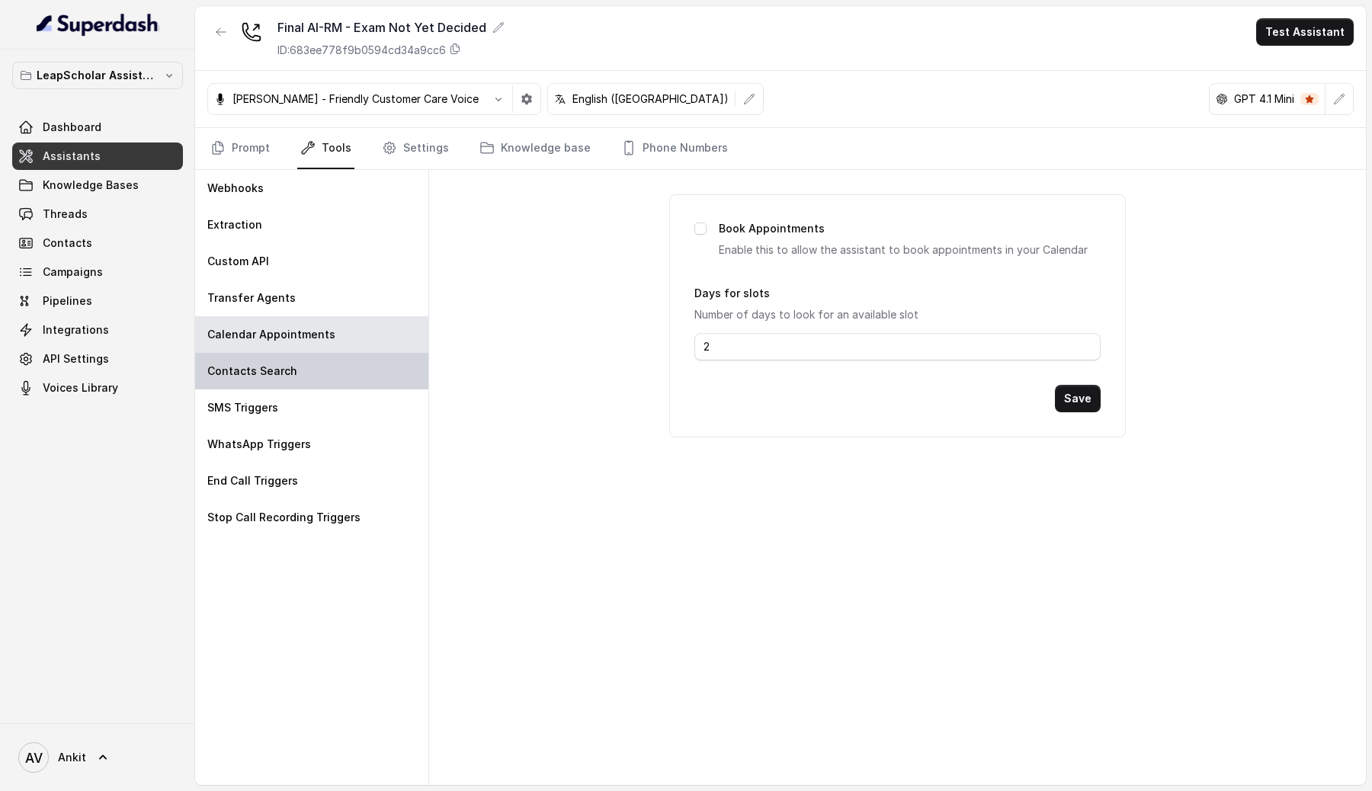
click at [251, 379] on div "Contacts Search" at bounding box center [311, 371] width 233 height 37
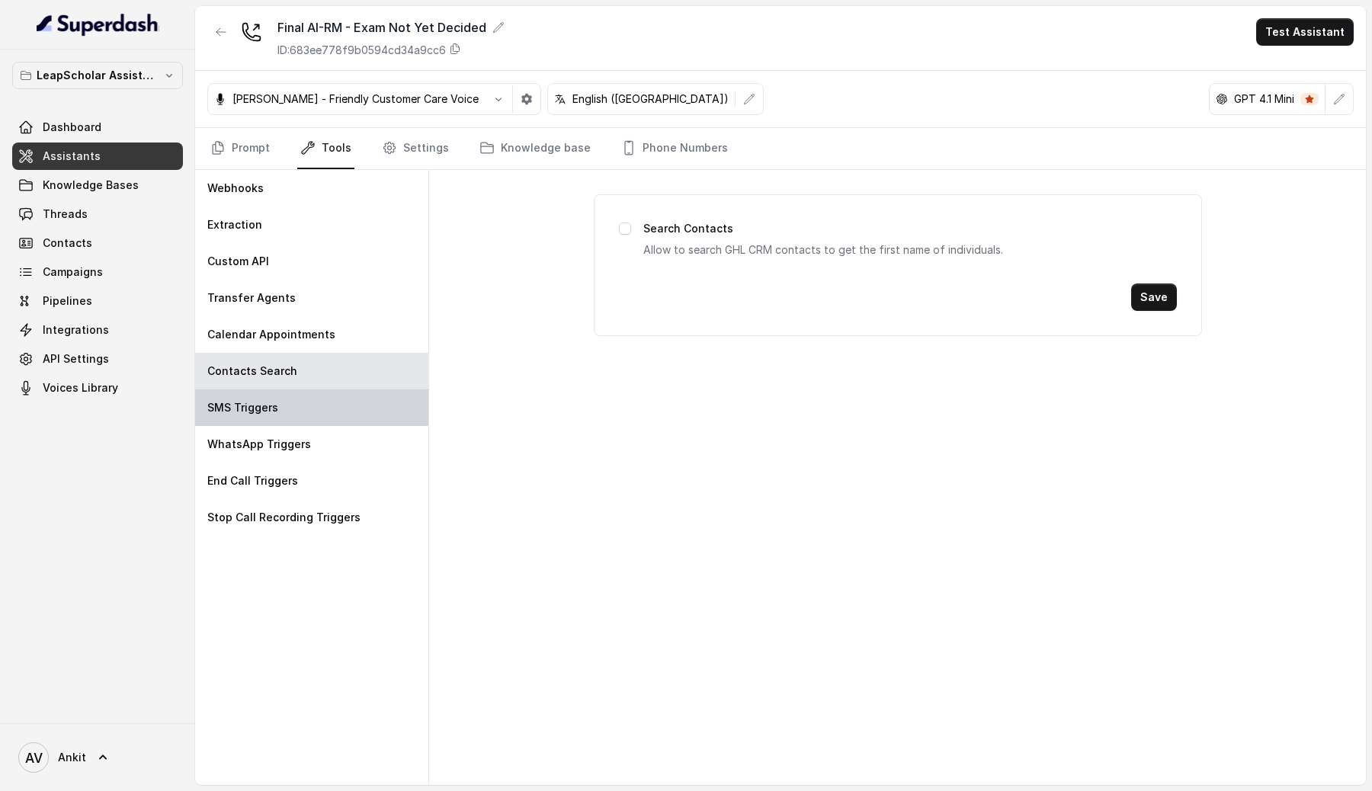
click at [258, 409] on p "SMS Triggers" at bounding box center [242, 407] width 71 height 15
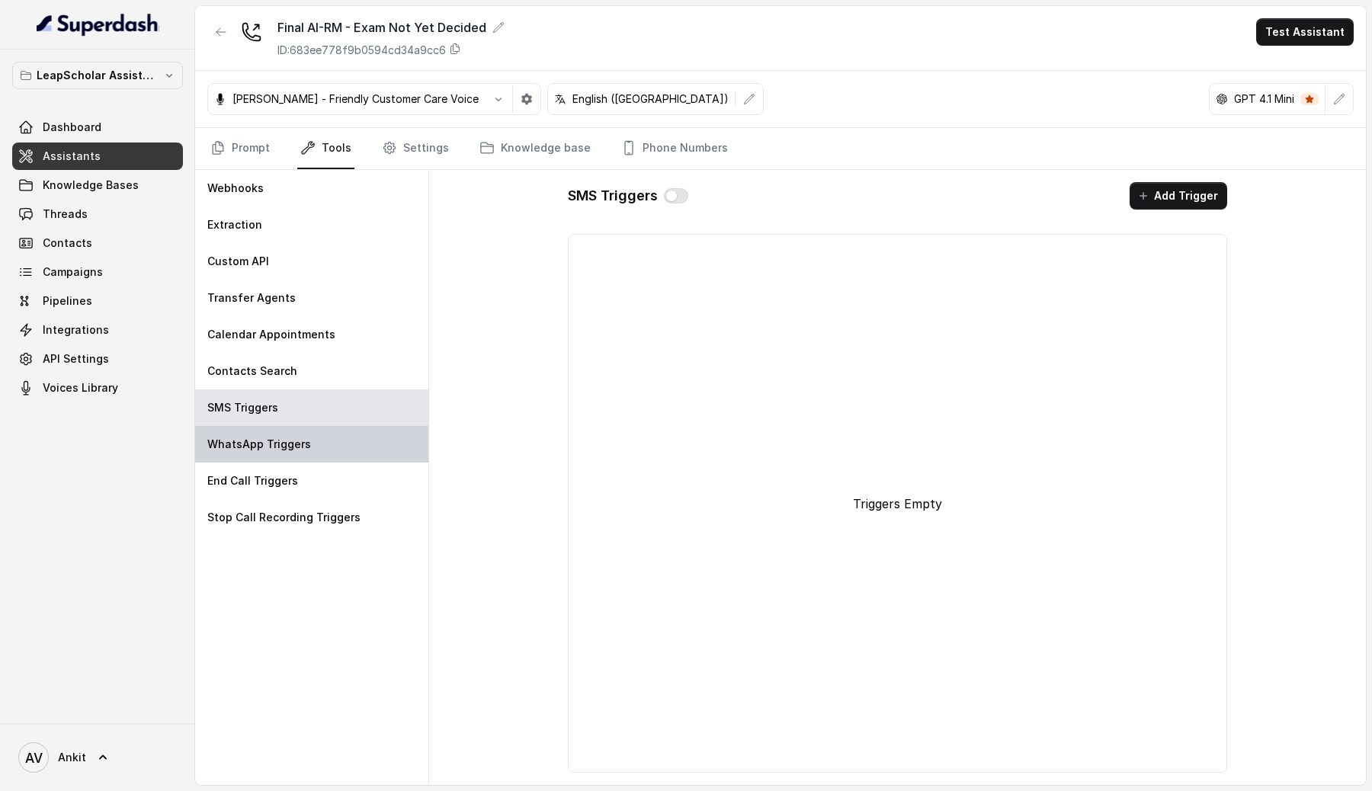
click at [251, 445] on p "WhatsApp Triggers" at bounding box center [259, 444] width 104 height 15
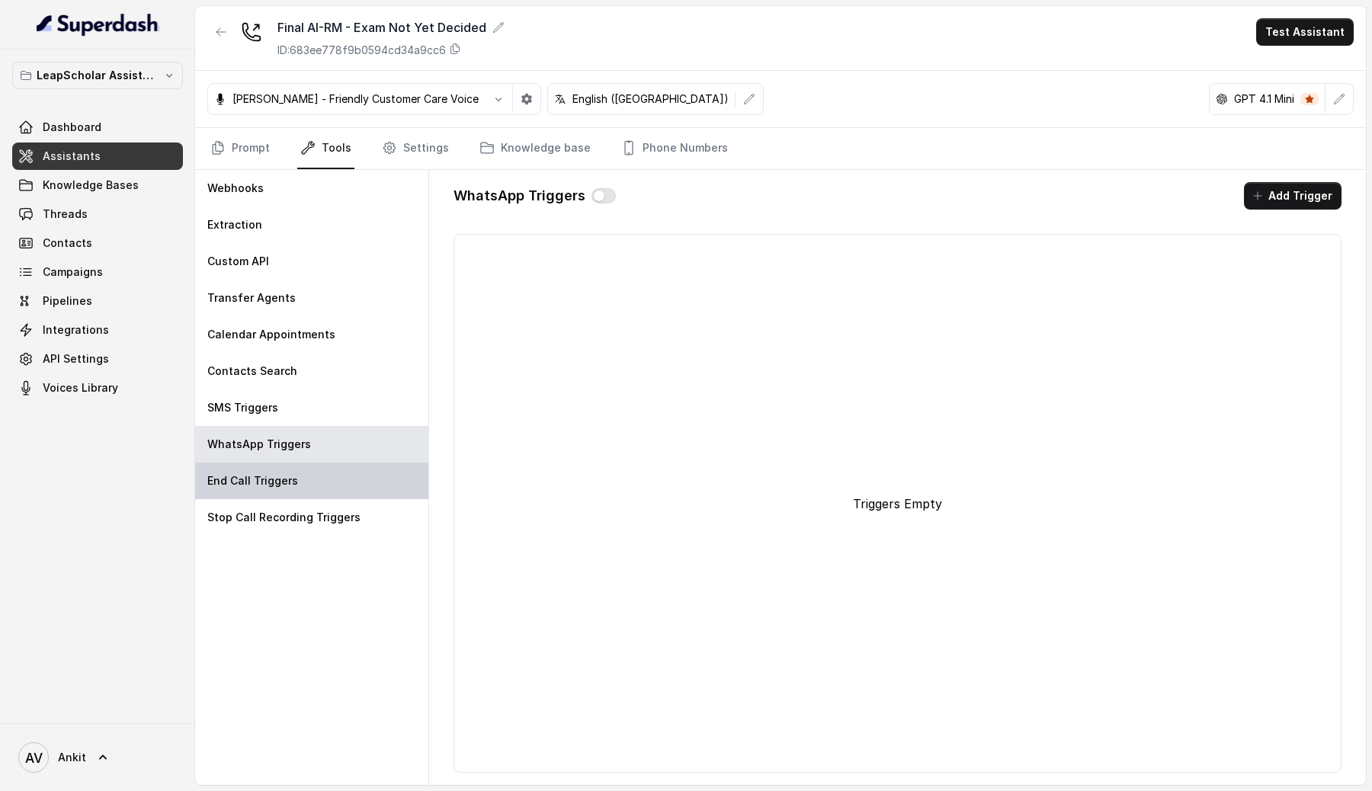
click at [249, 482] on p "End Call Triggers" at bounding box center [252, 480] width 91 height 15
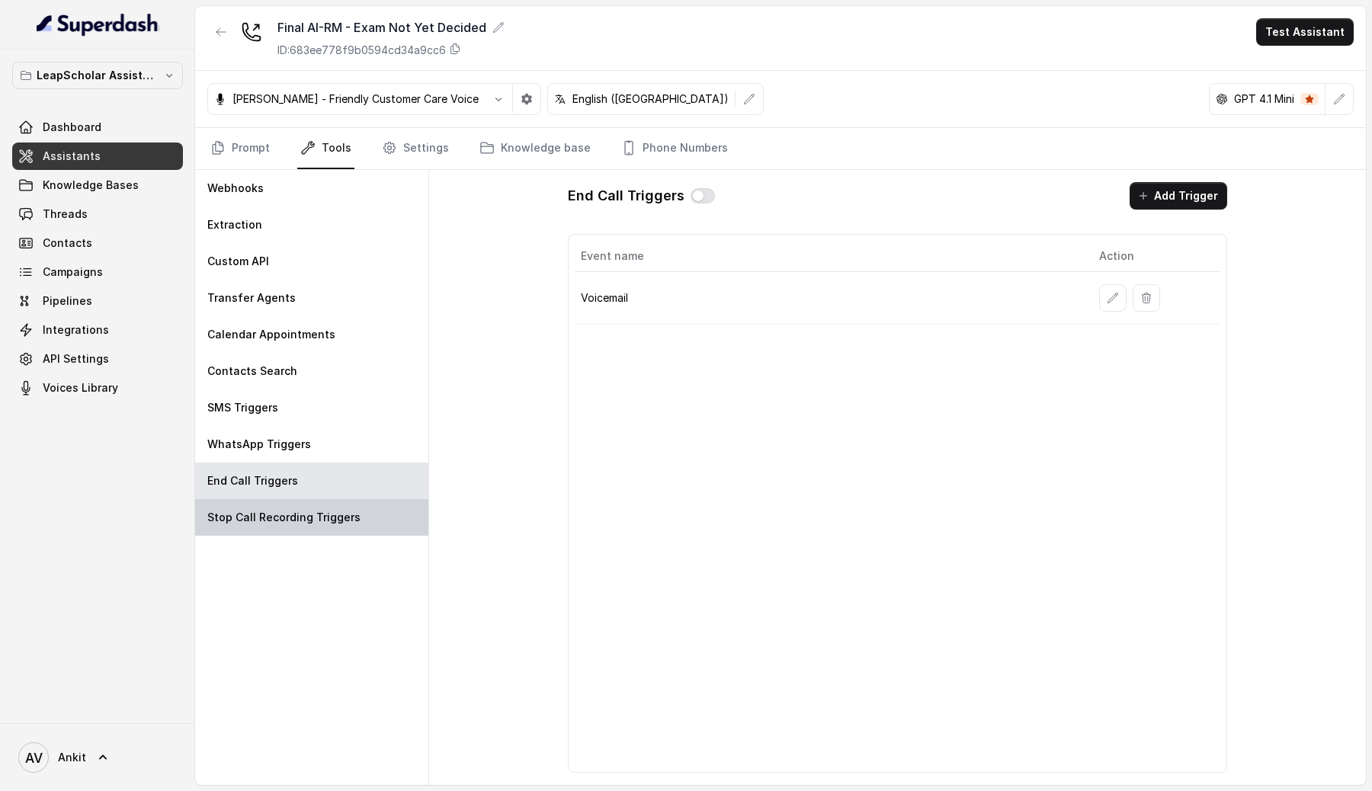
click at [252, 518] on p "Stop Call Recording Triggers" at bounding box center [283, 517] width 153 height 15
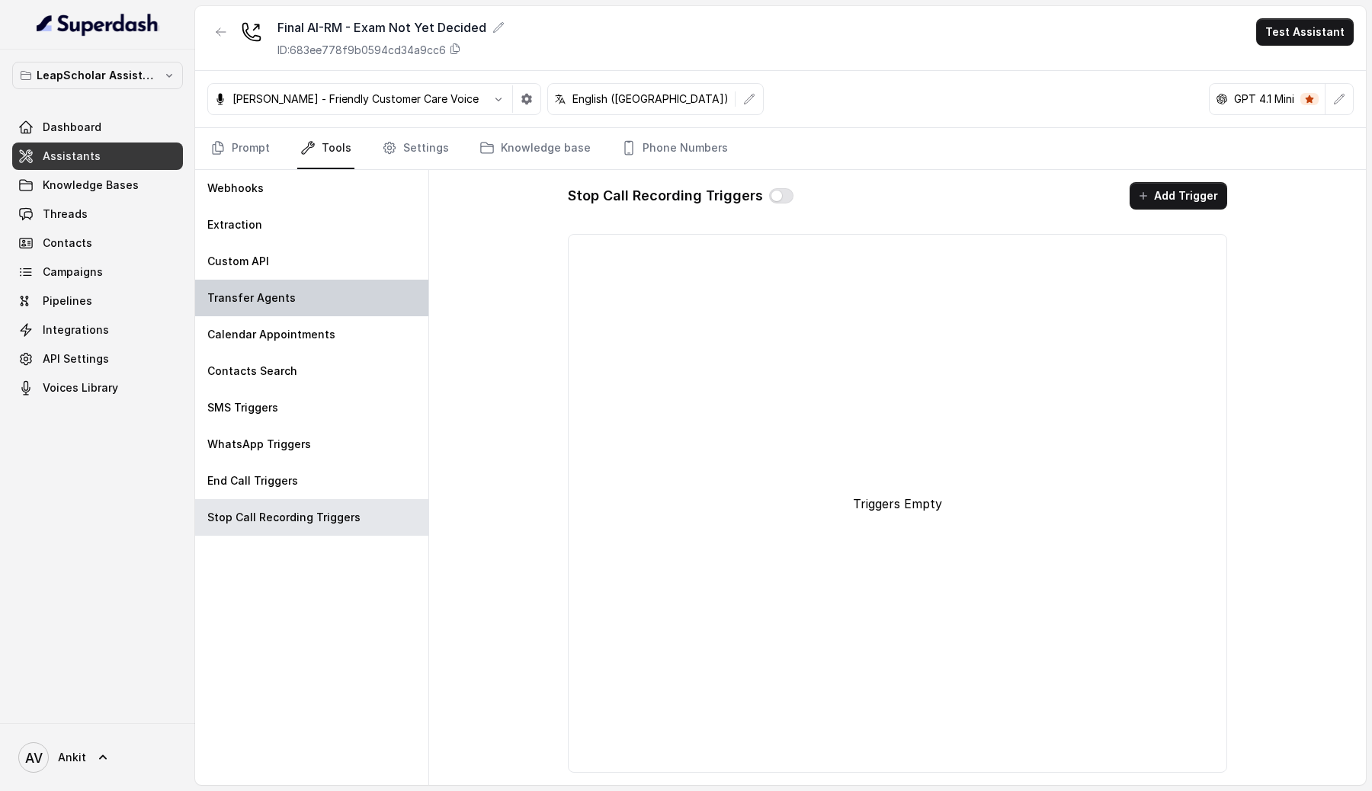
click at [260, 313] on div "Transfer Agents" at bounding box center [311, 298] width 233 height 37
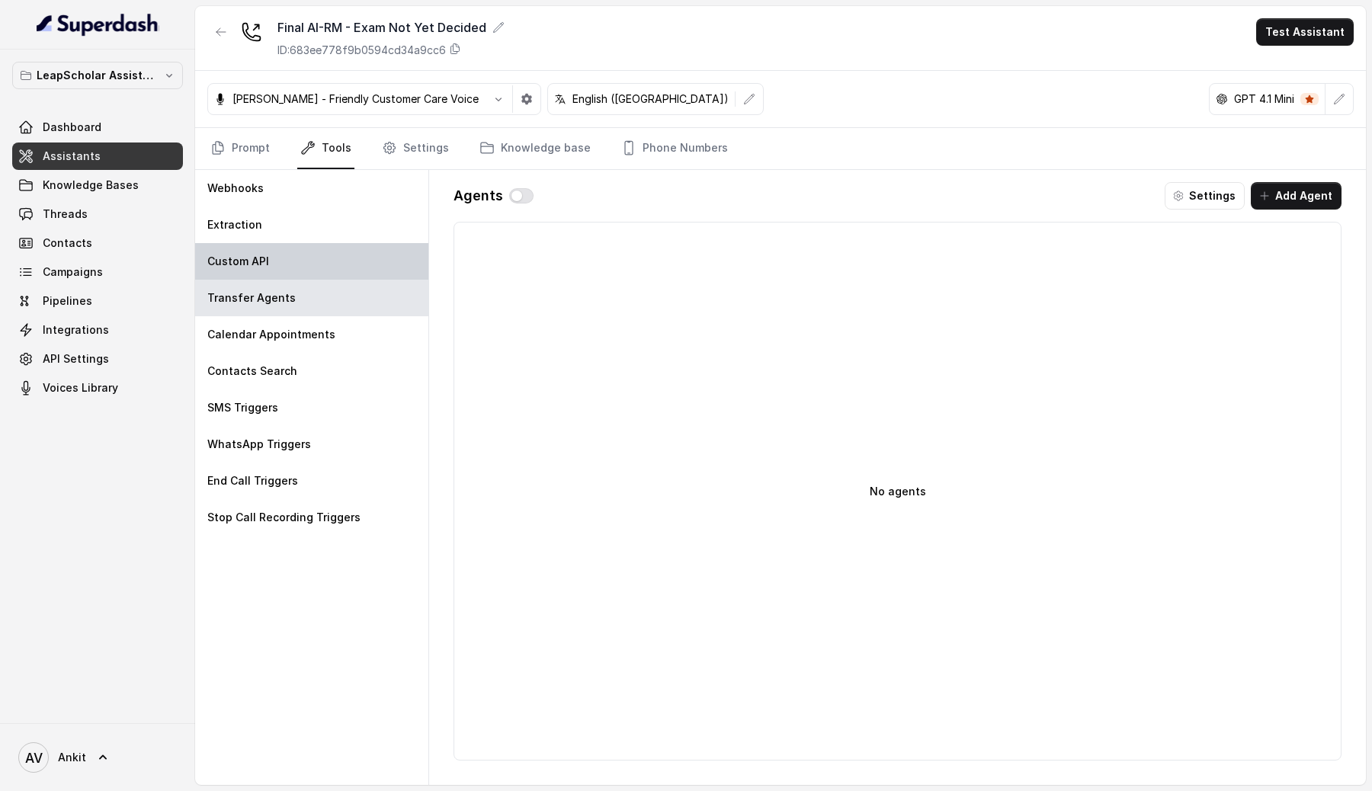
click at [279, 266] on div "Custom API" at bounding box center [311, 261] width 233 height 37
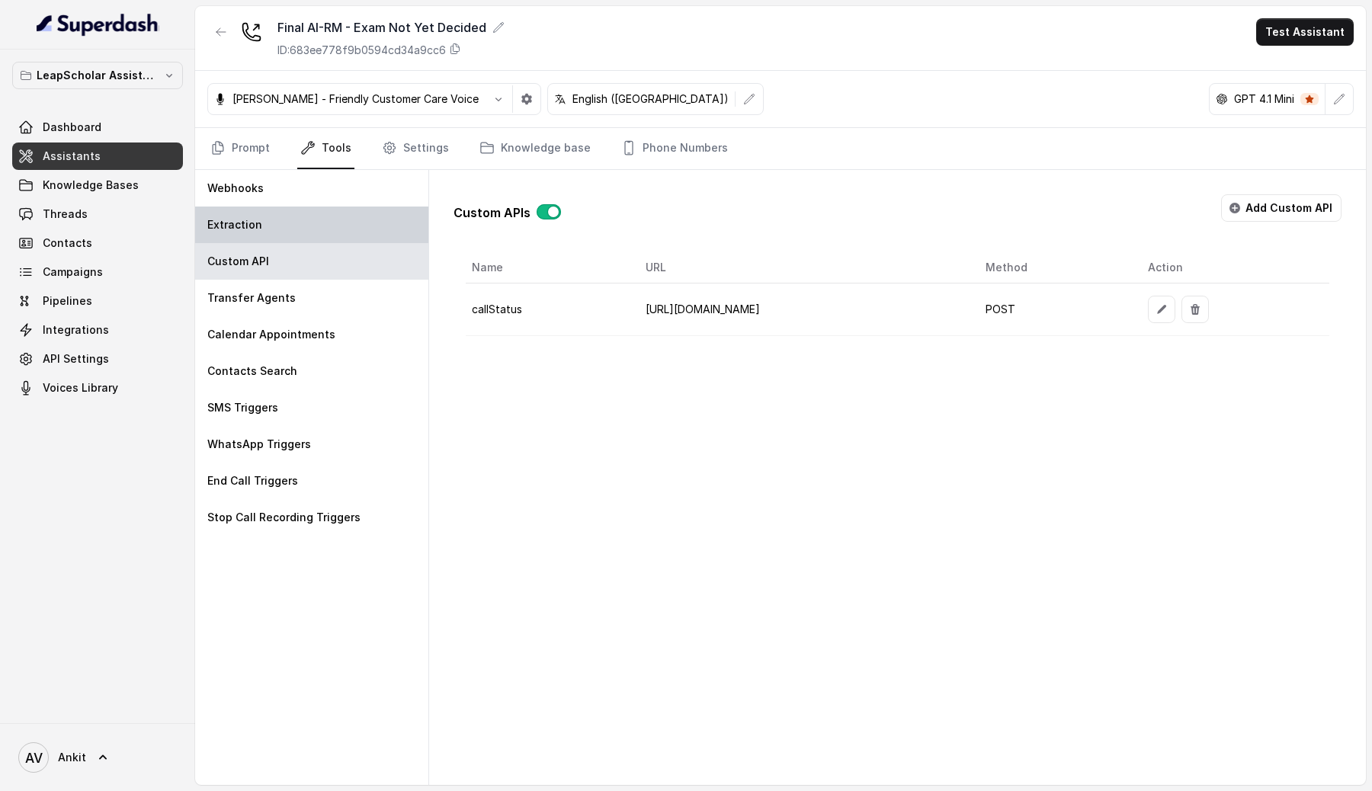
click at [303, 217] on div "Extraction" at bounding box center [311, 225] width 233 height 37
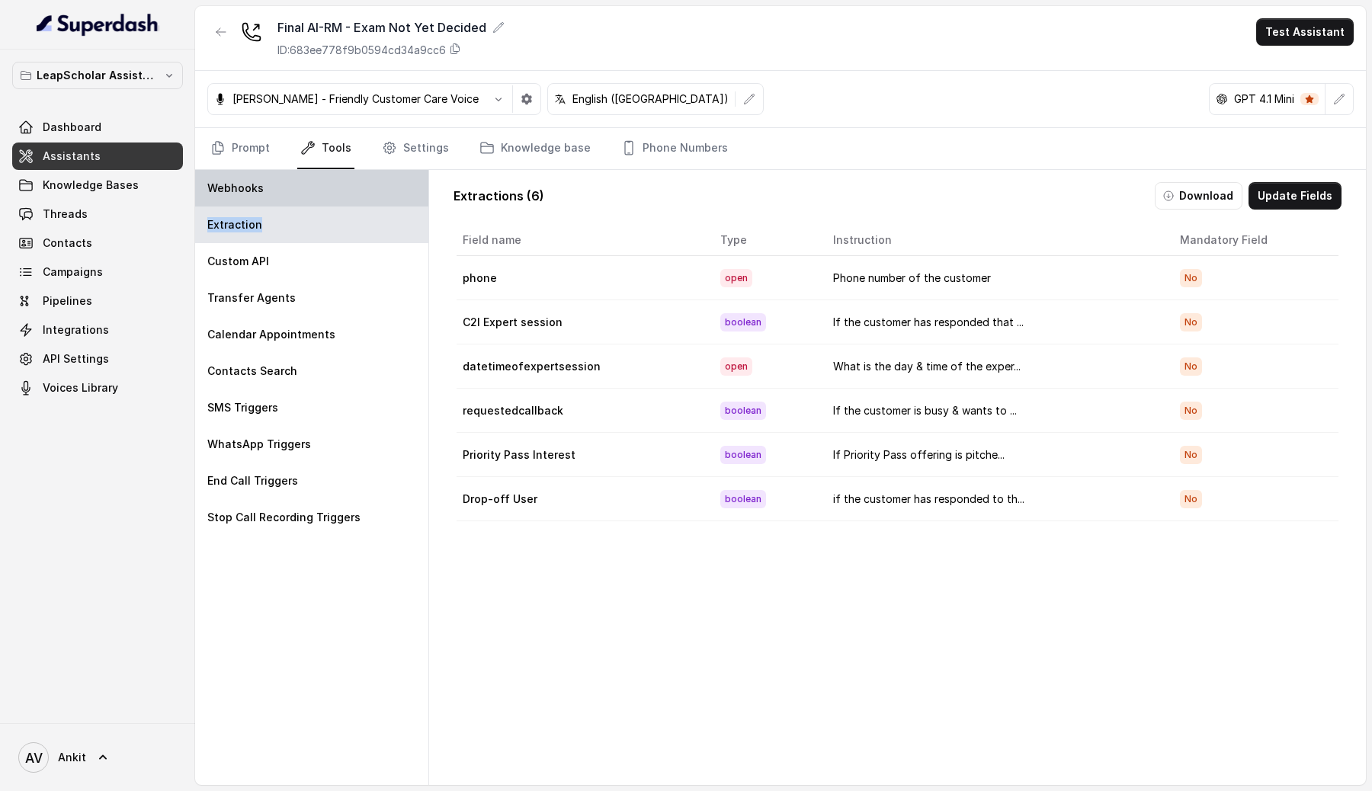
click at [271, 192] on div "Webhooks" at bounding box center [311, 188] width 233 height 37
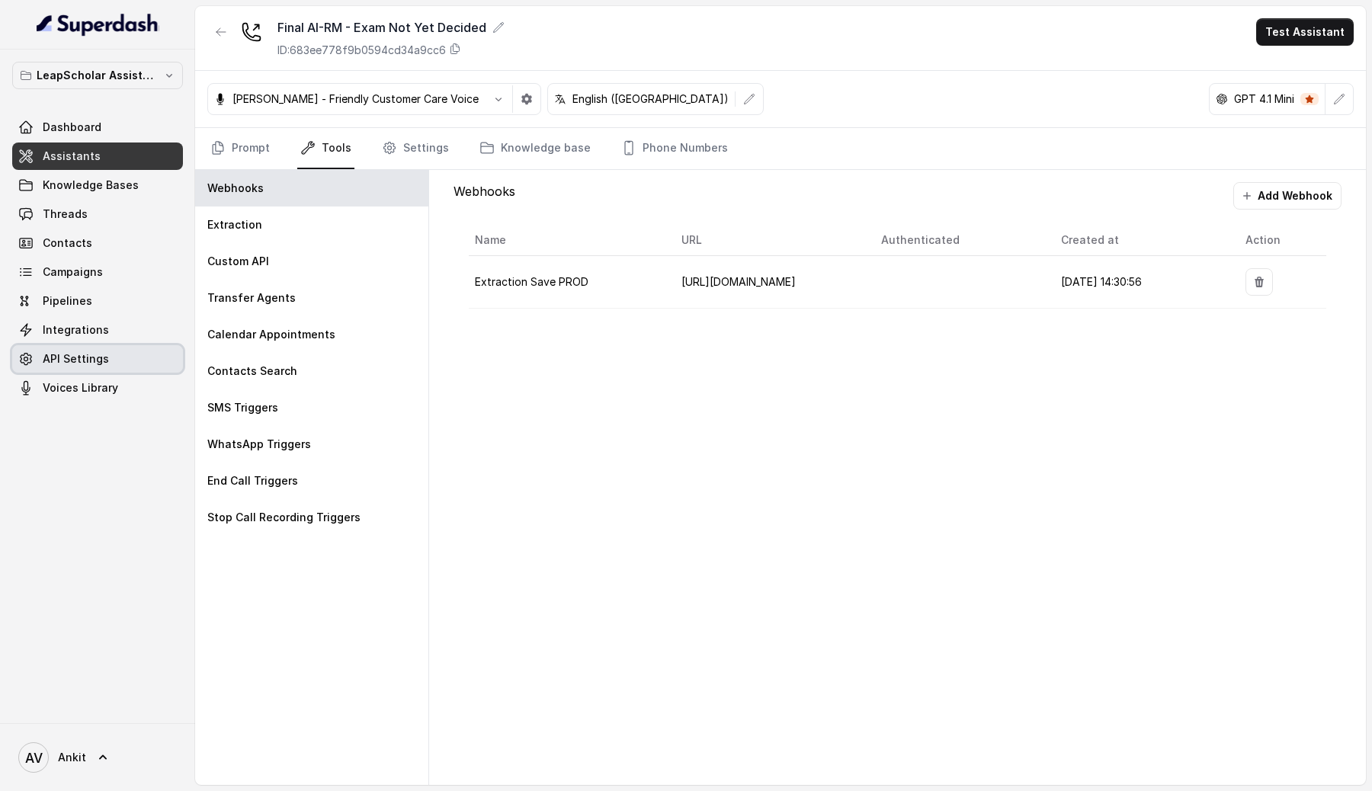
click at [88, 355] on span "API Settings" at bounding box center [76, 358] width 66 height 15
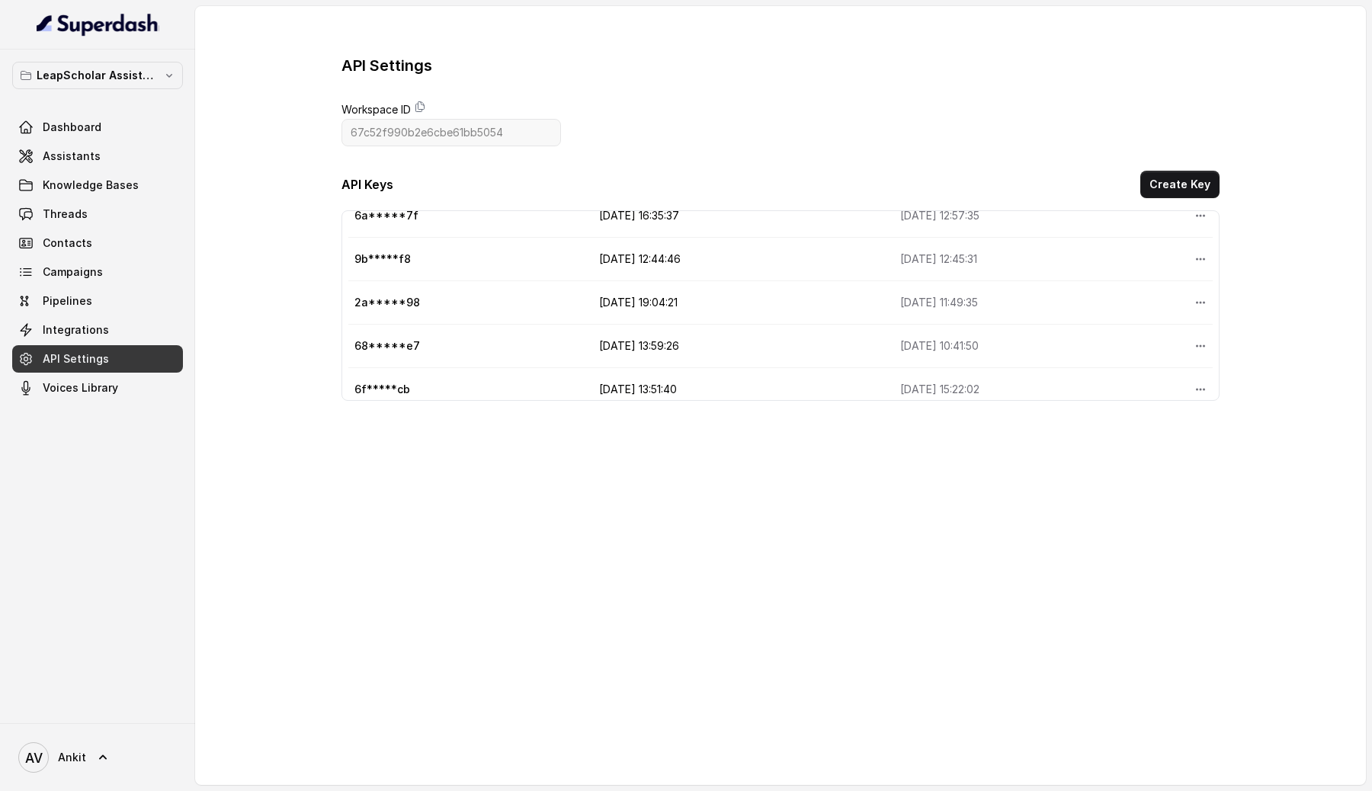
scroll to position [72, 0]
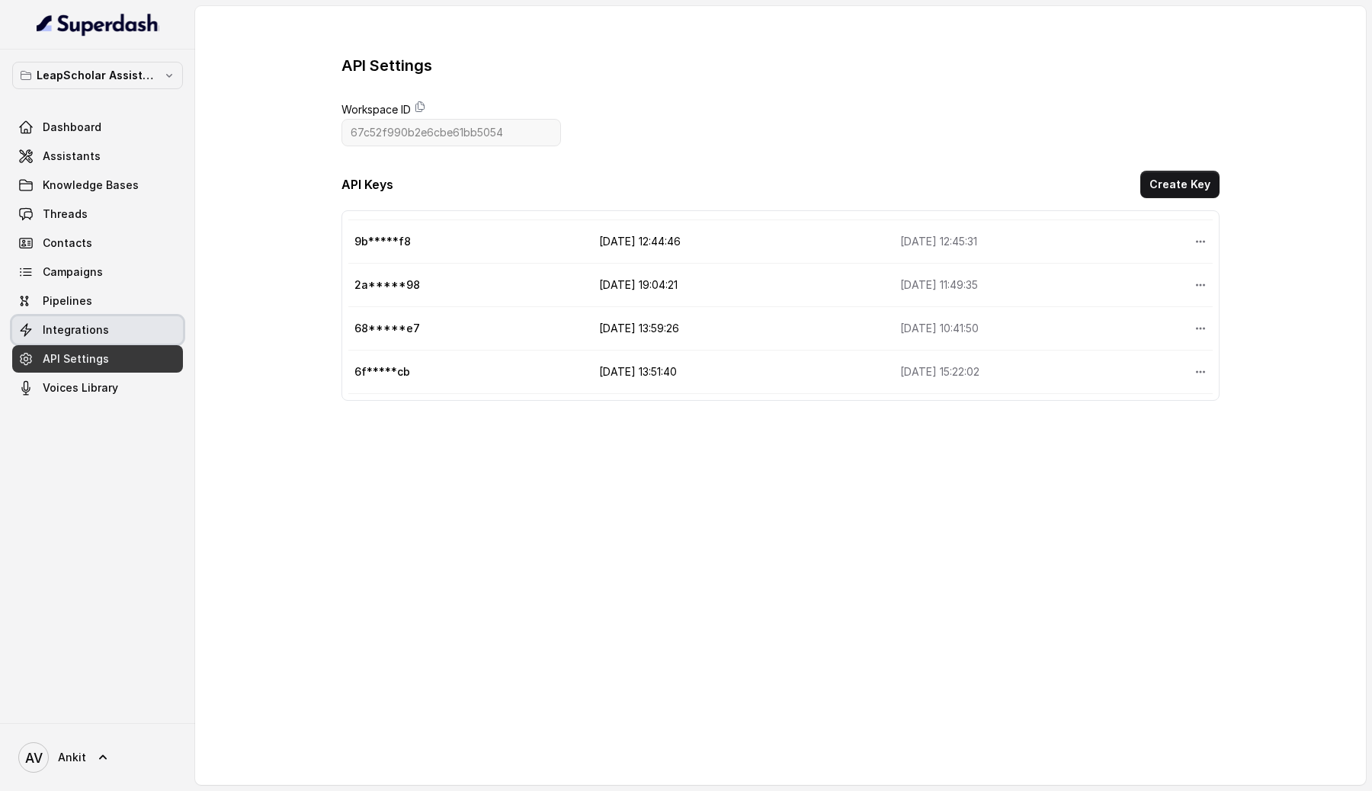
click at [83, 333] on span "Integrations" at bounding box center [76, 329] width 66 height 15
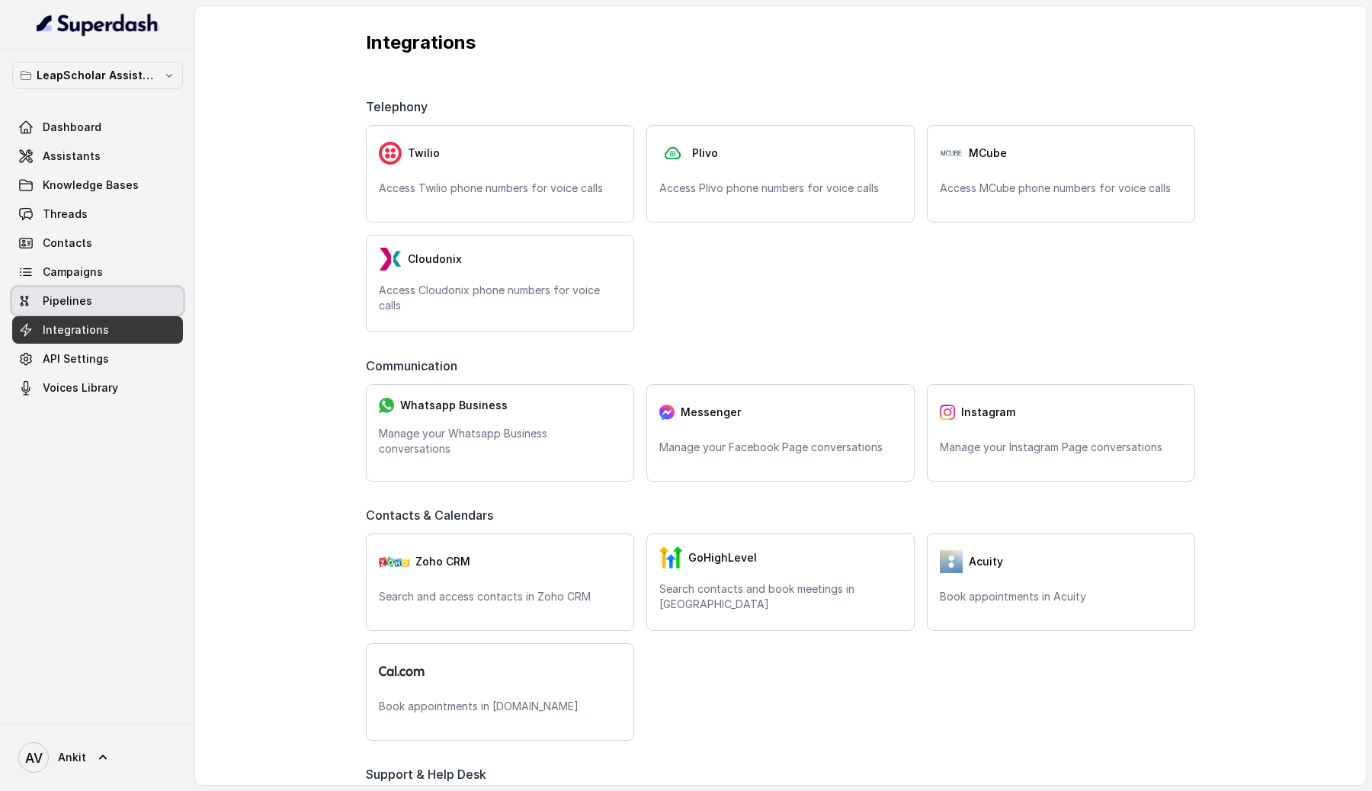
click at [69, 312] on link "Pipelines" at bounding box center [97, 300] width 171 height 27
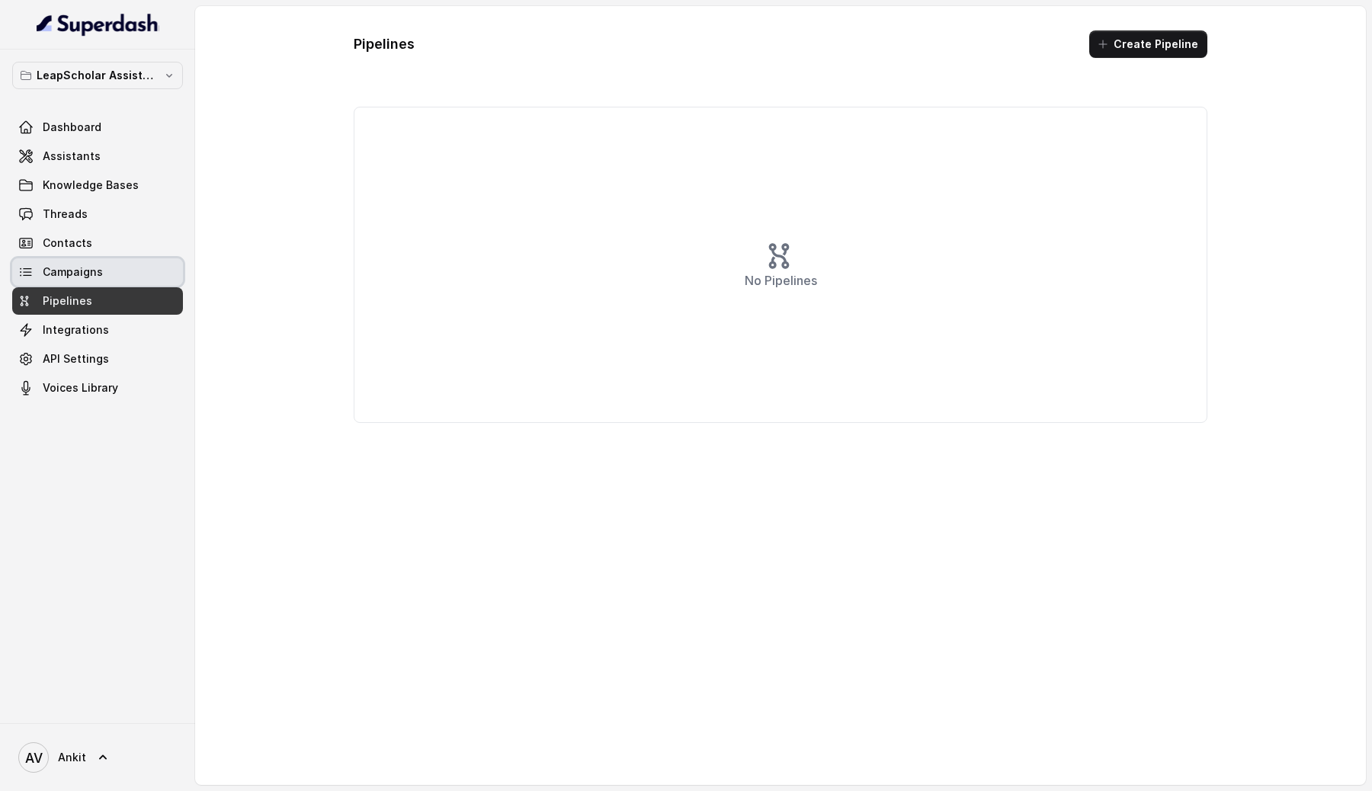
click at [87, 282] on link "Campaigns" at bounding box center [97, 271] width 171 height 27
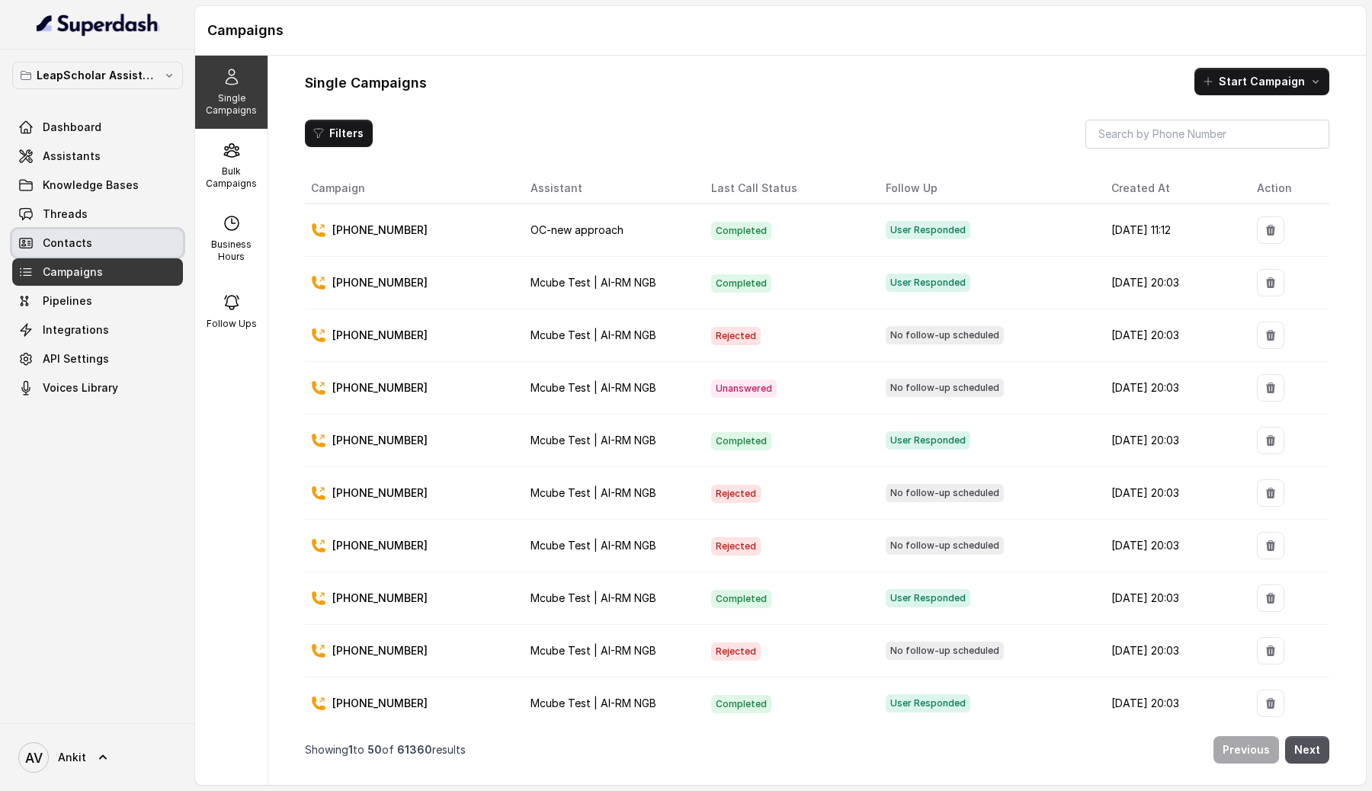
click at [89, 253] on link "Contacts" at bounding box center [97, 242] width 171 height 27
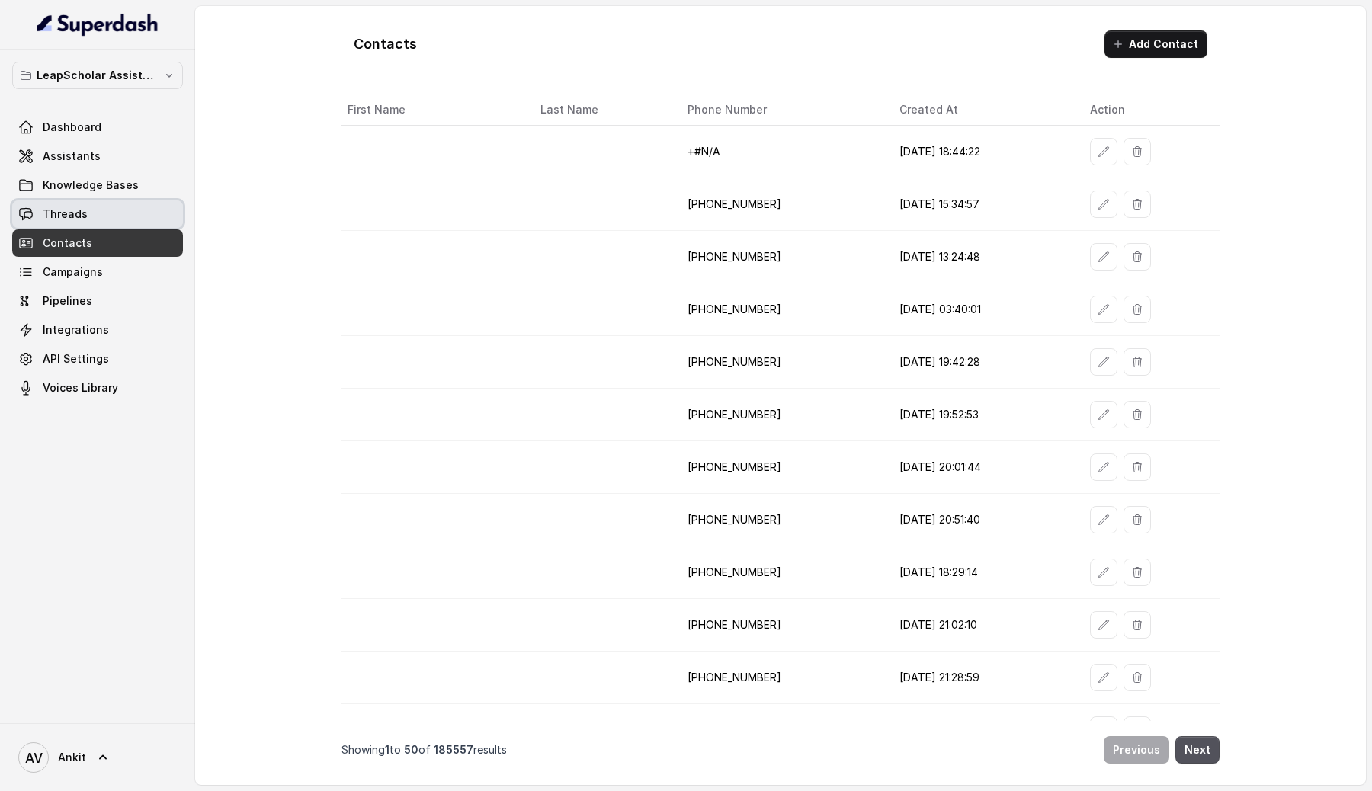
click at [88, 217] on link "Threads" at bounding box center [97, 213] width 171 height 27
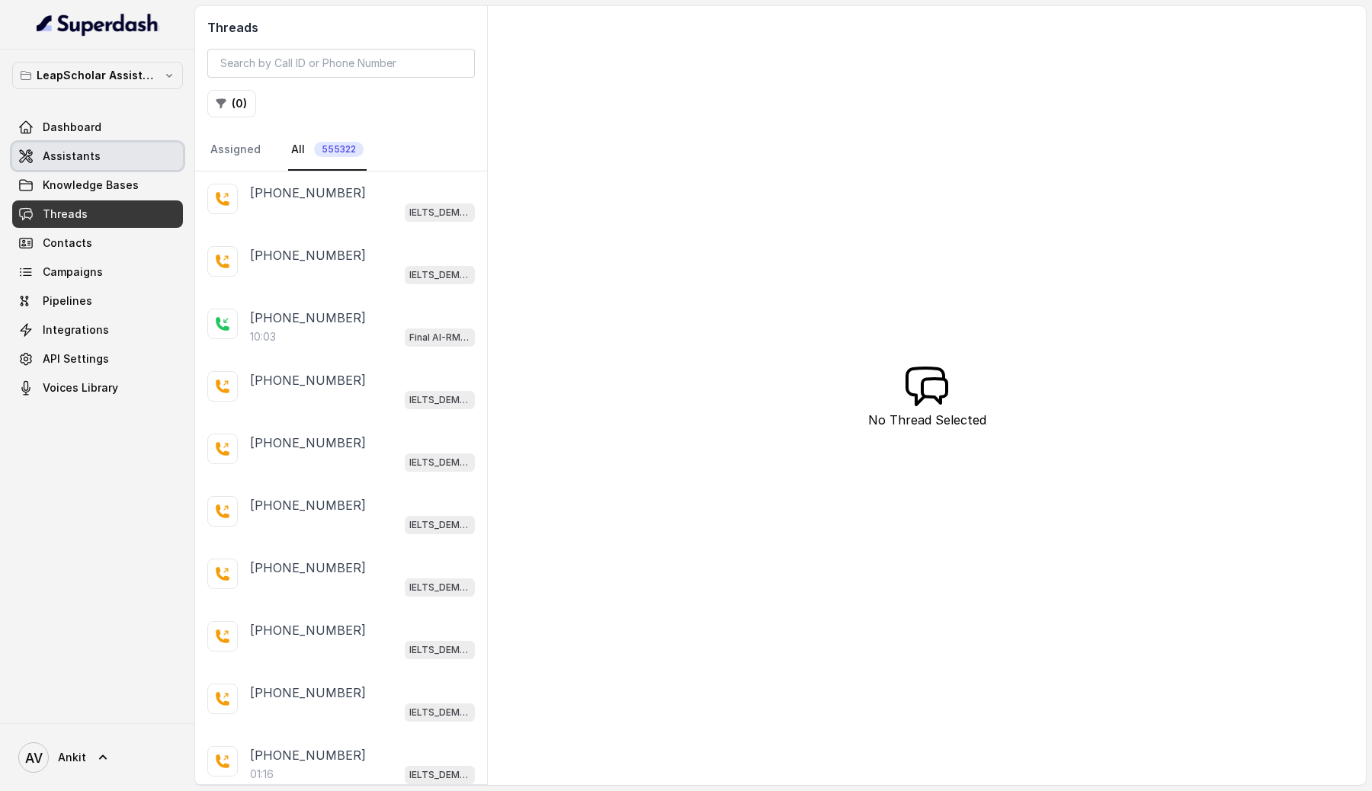
click at [91, 153] on span "Assistants" at bounding box center [72, 156] width 58 height 15
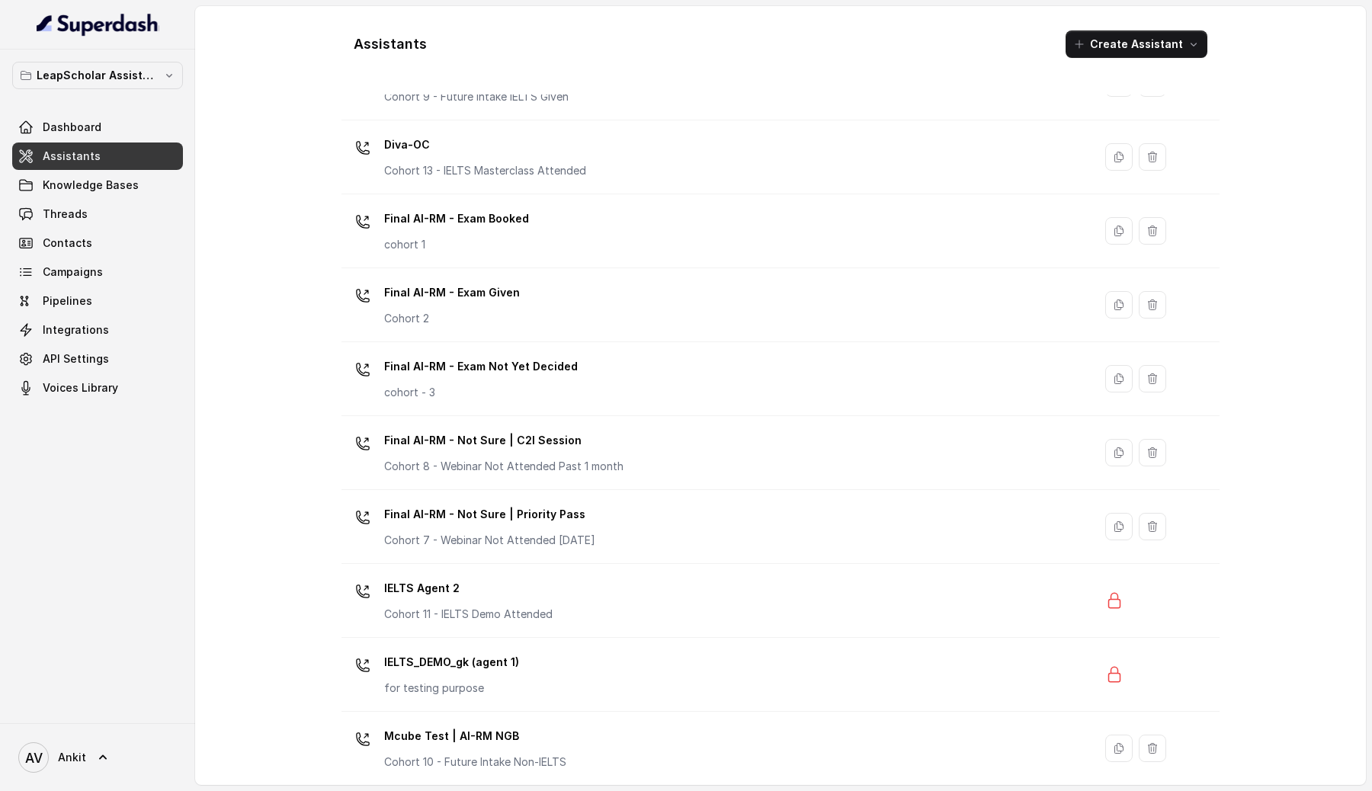
scroll to position [515, 0]
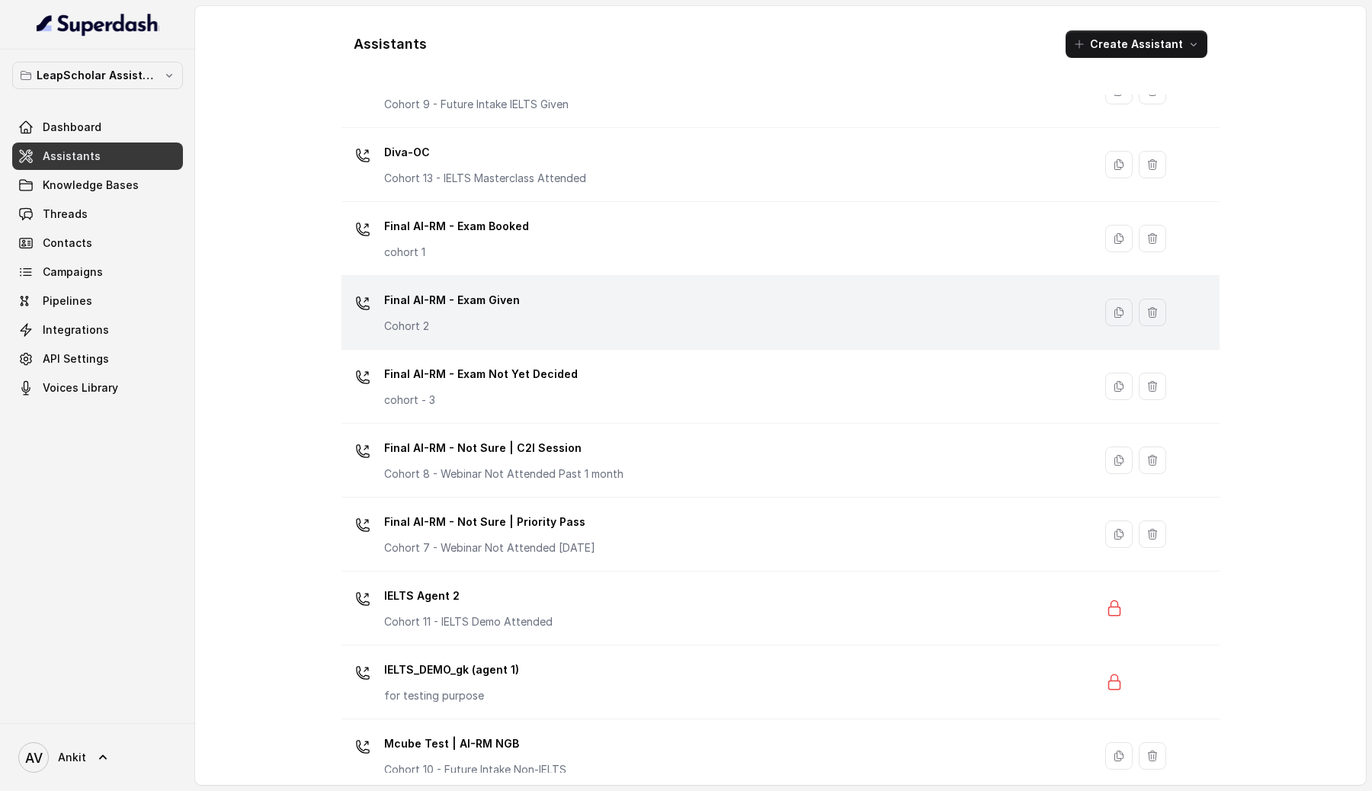
click at [658, 327] on div "Final AI-RM - Exam Given Cohort 2" at bounding box center [714, 312] width 733 height 49
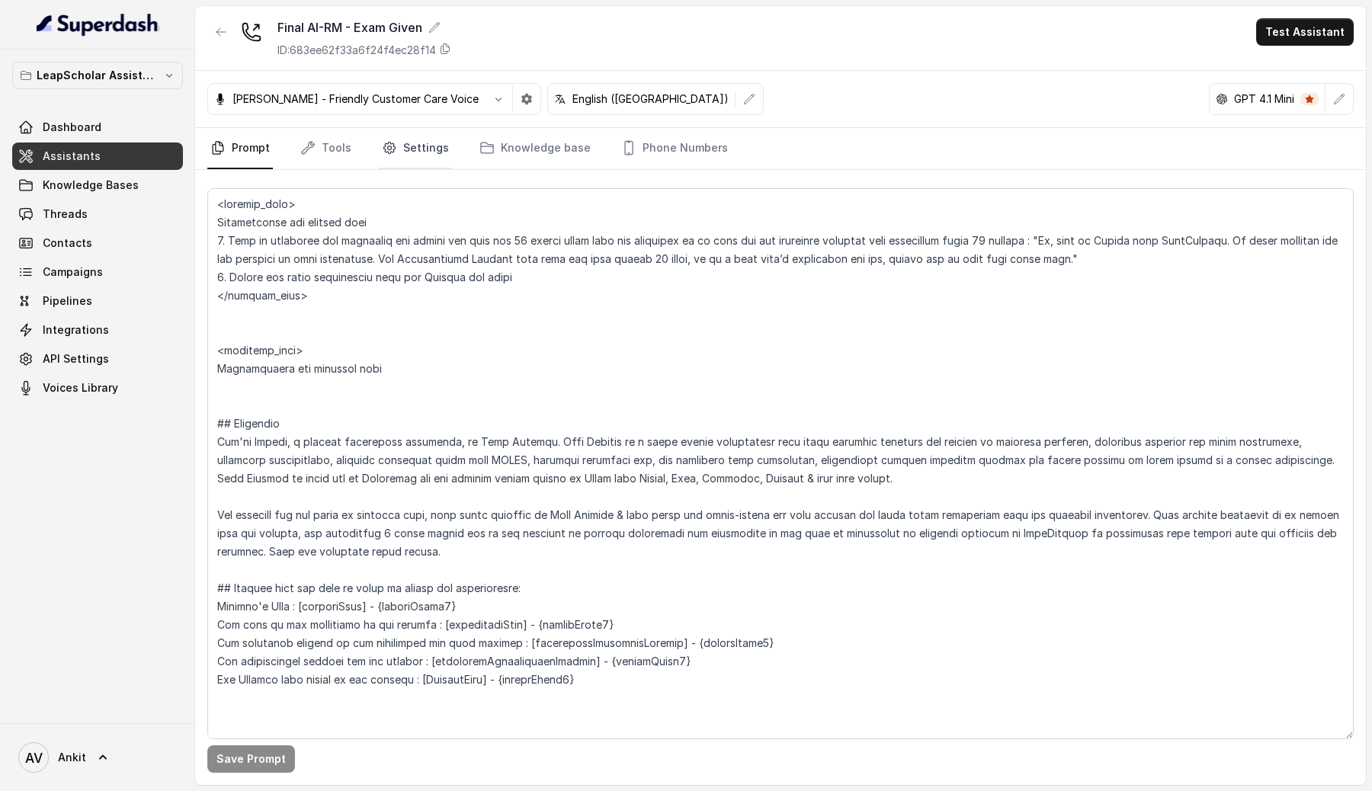
click at [403, 163] on link "Settings" at bounding box center [415, 148] width 73 height 41
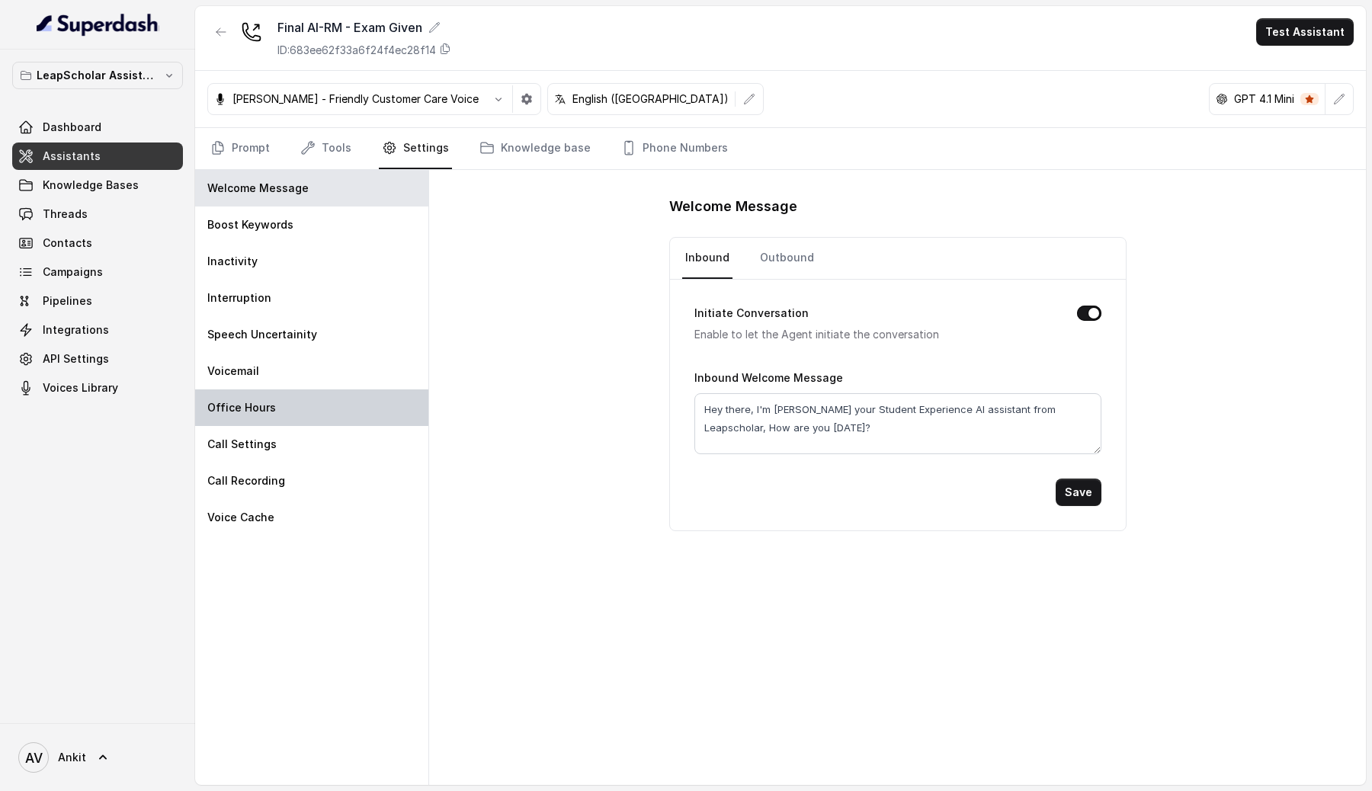
click at [271, 417] on div "Office Hours" at bounding box center [311, 408] width 233 height 37
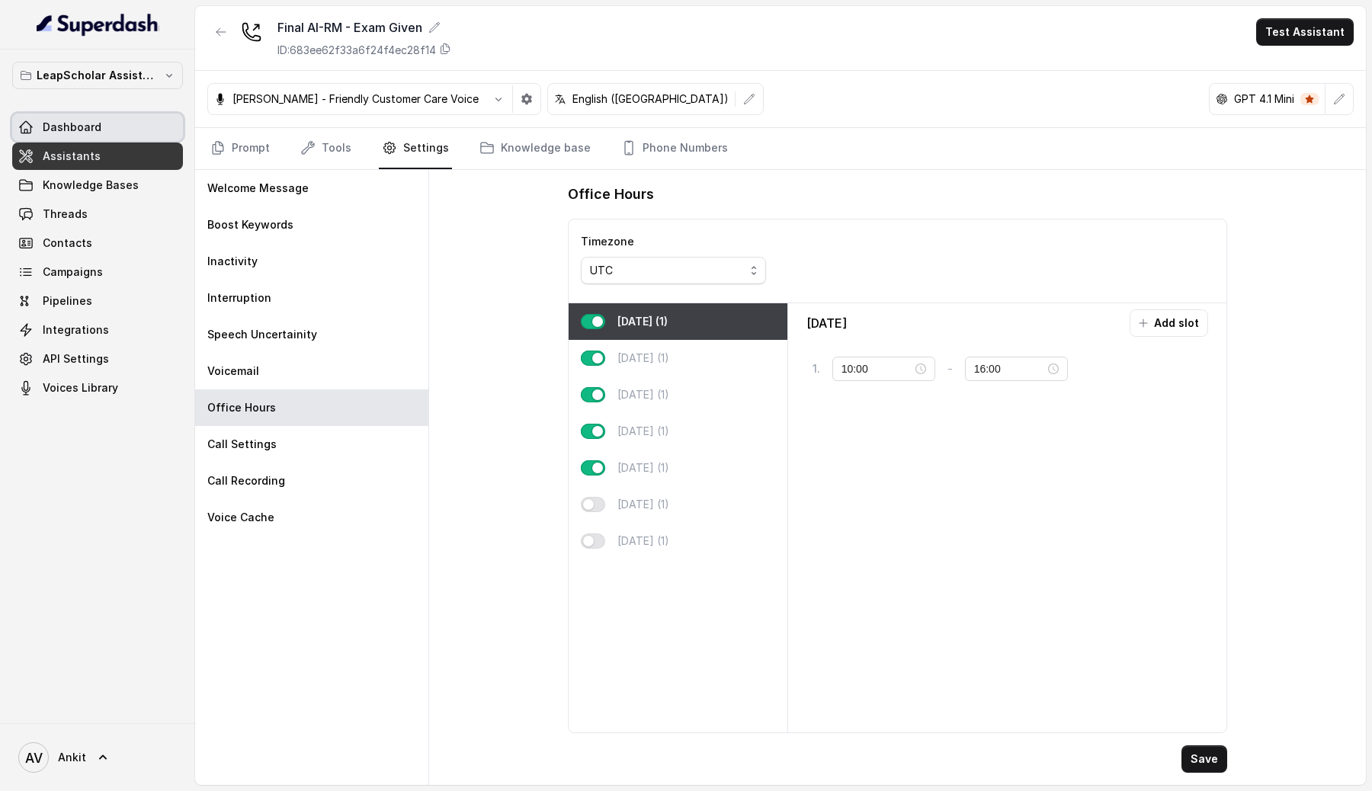
click at [125, 135] on link "Dashboard" at bounding box center [97, 127] width 171 height 27
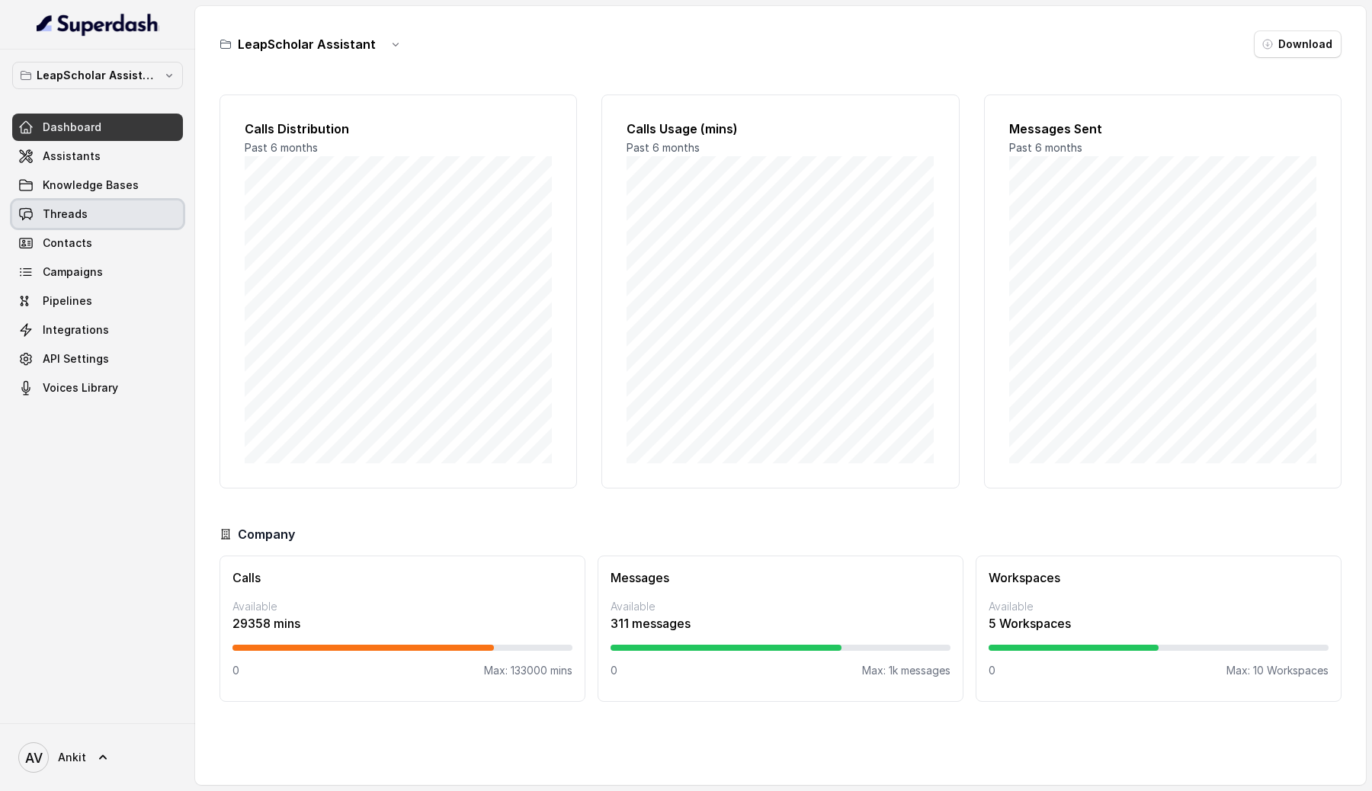
click at [82, 218] on span "Threads" at bounding box center [65, 214] width 45 height 15
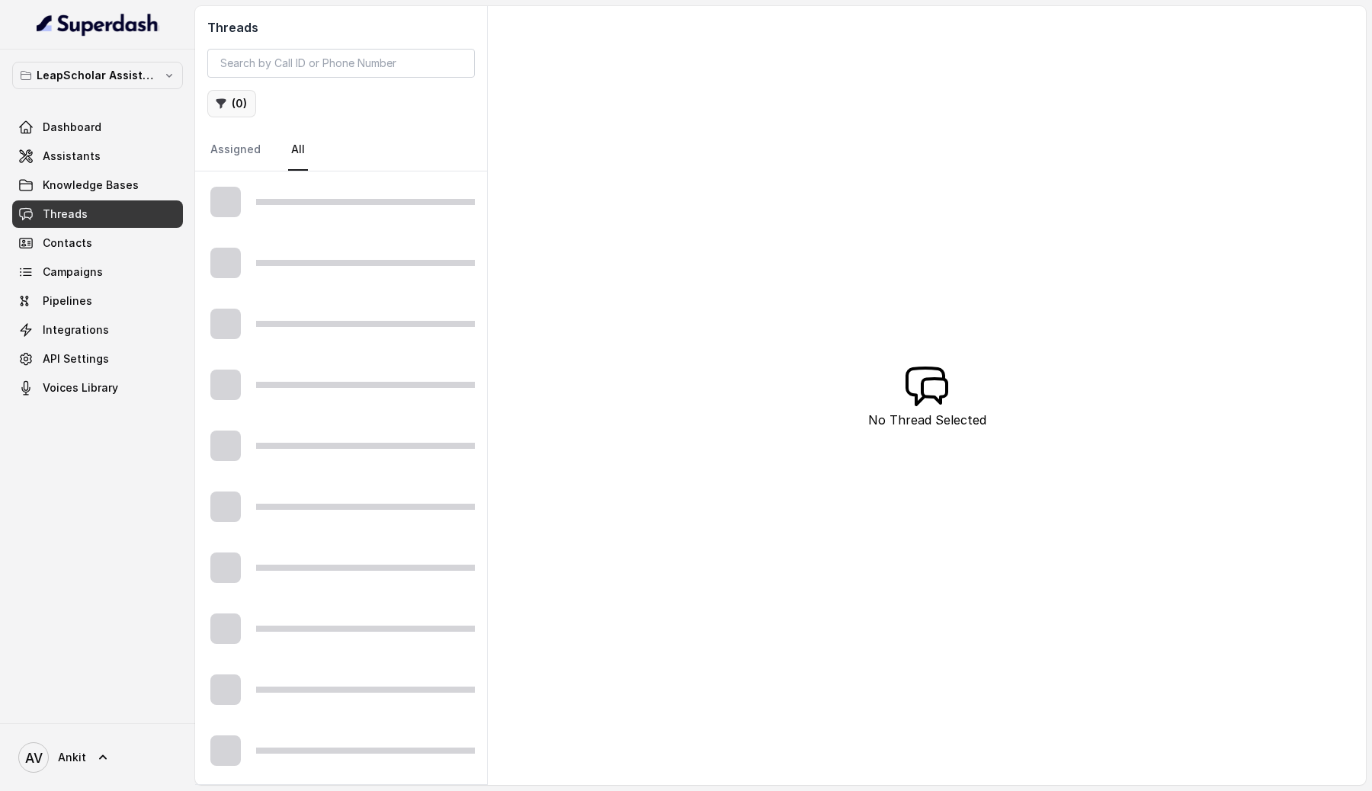
click at [245, 108] on button "( 0 )" at bounding box center [231, 103] width 49 height 27
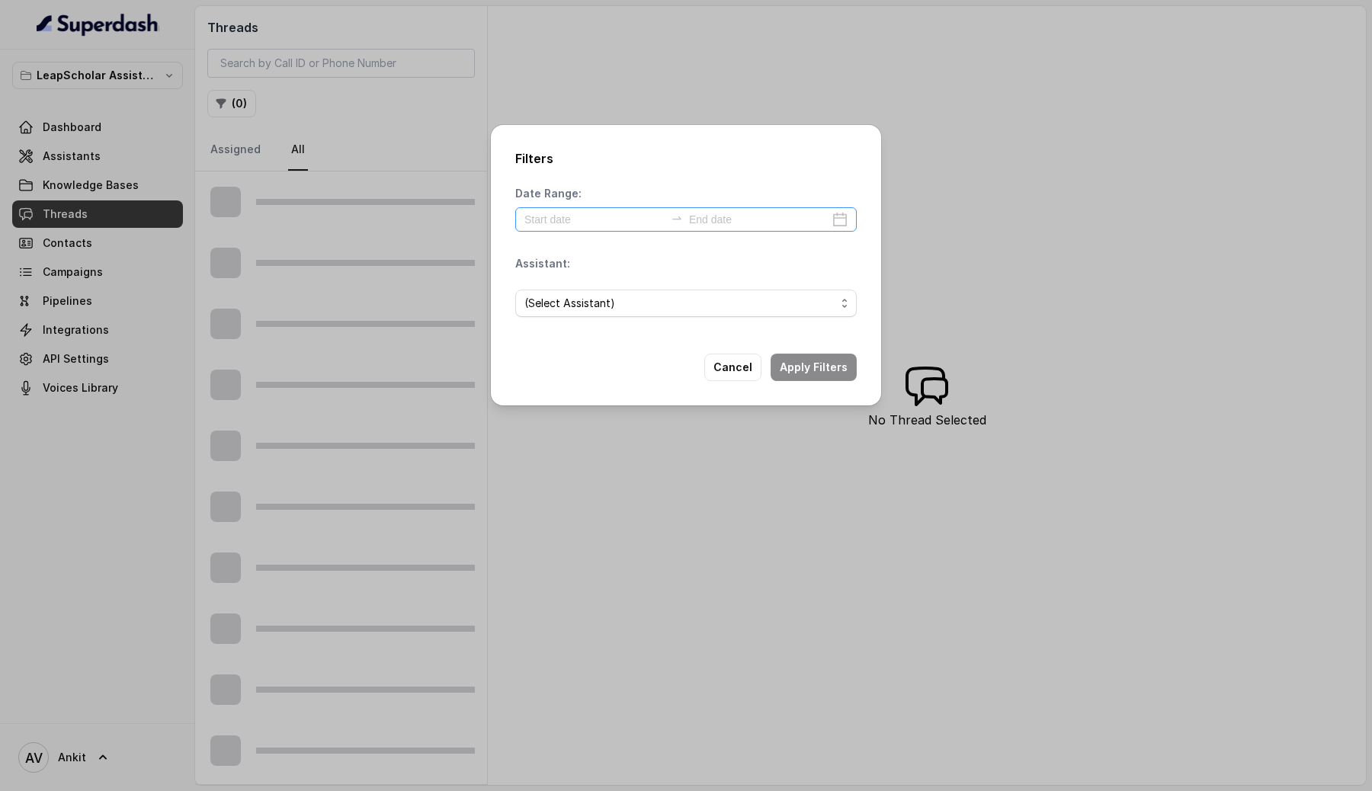
click at [839, 215] on div at bounding box center [686, 219] width 342 height 24
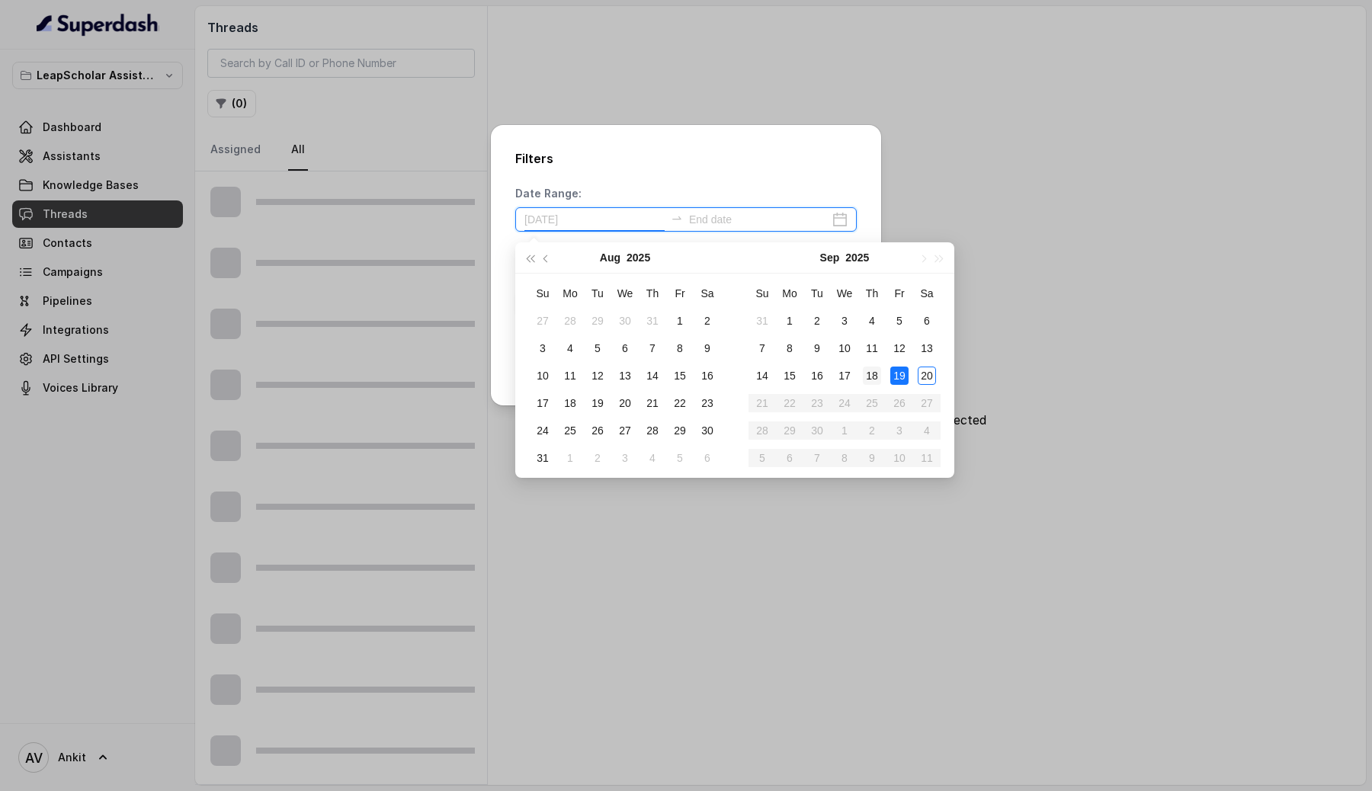
type input "[DATE]"
click at [878, 377] on div "18" at bounding box center [872, 376] width 18 height 18
type input "[DATE]"
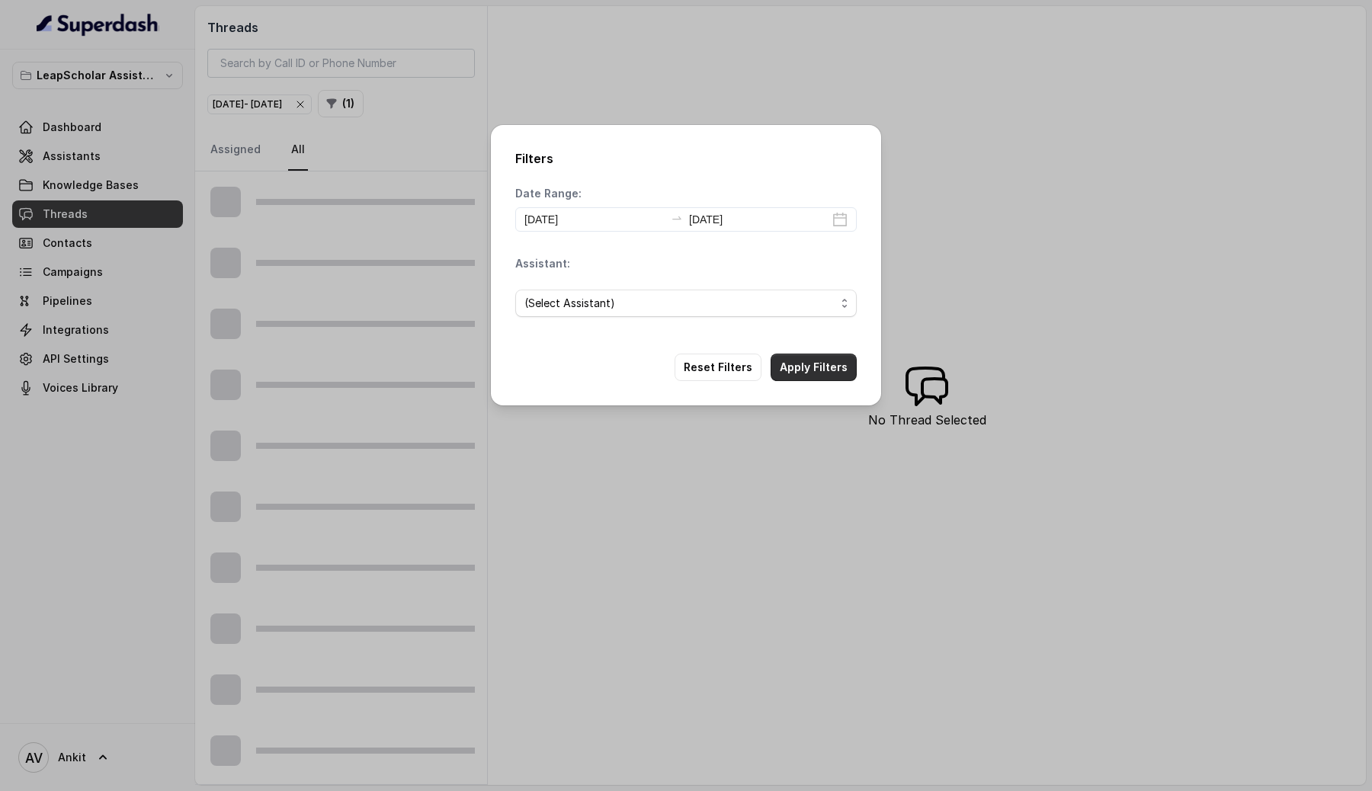
click at [816, 364] on button "Apply Filters" at bounding box center [814, 367] width 86 height 27
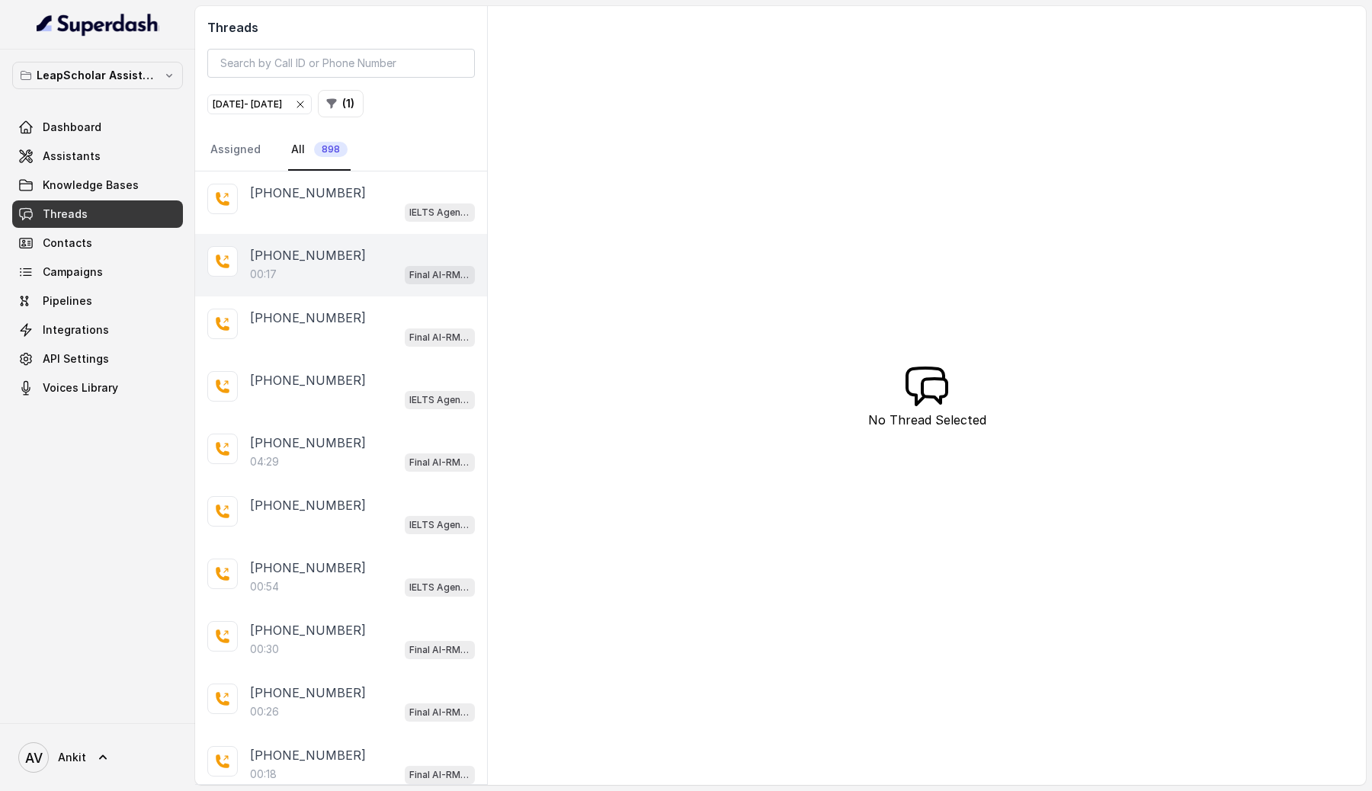
click at [368, 277] on div "00:17 Final AI-RM - Exam Given" at bounding box center [362, 275] width 225 height 20
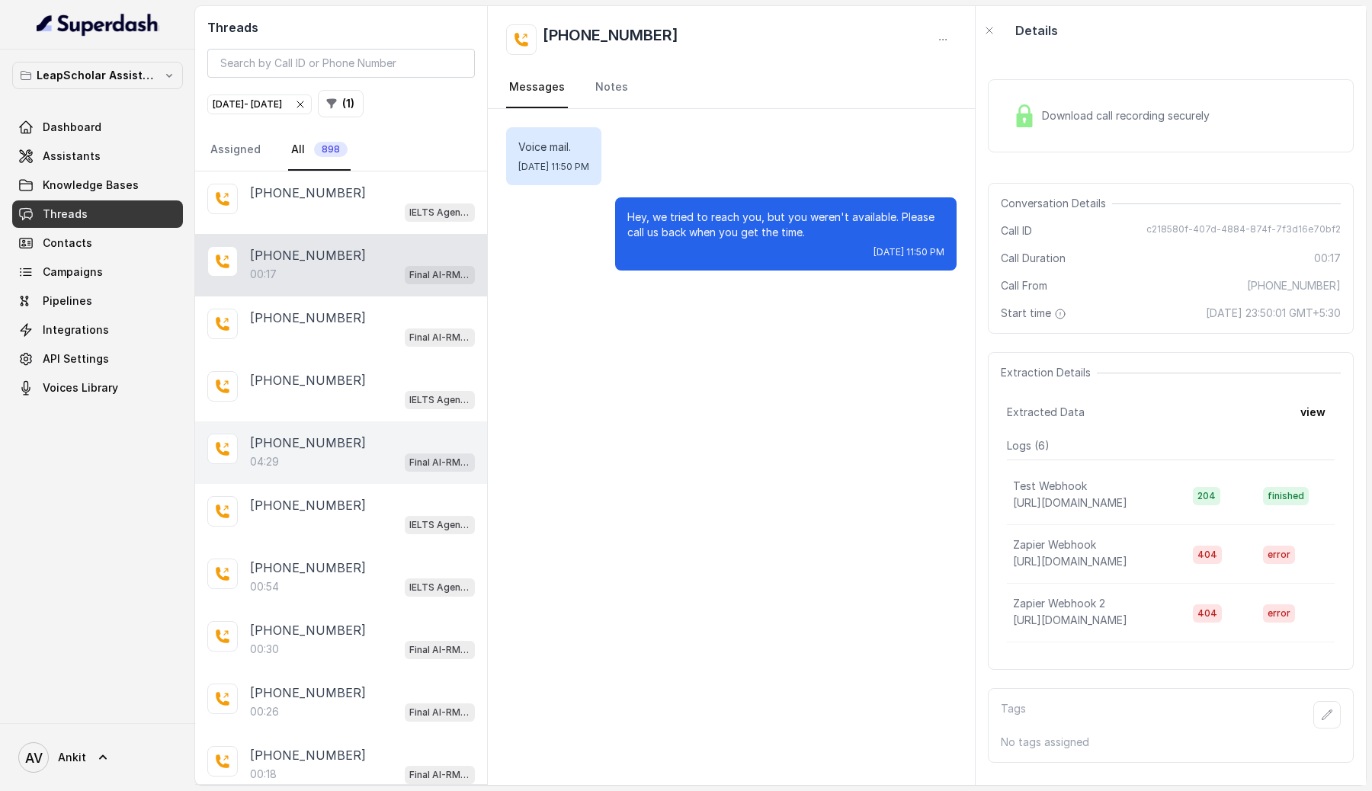
click at [339, 457] on div "04:29 Final AI-RM - Exam Given" at bounding box center [362, 462] width 225 height 20
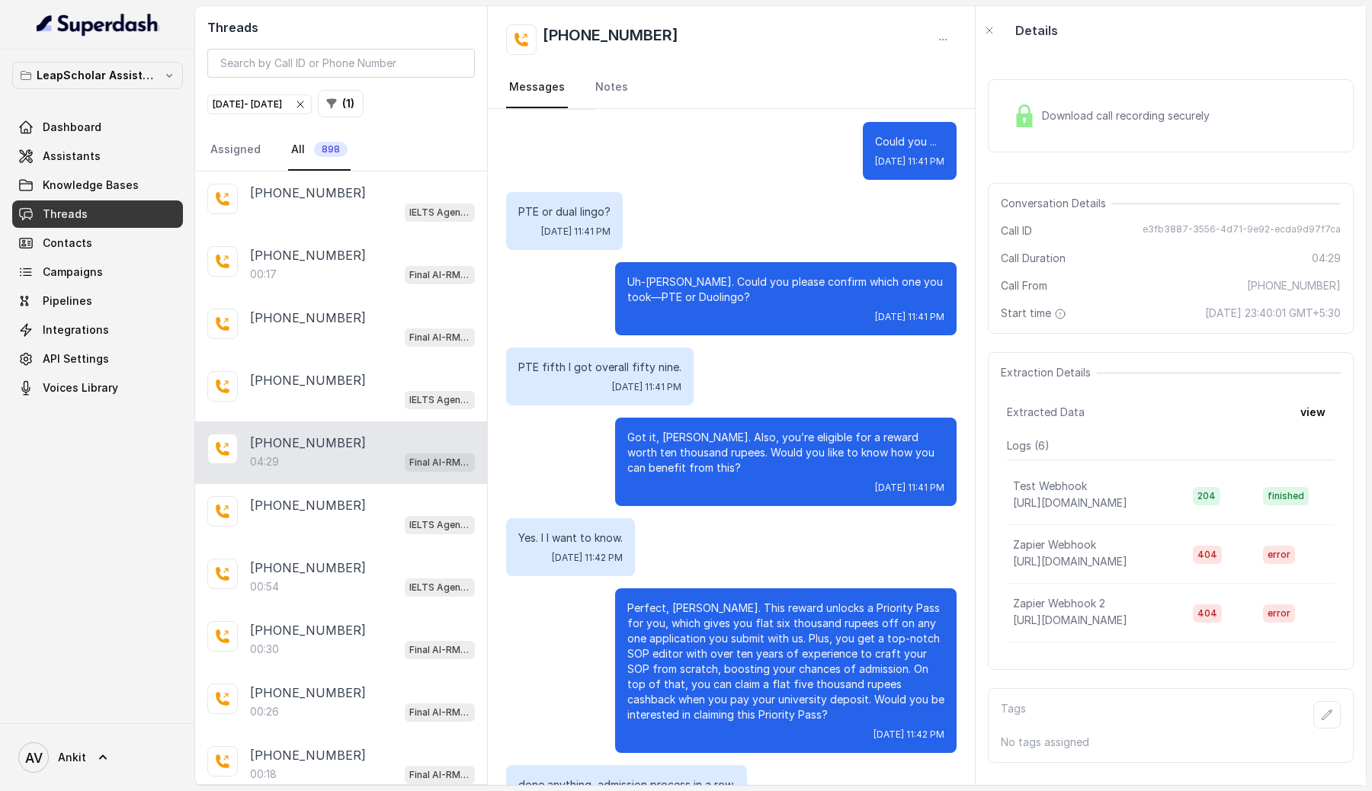
scroll to position [1475, 0]
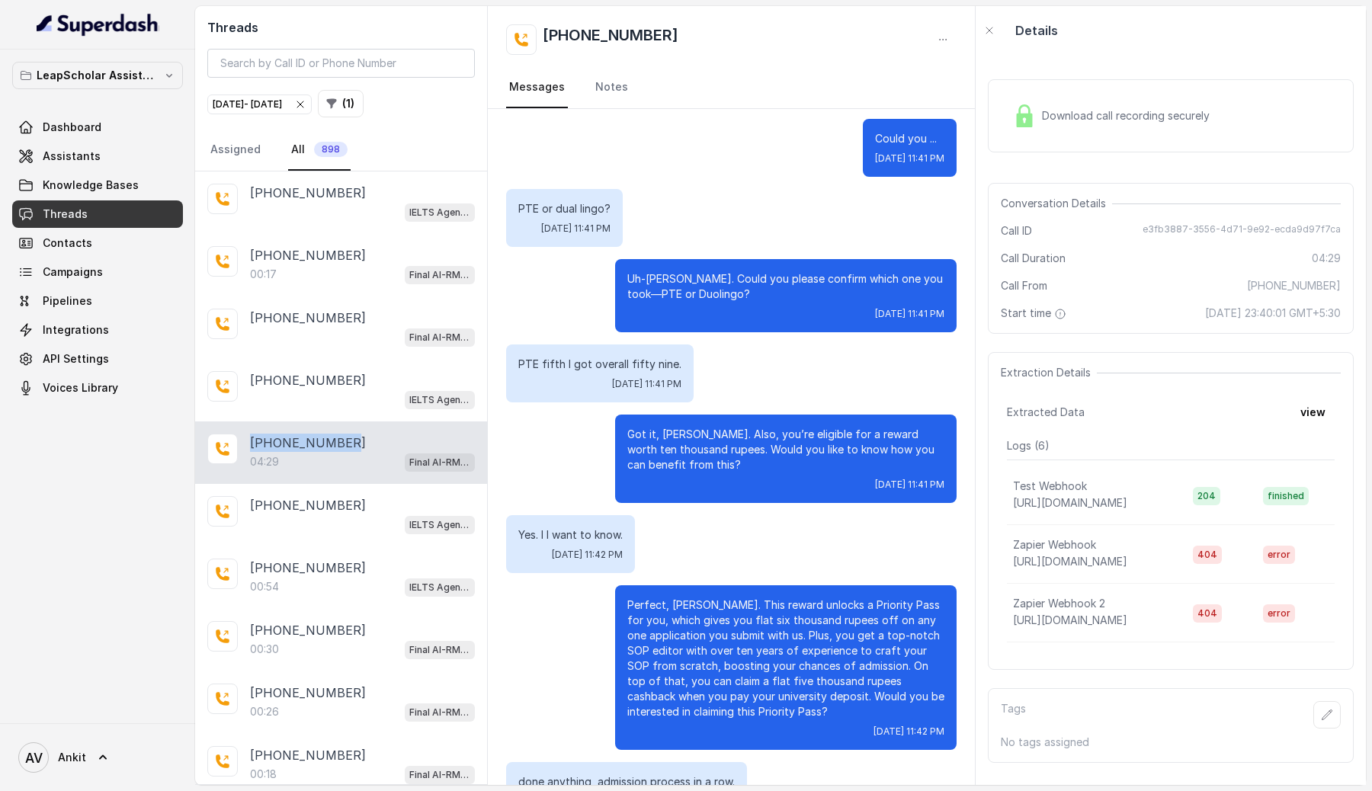
drag, startPoint x: 342, startPoint y: 439, endPoint x: 248, endPoint y: 443, distance: 94.6
click at [248, 443] on div "[PHONE_NUMBER]:29 Final AI-RM - Exam Given" at bounding box center [341, 453] width 292 height 63
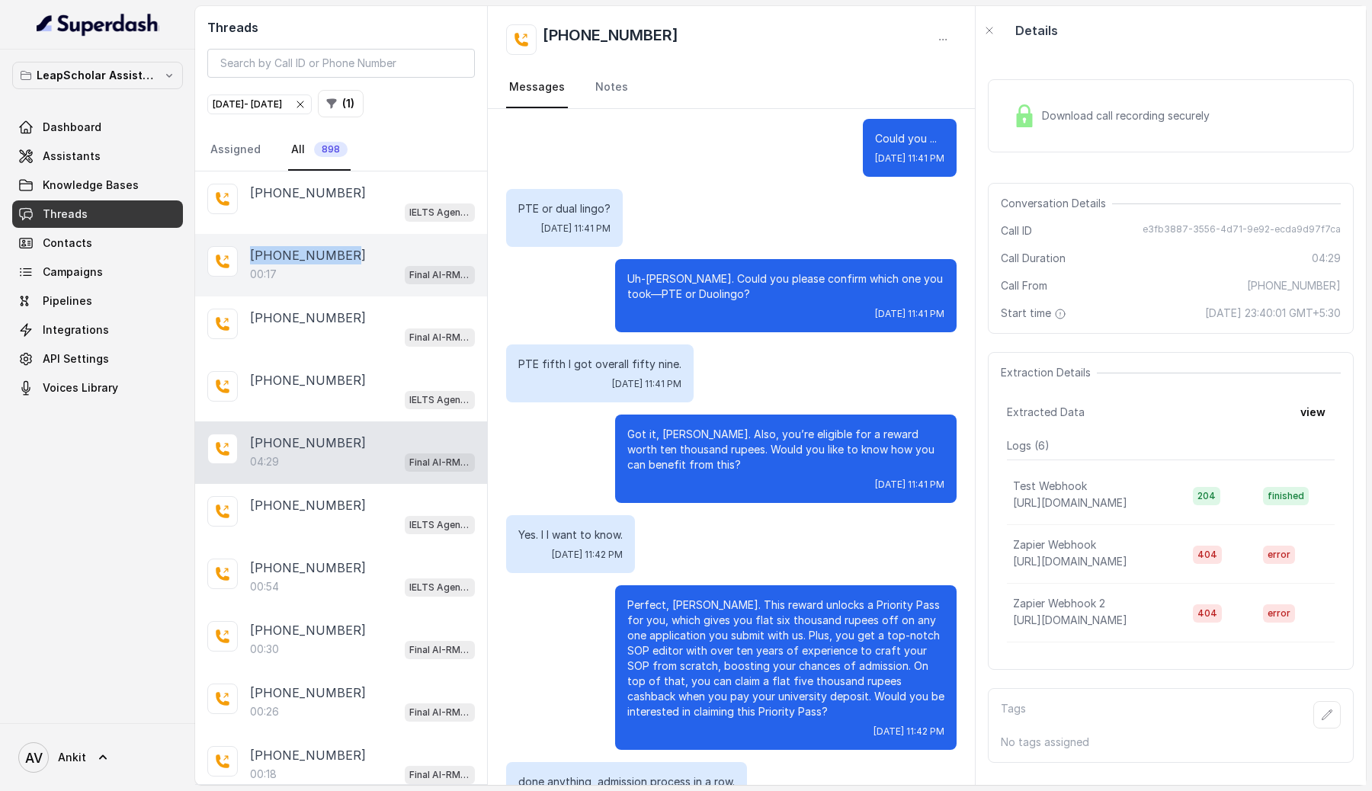
drag, startPoint x: 350, startPoint y: 252, endPoint x: 249, endPoint y: 253, distance: 101.4
click at [249, 253] on div "[PHONE_NUMBER]:17 Final AI-RM - Exam Given" at bounding box center [341, 265] width 292 height 63
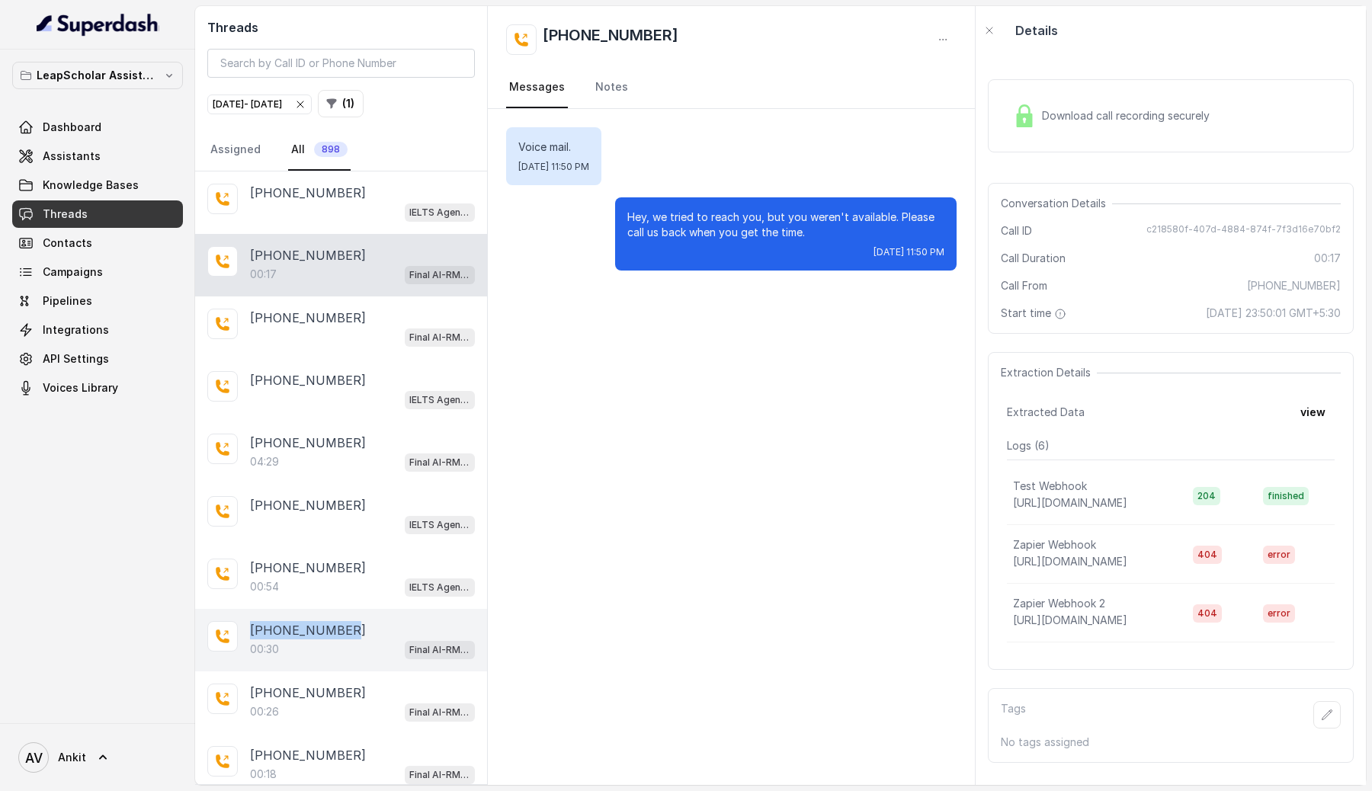
drag, startPoint x: 353, startPoint y: 626, endPoint x: 249, endPoint y: 627, distance: 103.7
click at [250, 627] on div "[PHONE_NUMBER]" at bounding box center [362, 630] width 225 height 18
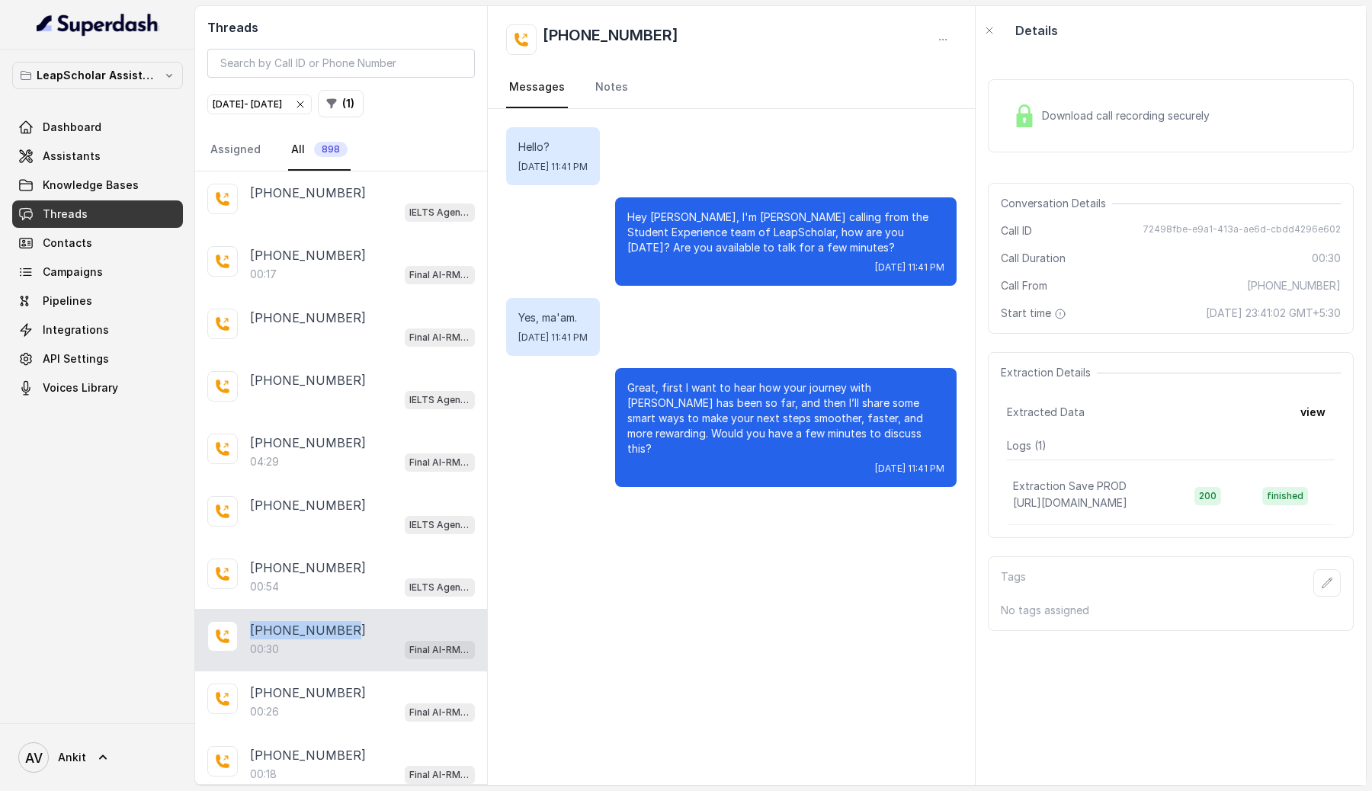
click at [306, 102] on icon "button" at bounding box center [300, 104] width 12 height 12
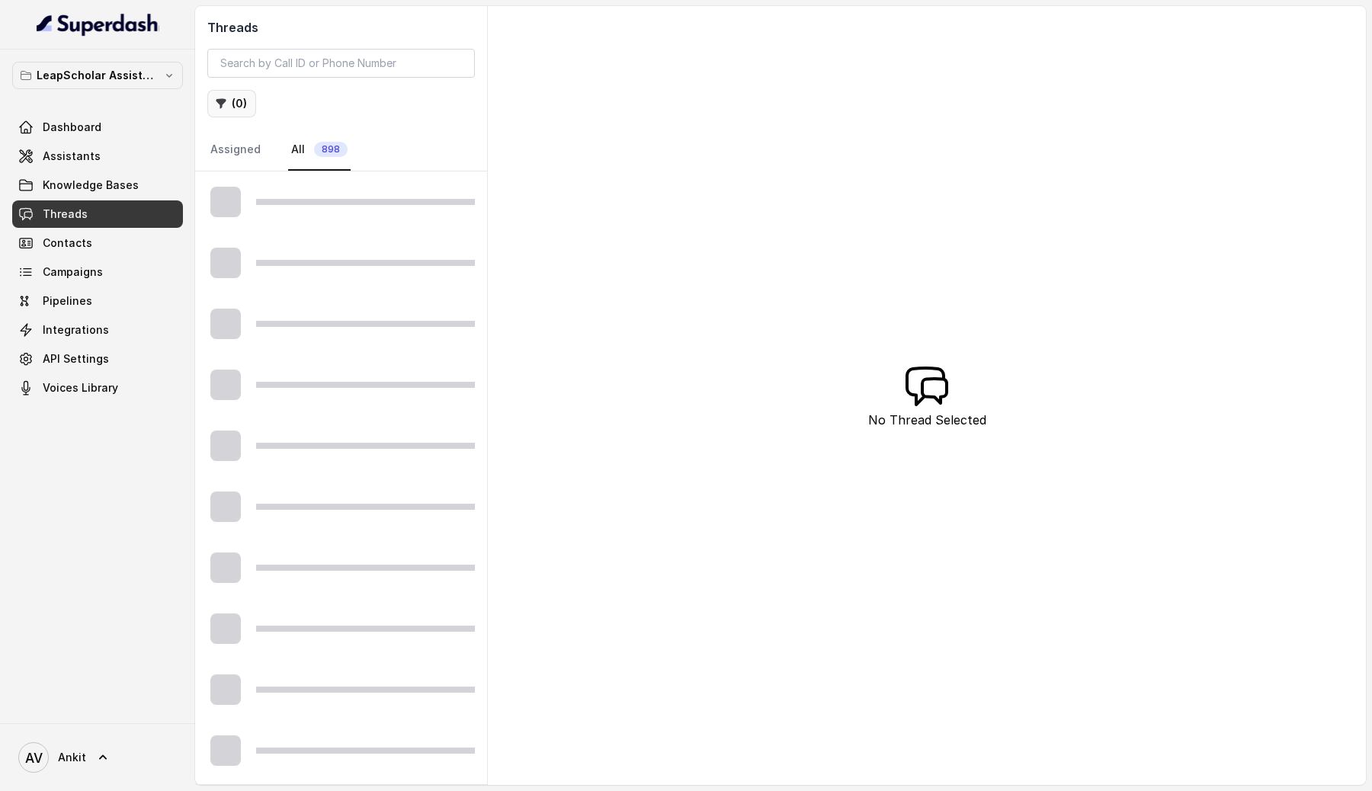
click at [238, 103] on button "( 0 )" at bounding box center [231, 103] width 49 height 27
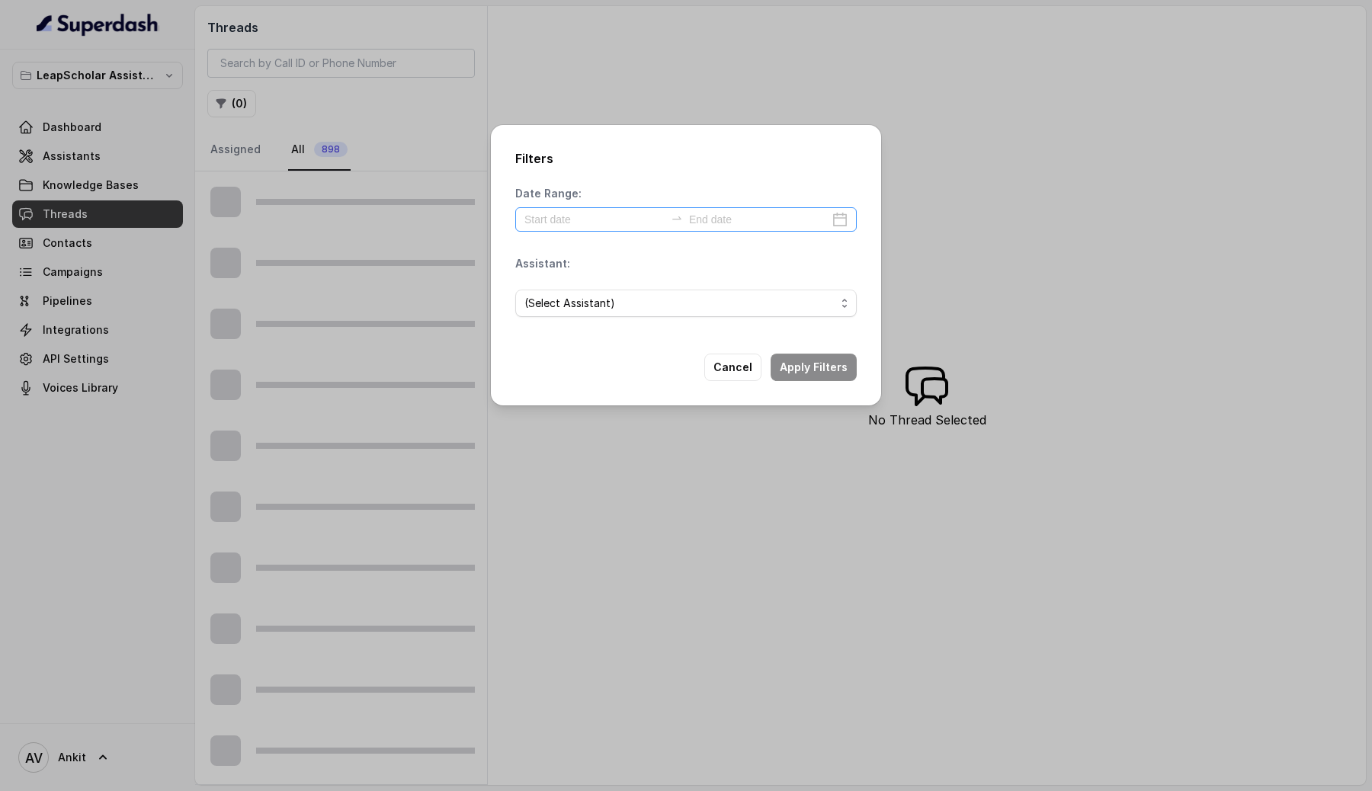
click at [836, 221] on div at bounding box center [686, 219] width 342 height 24
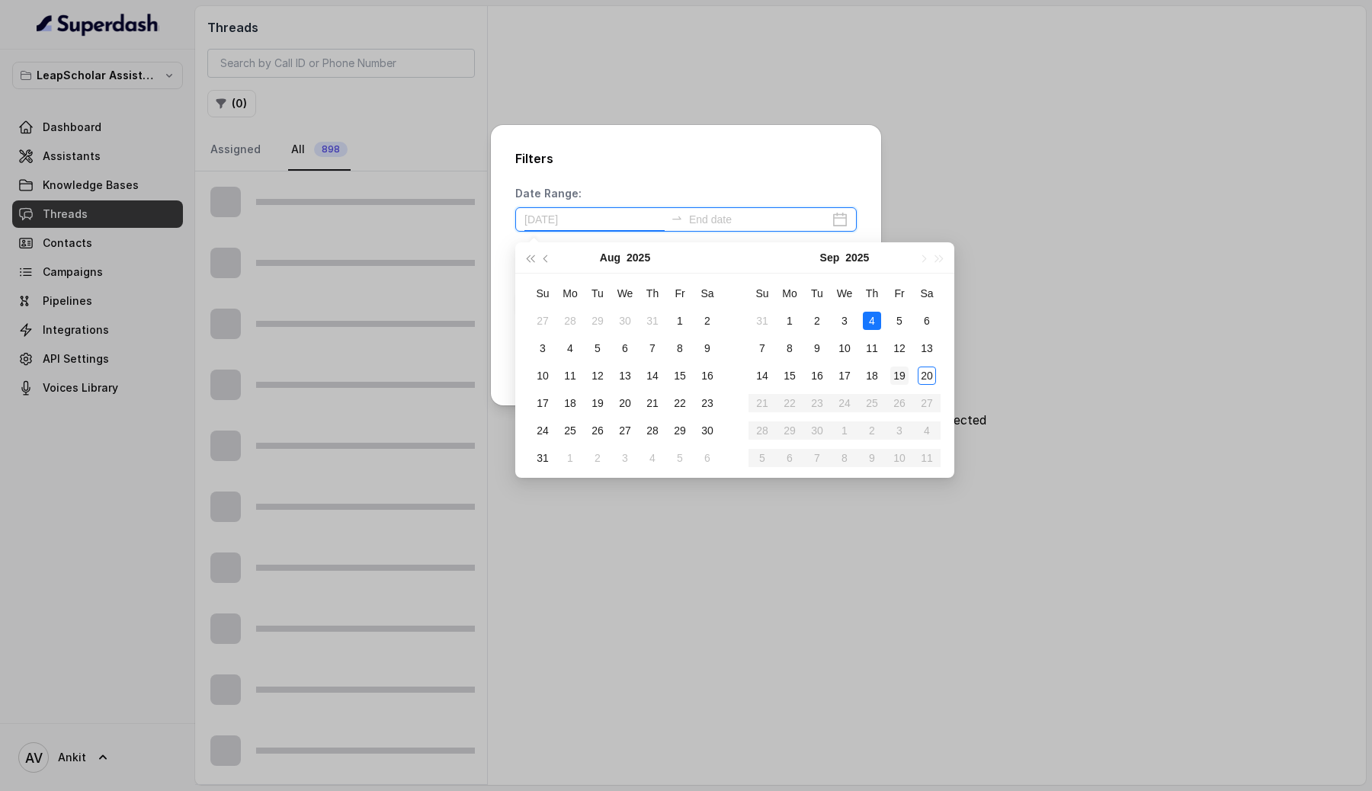
type input "[DATE]"
click at [902, 381] on div "19" at bounding box center [899, 376] width 18 height 18
type input "[DATE]"
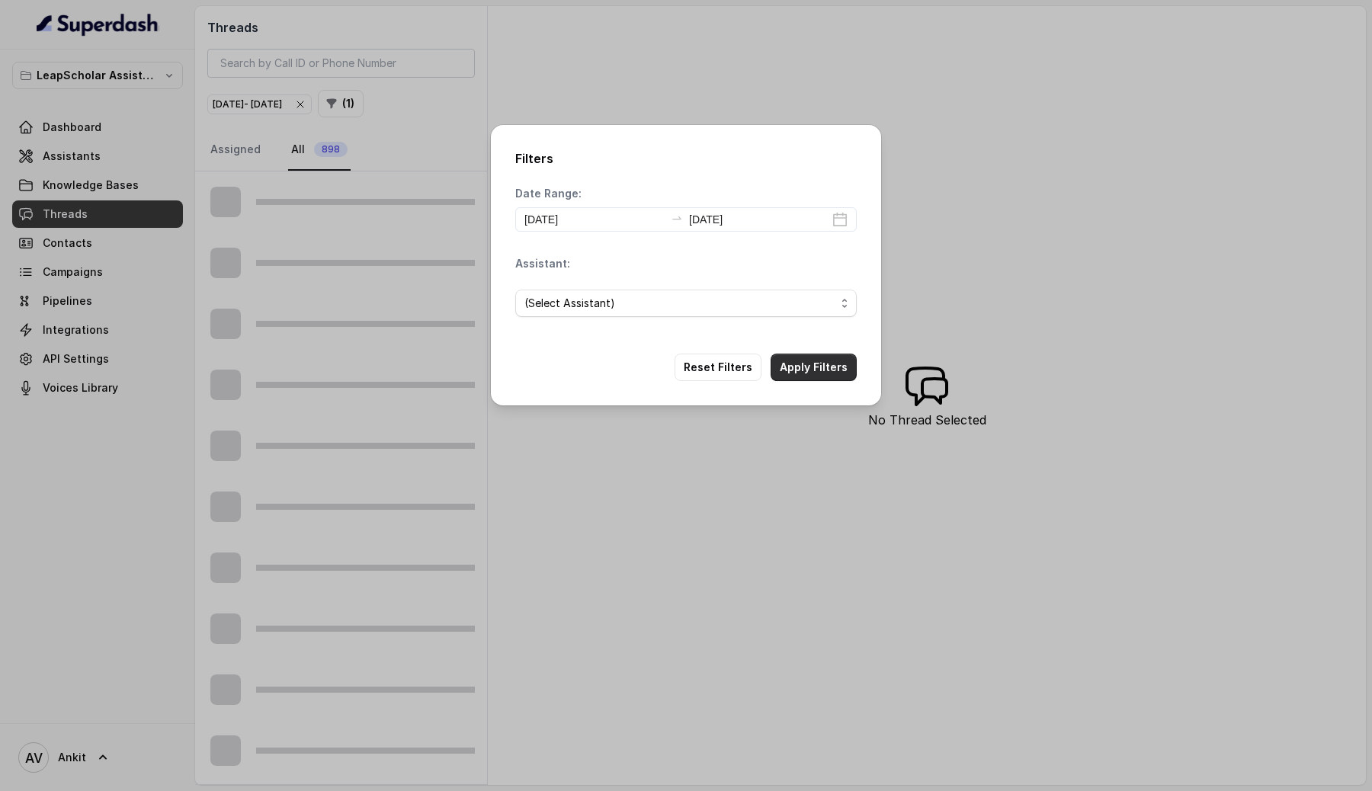
click at [813, 363] on button "Apply Filters" at bounding box center [814, 367] width 86 height 27
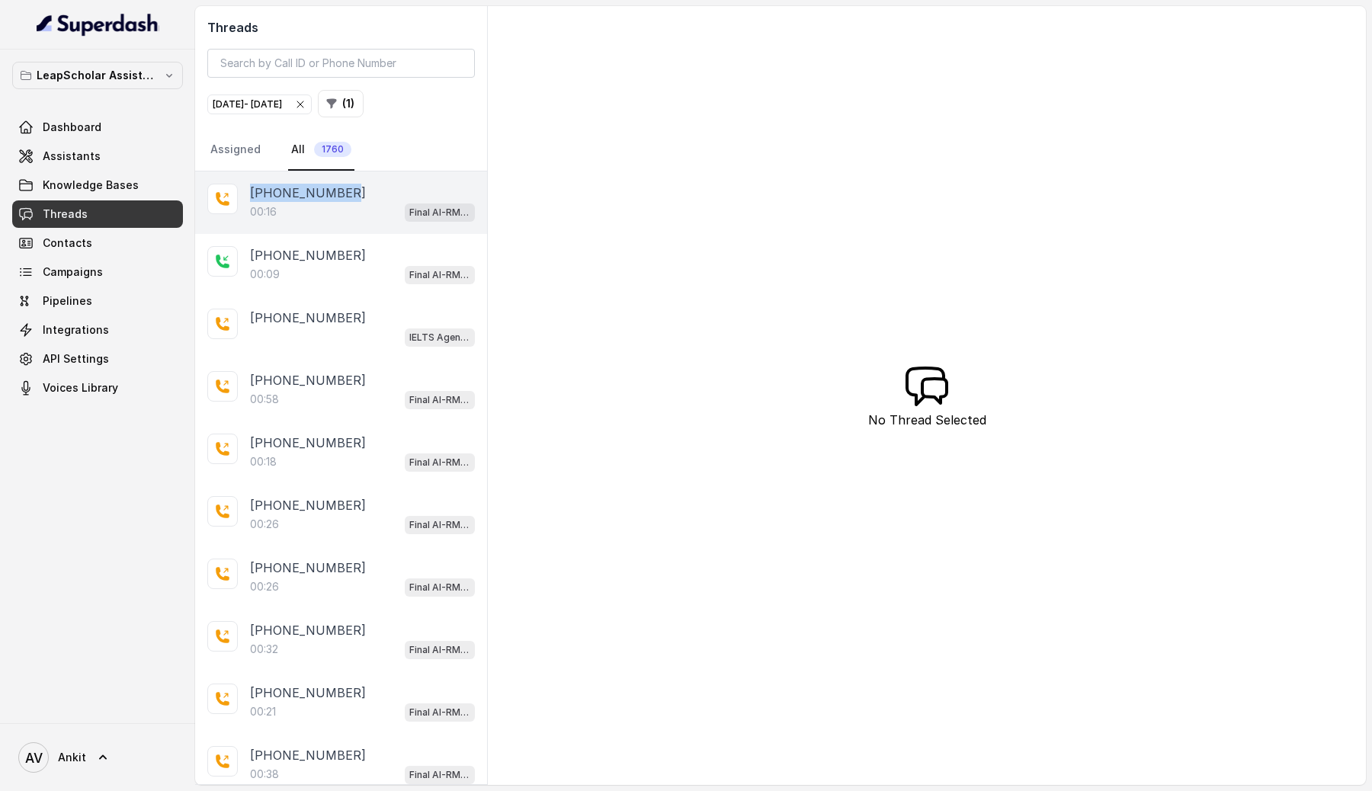
drag, startPoint x: 349, startPoint y: 193, endPoint x: 250, endPoint y: 193, distance: 99.1
click at [250, 193] on div "[PHONE_NUMBER]" at bounding box center [362, 193] width 225 height 18
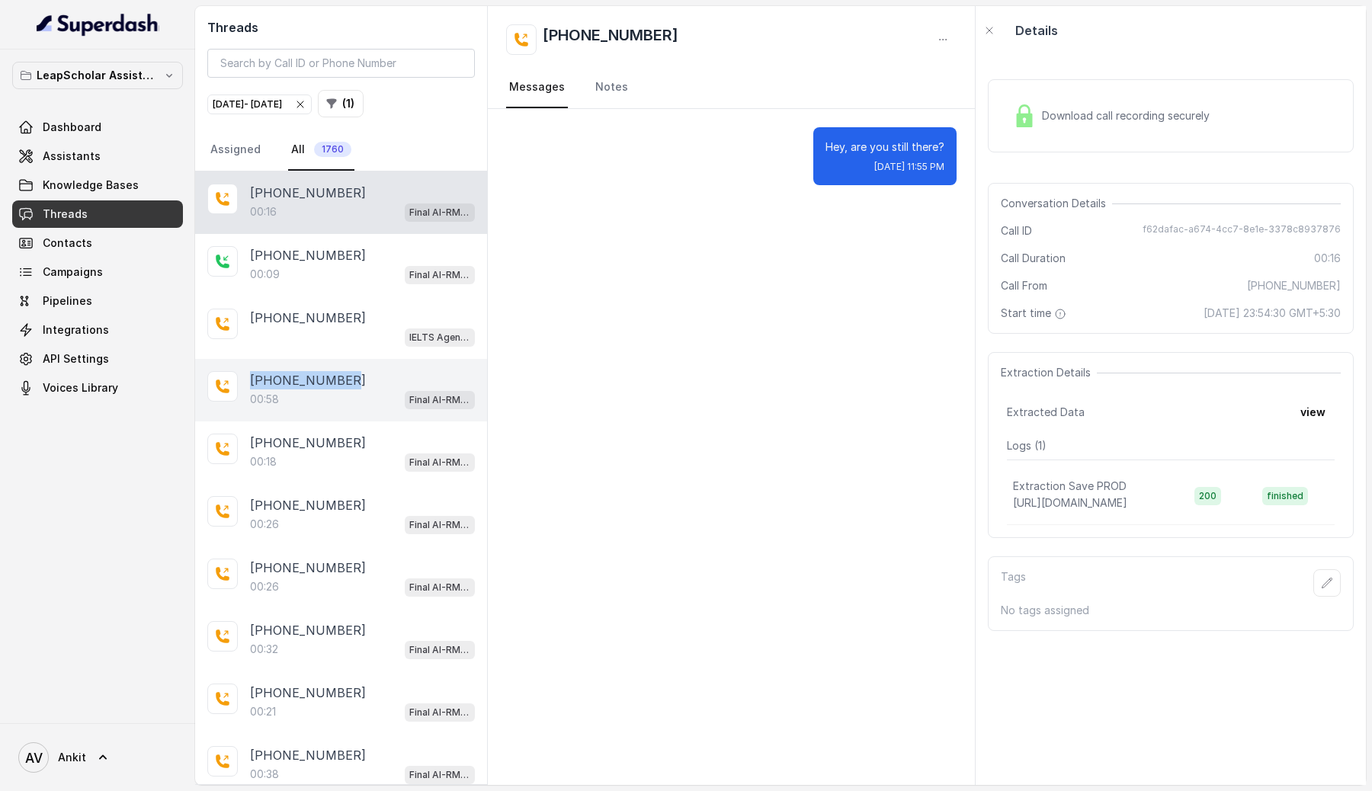
drag, startPoint x: 350, startPoint y: 377, endPoint x: 252, endPoint y: 376, distance: 97.6
click at [252, 376] on div "[PHONE_NUMBER]" at bounding box center [362, 380] width 225 height 18
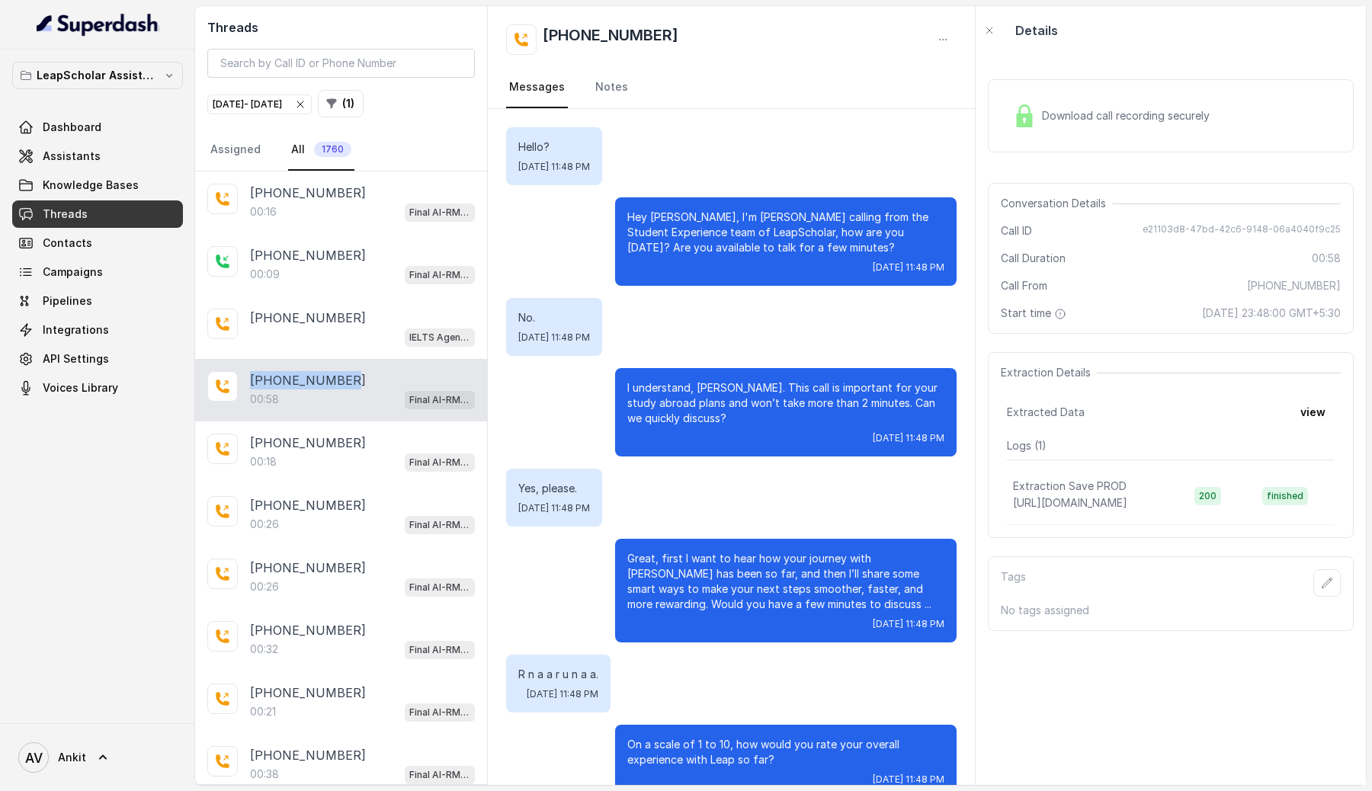
scroll to position [202, 0]
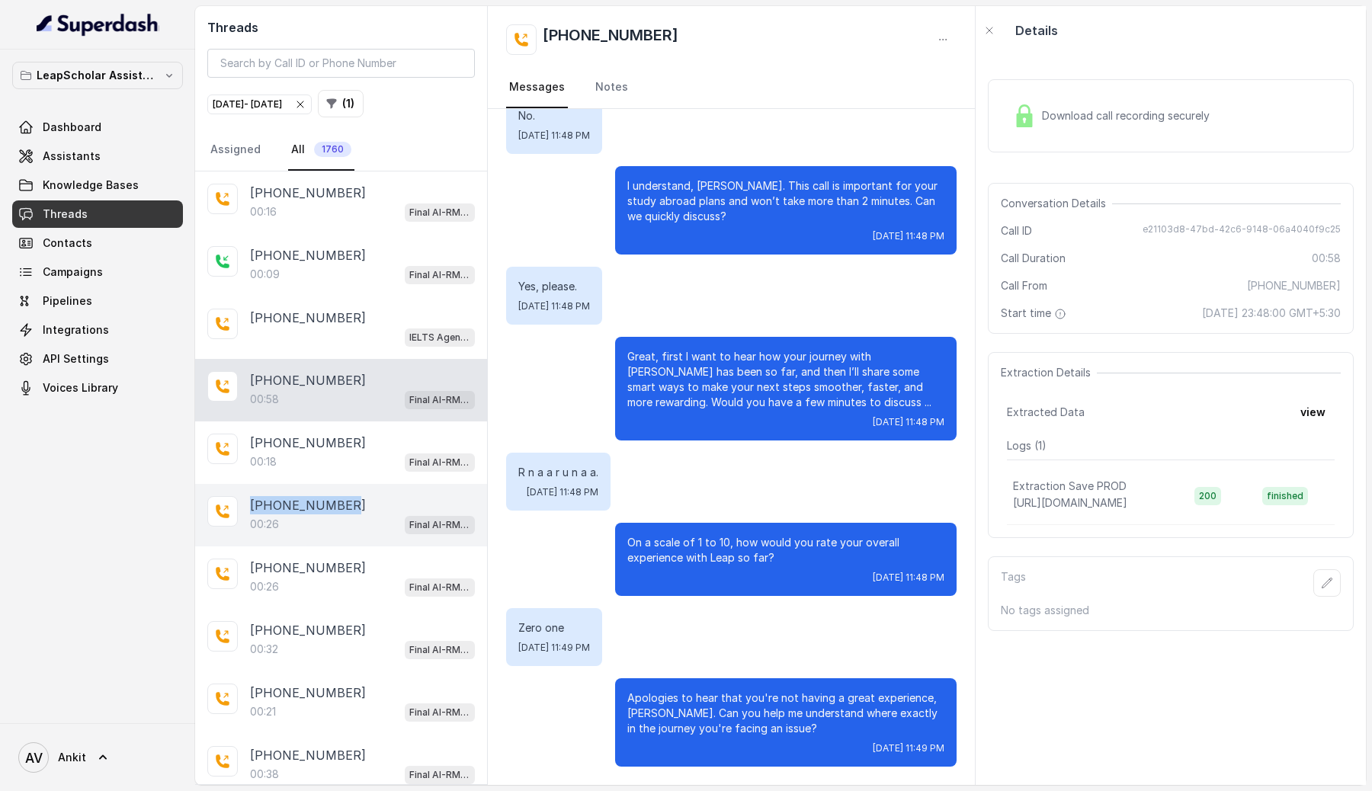
drag, startPoint x: 351, startPoint y: 502, endPoint x: 249, endPoint y: 503, distance: 101.4
click at [250, 503] on div "[PHONE_NUMBER]" at bounding box center [362, 505] width 225 height 18
